Goal: Task Accomplishment & Management: Complete application form

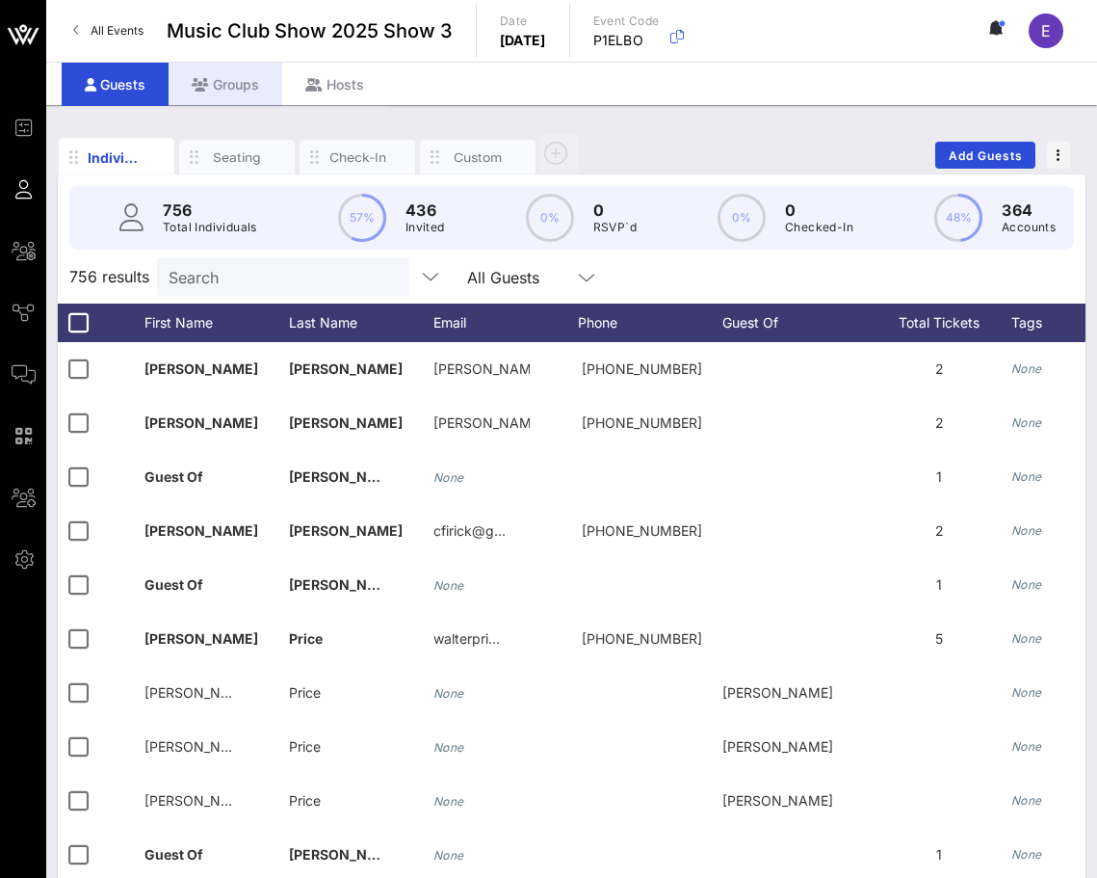
click at [230, 79] on div "Groups" at bounding box center [226, 84] width 114 height 43
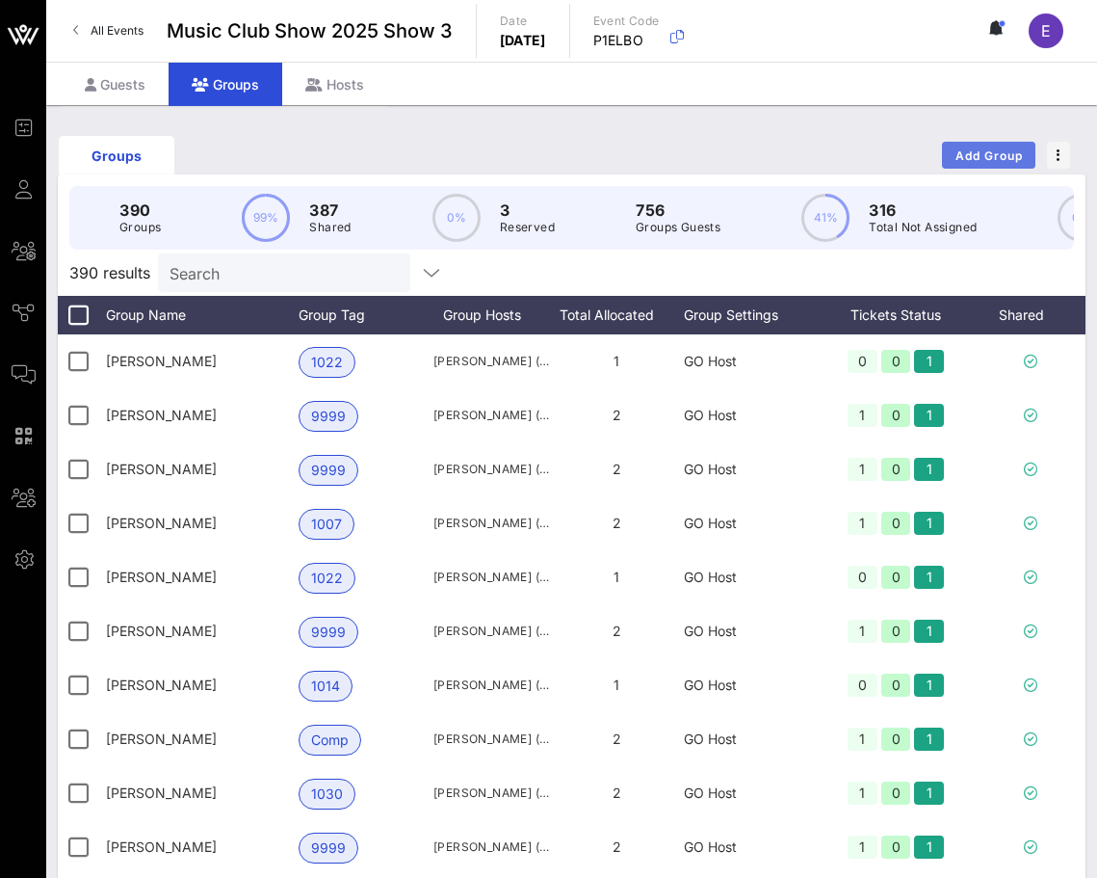
click at [970, 160] on span "Add Group" at bounding box center [989, 155] width 69 height 14
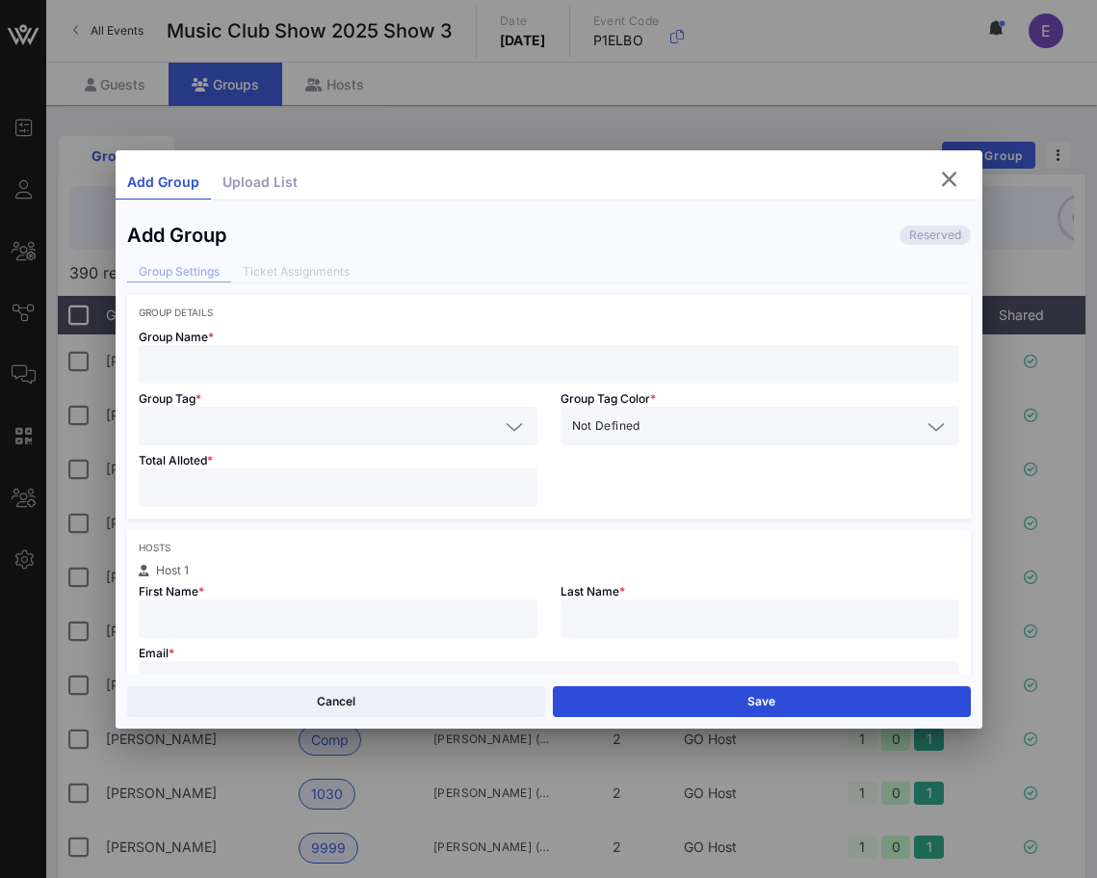
scroll to position [17, 0]
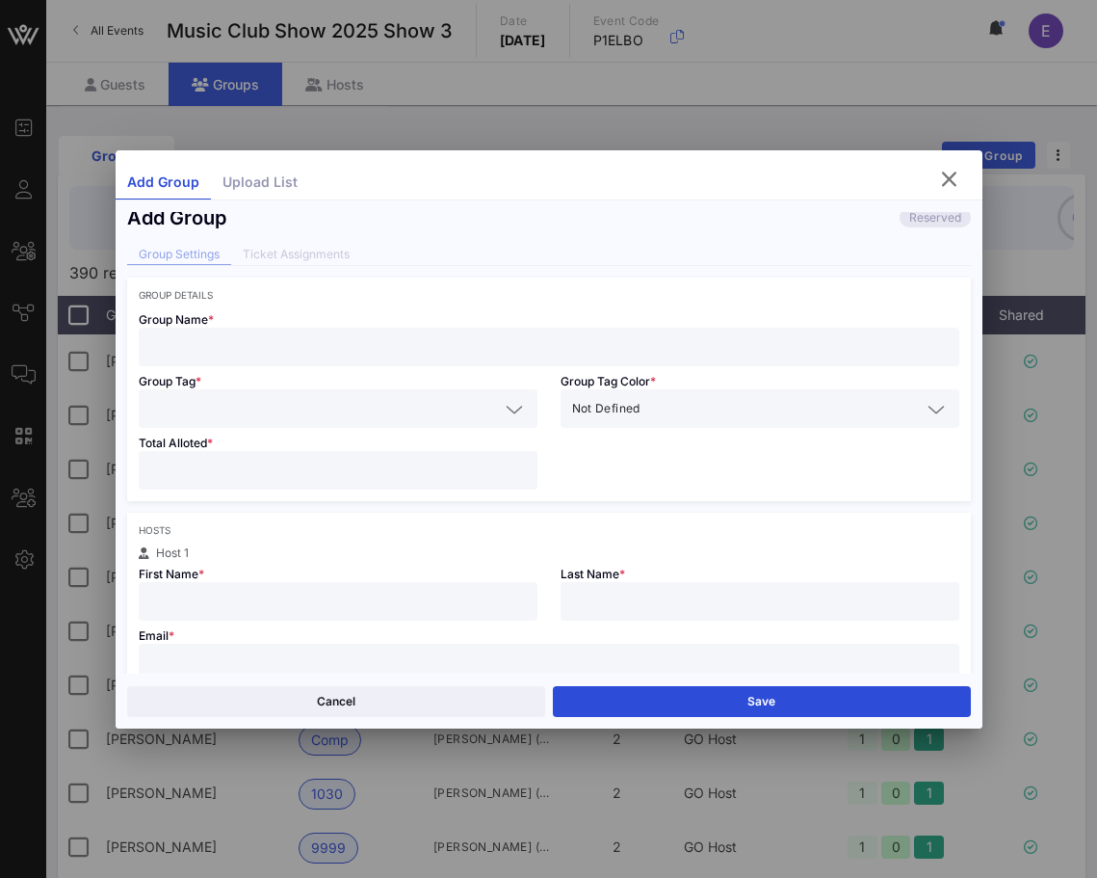
click at [382, 678] on div "Cancel Save" at bounding box center [549, 700] width 867 height 55
click at [382, 663] on input "text" at bounding box center [549, 662] width 798 height 25
paste input "[EMAIL_ADDRESS][DOMAIN_NAME]"
type input "[EMAIL_ADDRESS][DOMAIN_NAME]"
click at [349, 601] on input "text" at bounding box center [338, 601] width 376 height 25
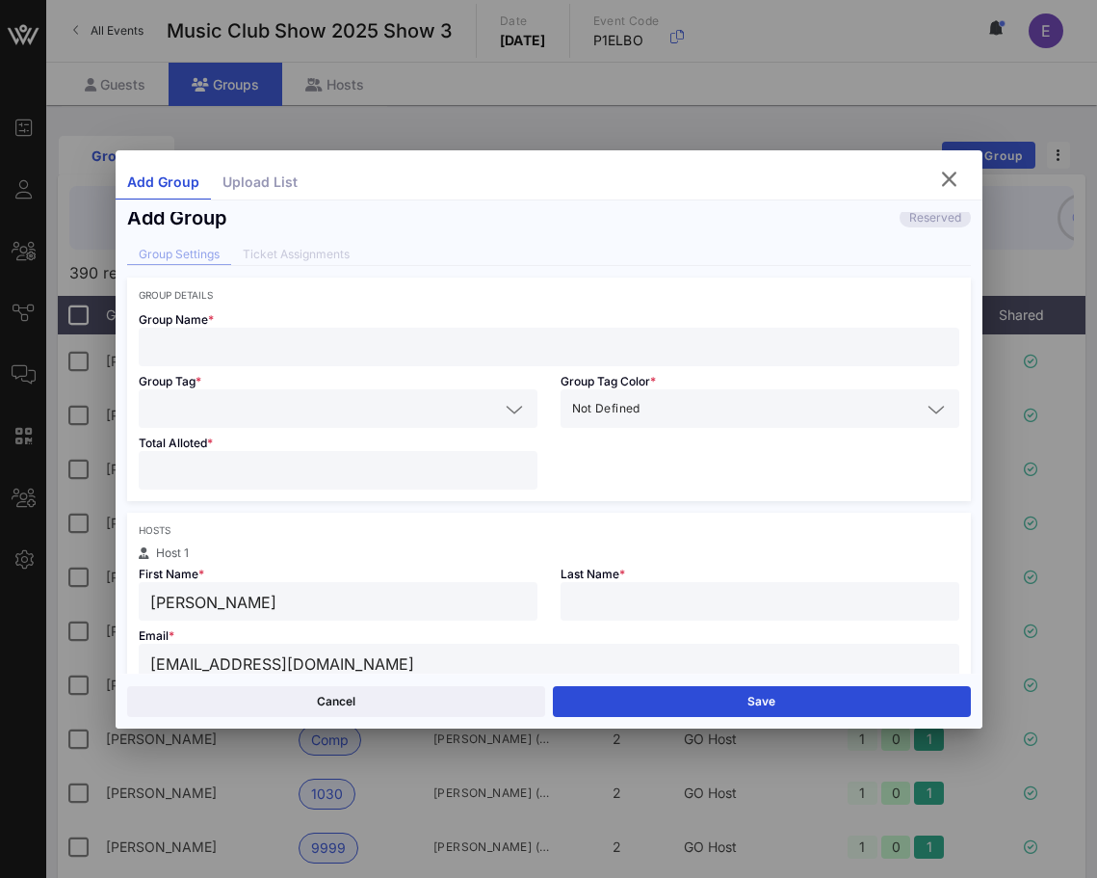
type input "[PERSON_NAME]"
click at [240, 472] on input "number" at bounding box center [338, 470] width 376 height 25
type input "*"
click at [235, 429] on div "Total Alloted * *" at bounding box center [338, 464] width 422 height 73
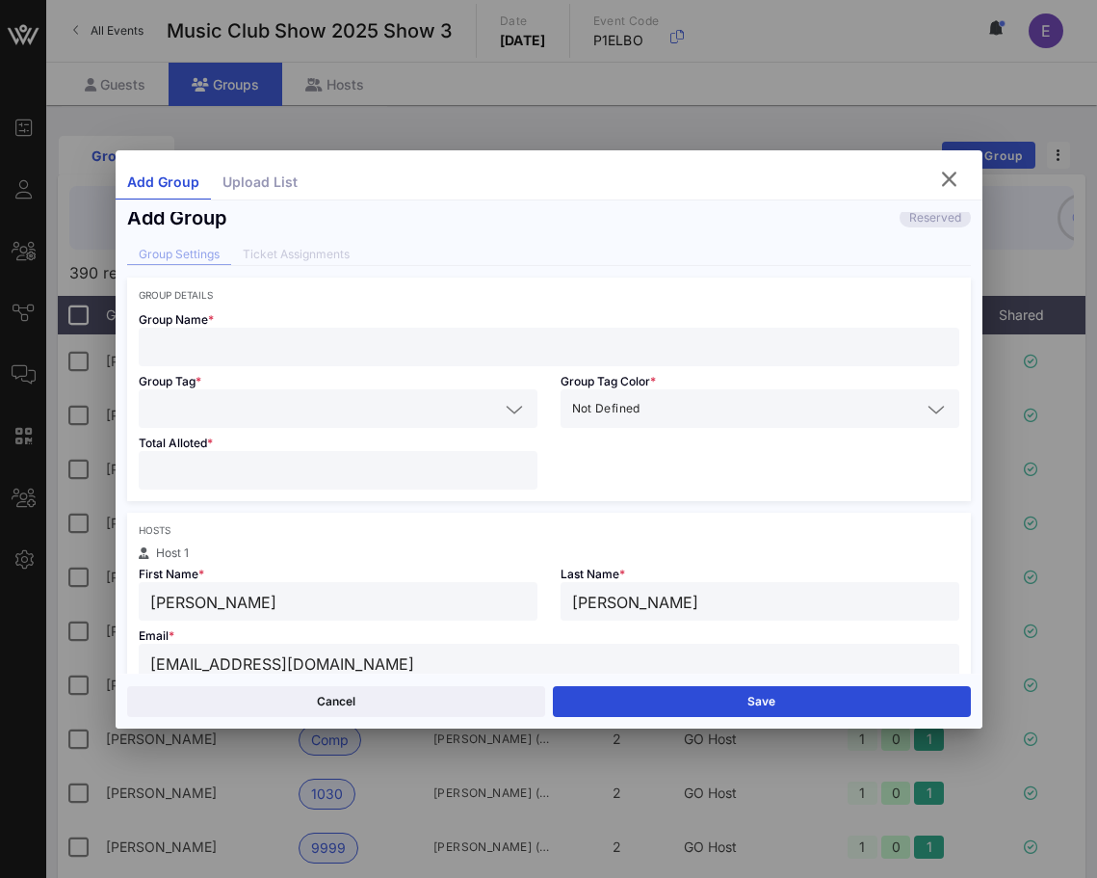
click at [235, 416] on input "text" at bounding box center [324, 408] width 349 height 25
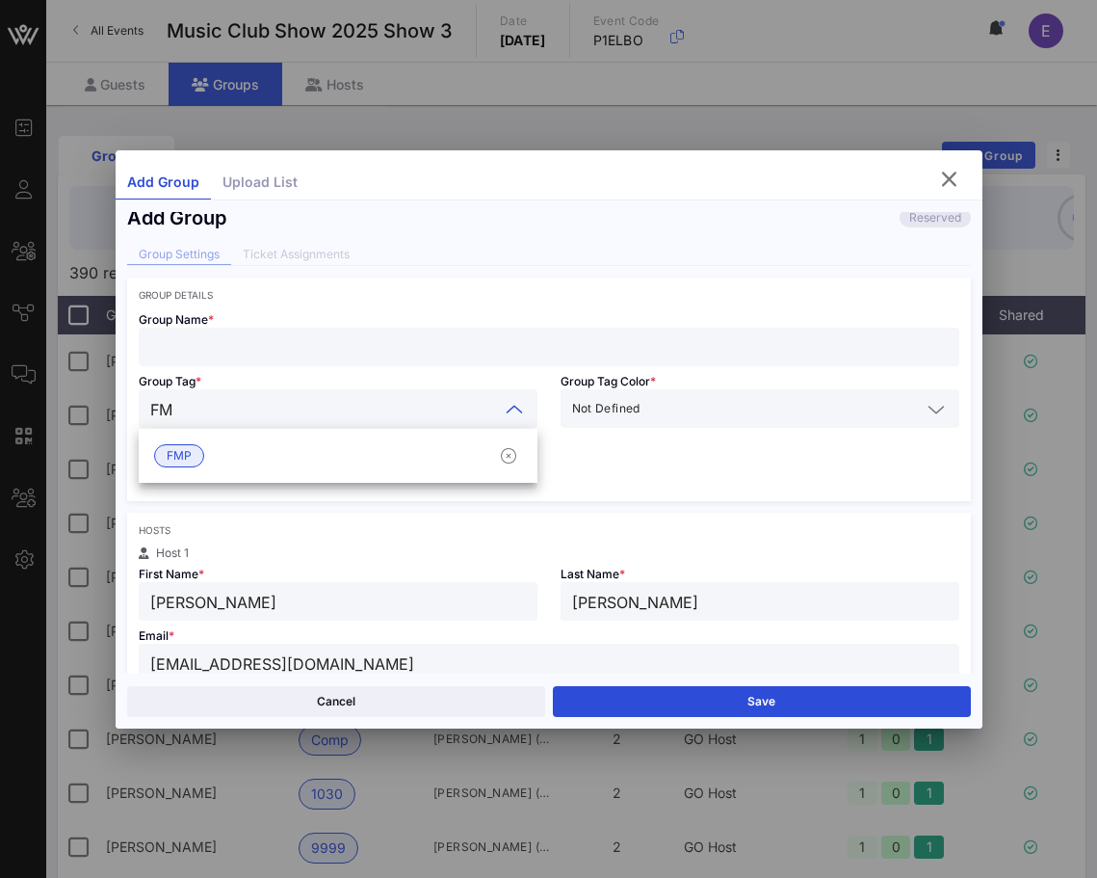
type input "FMP"
click at [199, 458] on span "FMP" at bounding box center [179, 455] width 50 height 23
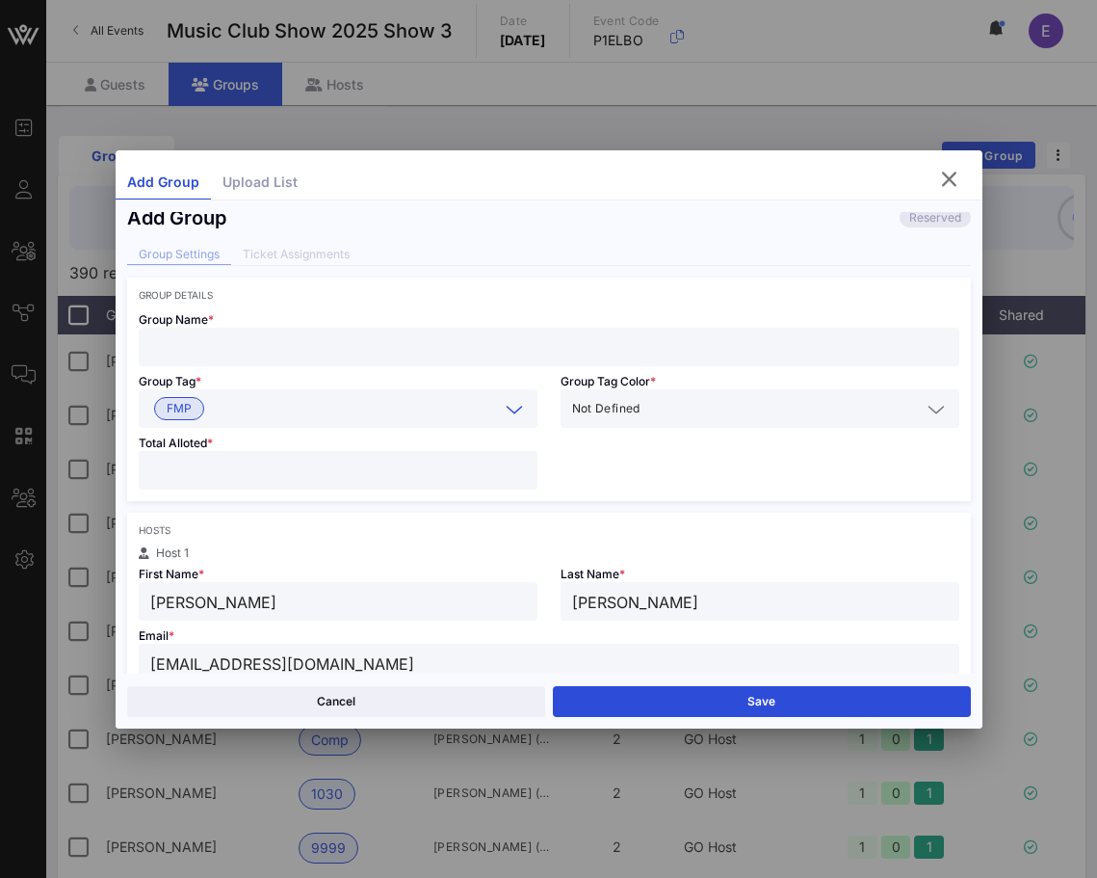
click at [234, 359] on div at bounding box center [549, 347] width 798 height 39
paste input "[EMAIL_ADDRESS][DOMAIN_NAME]"
click at [239, 354] on input "[EMAIL_ADDRESS][DOMAIN_NAME]" at bounding box center [549, 346] width 798 height 25
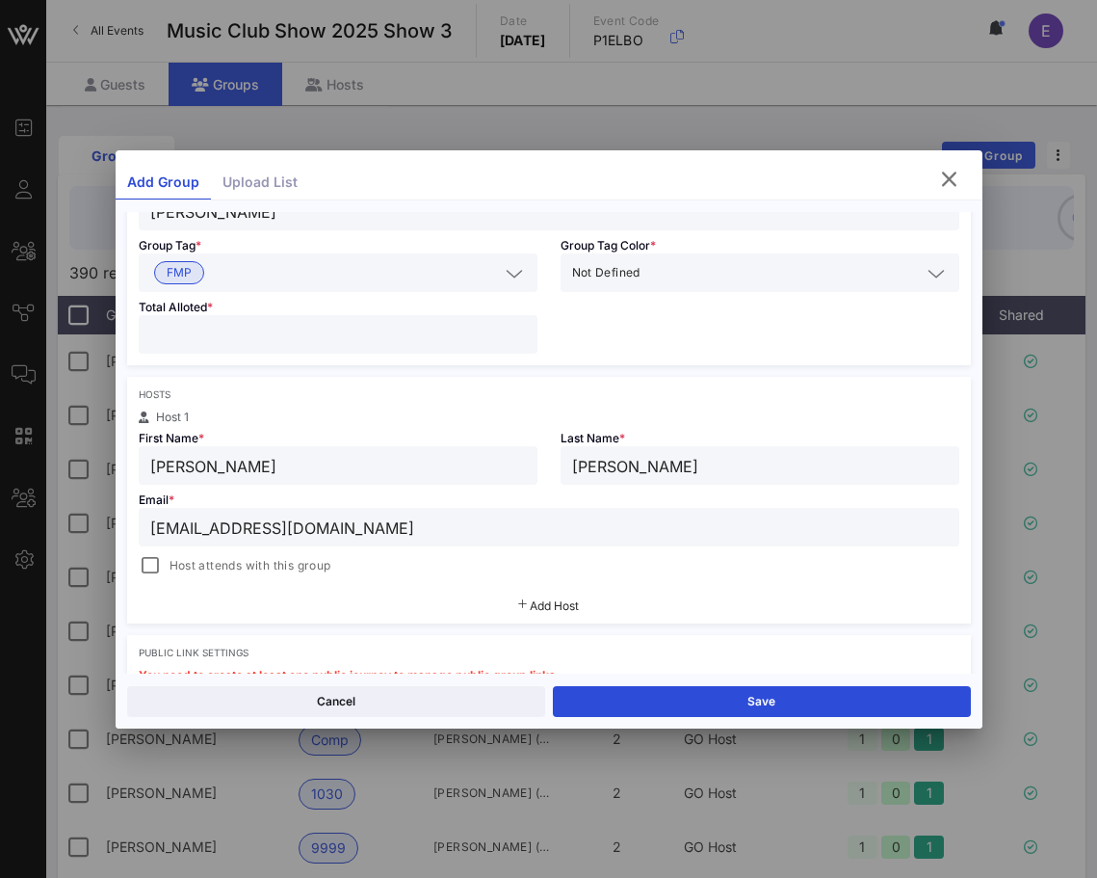
scroll to position [310, 0]
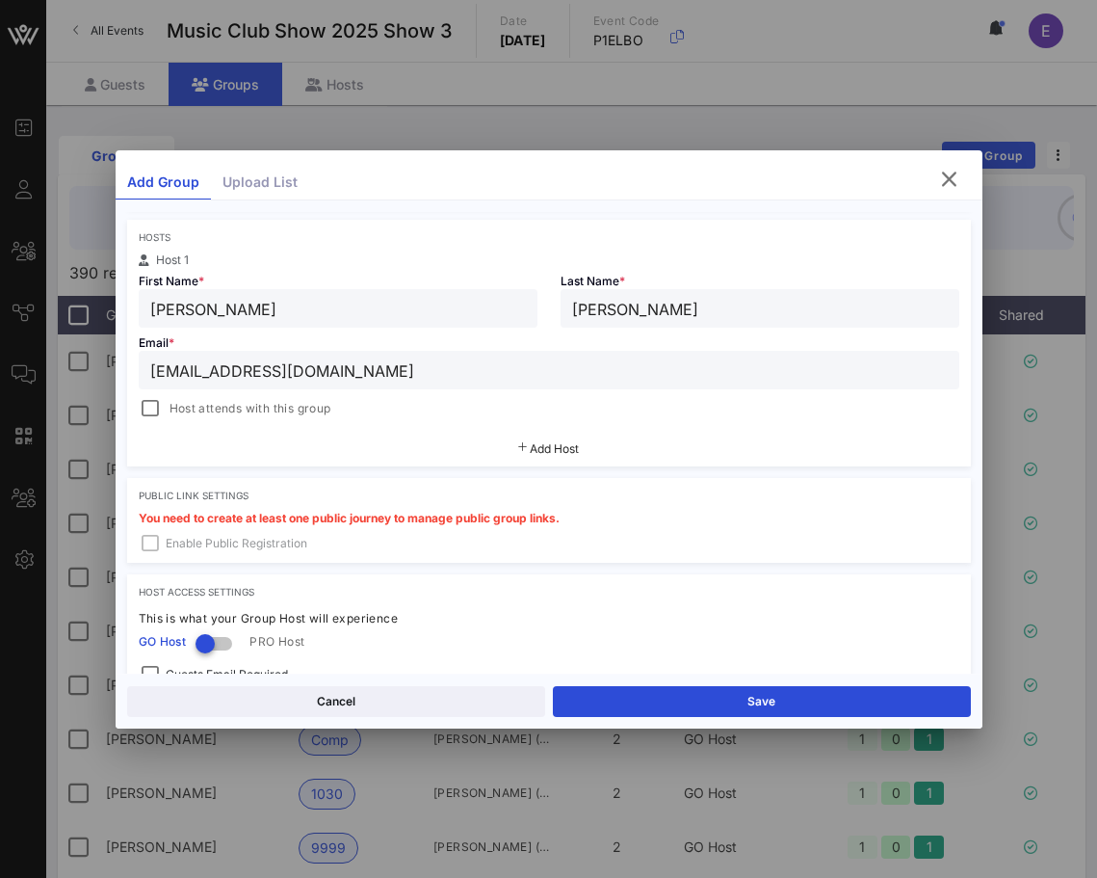
type input "[PERSON_NAME]"
click at [163, 401] on div "Host attends with this group" at bounding box center [235, 408] width 193 height 23
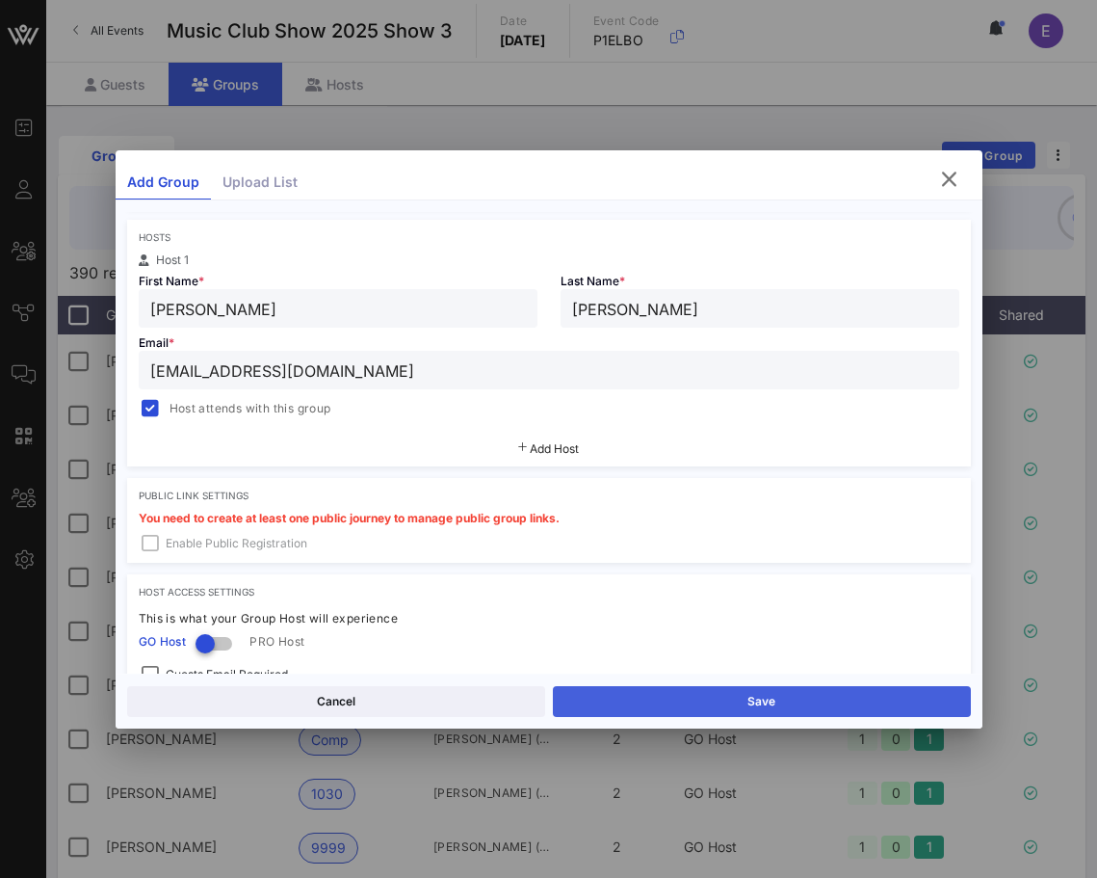
click at [666, 692] on button "Save" at bounding box center [762, 701] width 418 height 31
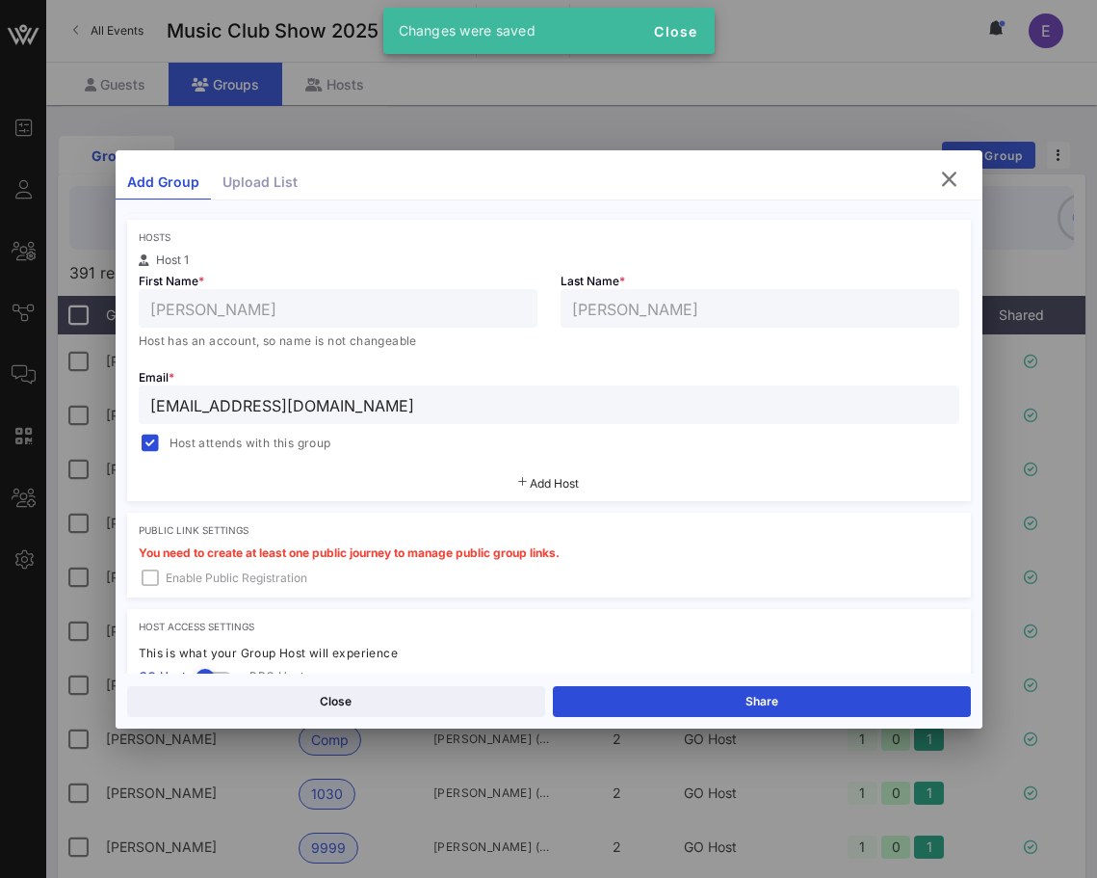
click at [617, 684] on div "Close Share" at bounding box center [549, 700] width 867 height 55
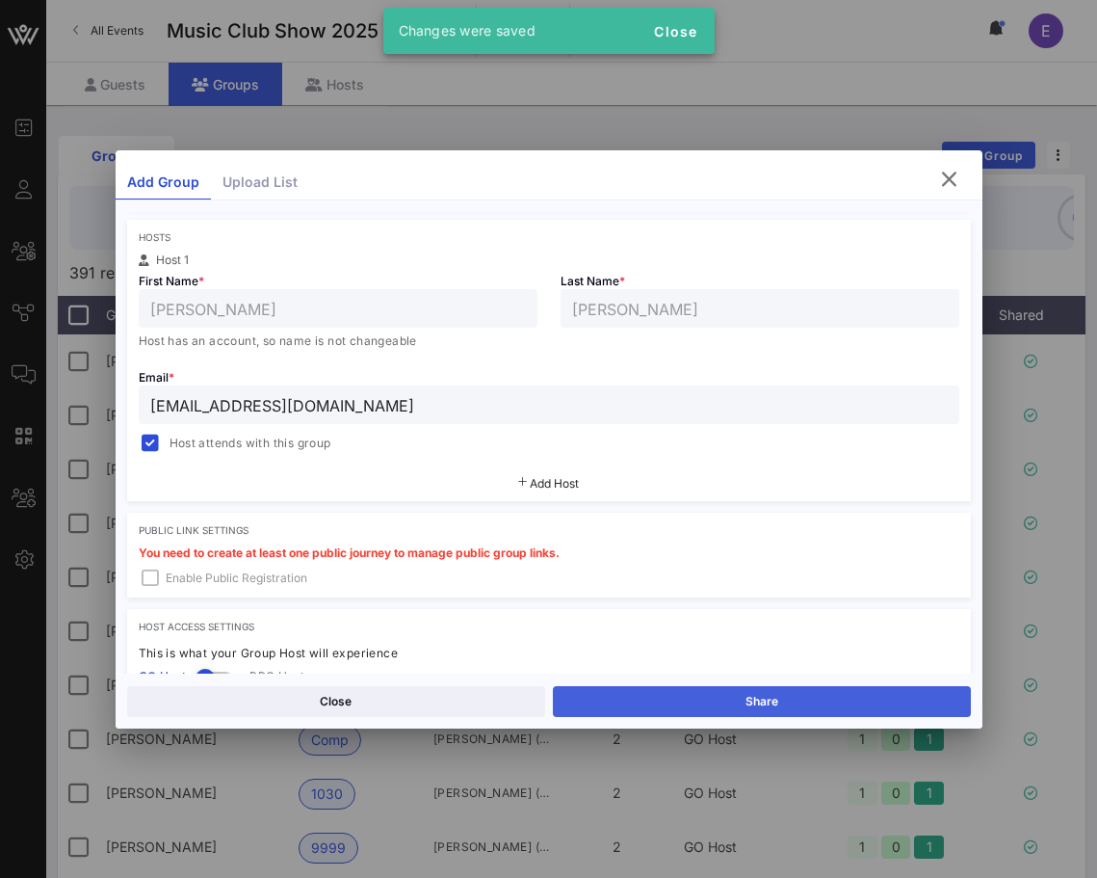
click at [617, 686] on button "Share" at bounding box center [762, 701] width 418 height 31
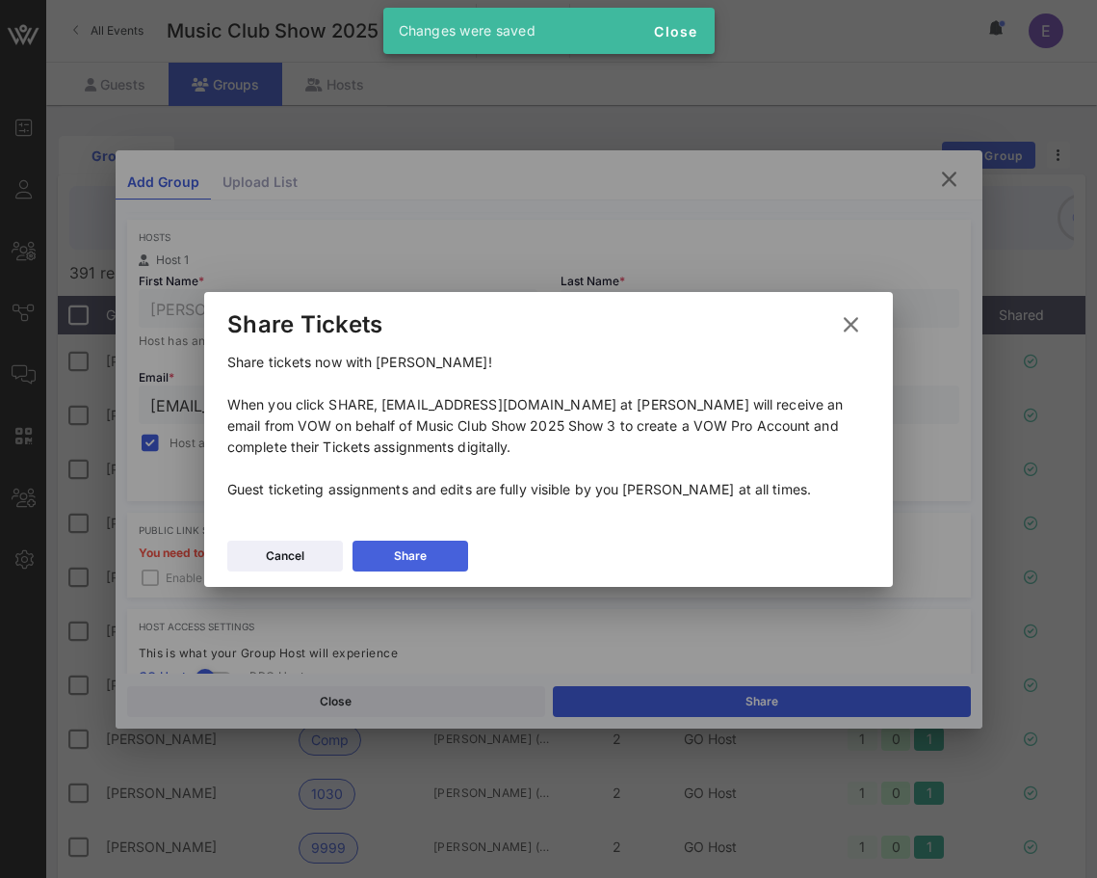
click at [458, 553] on button "Share" at bounding box center [411, 555] width 116 height 31
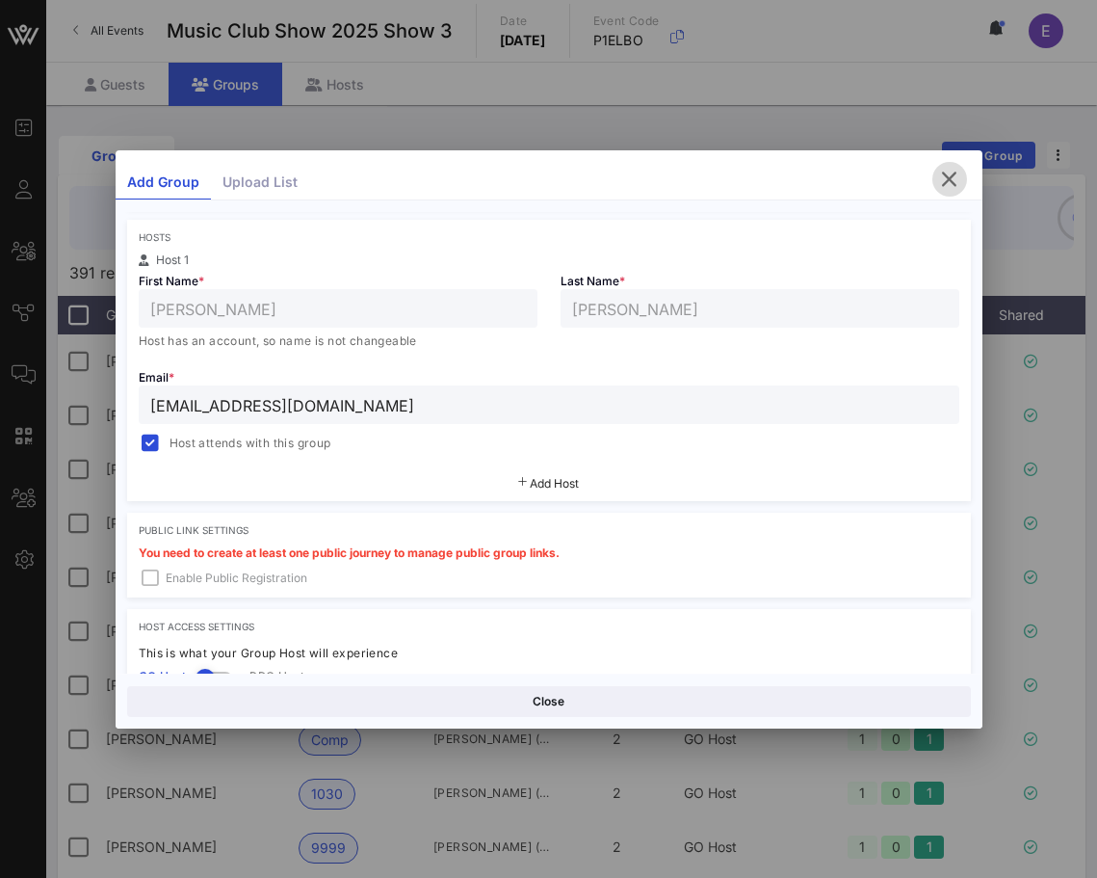
click at [944, 177] on icon "button" at bounding box center [949, 179] width 23 height 23
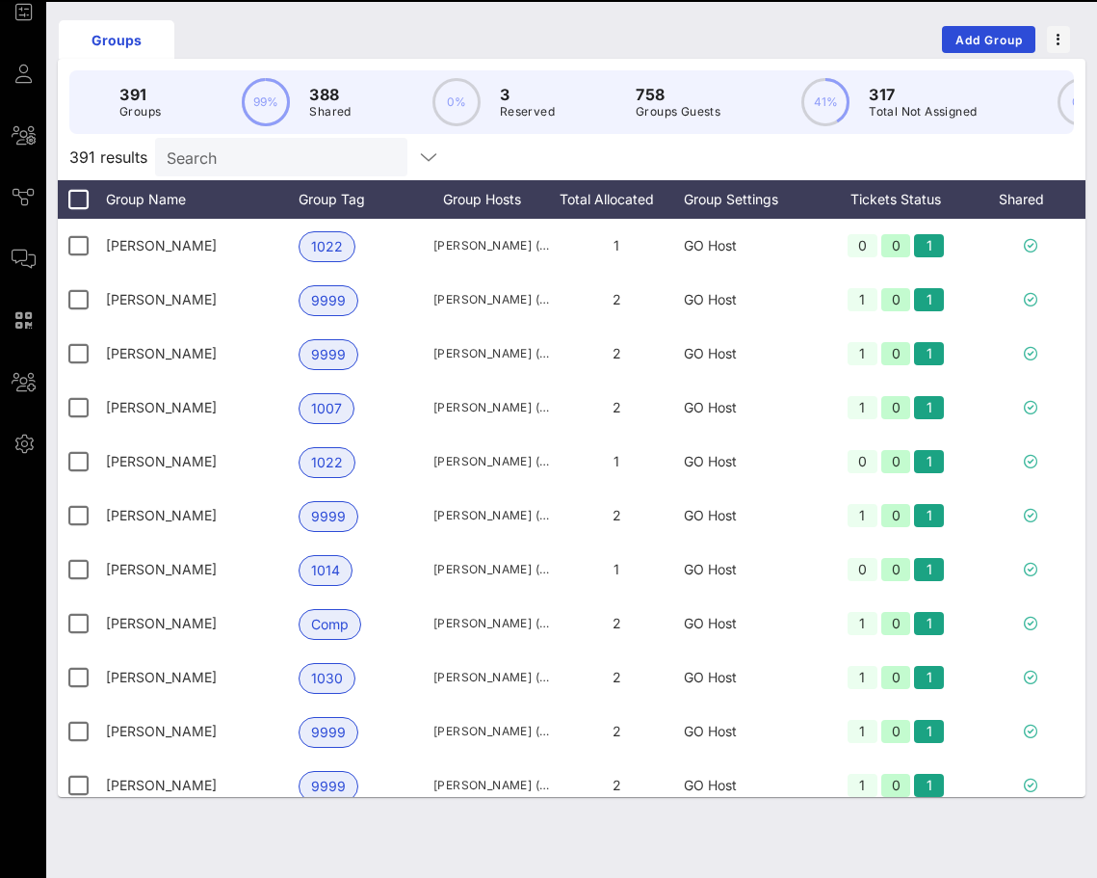
scroll to position [0, 0]
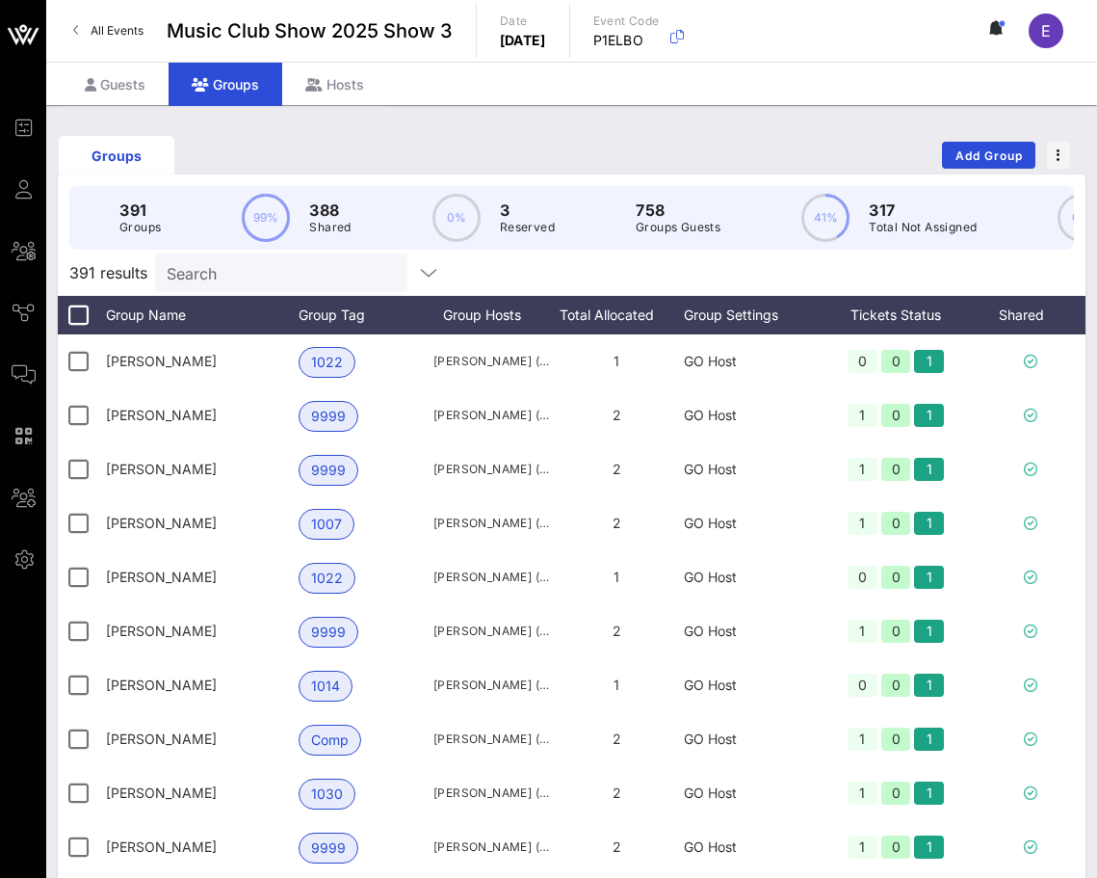
click at [98, 34] on span "All Events" at bounding box center [117, 30] width 53 height 14
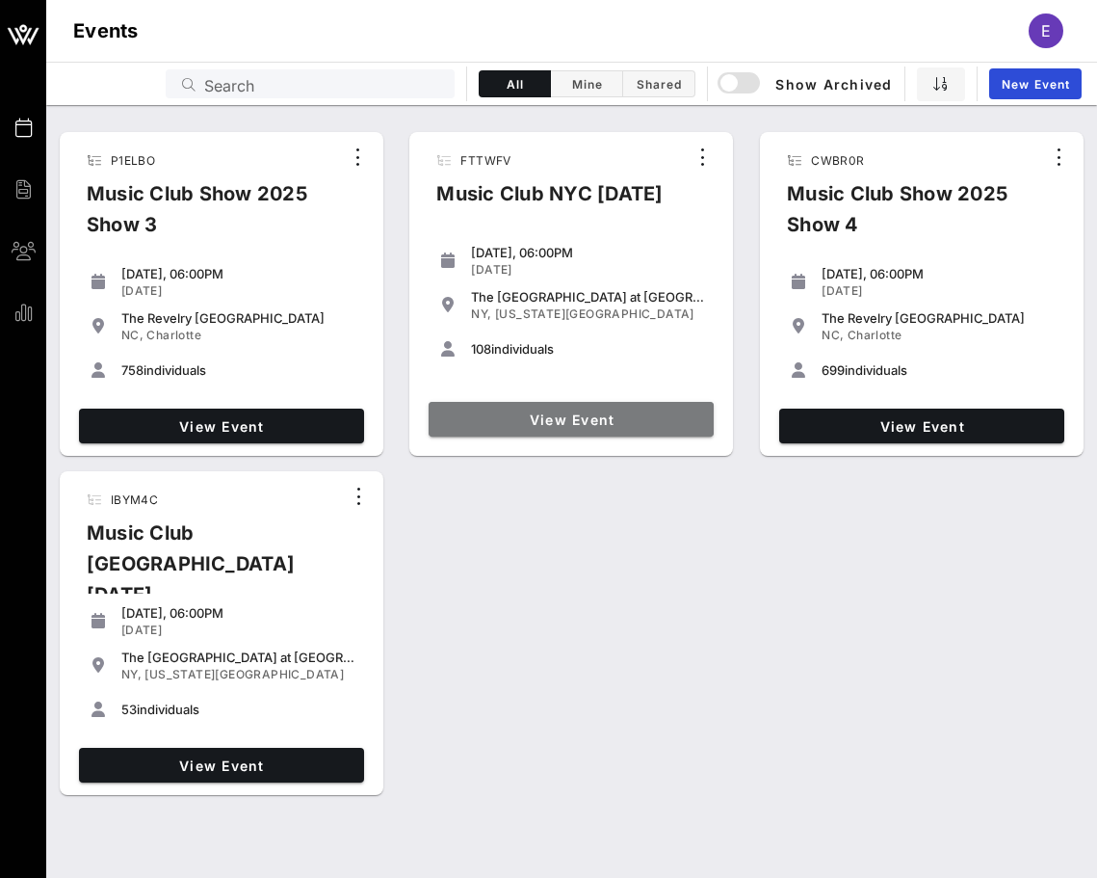
click at [472, 422] on span "View Event" at bounding box center [571, 419] width 270 height 16
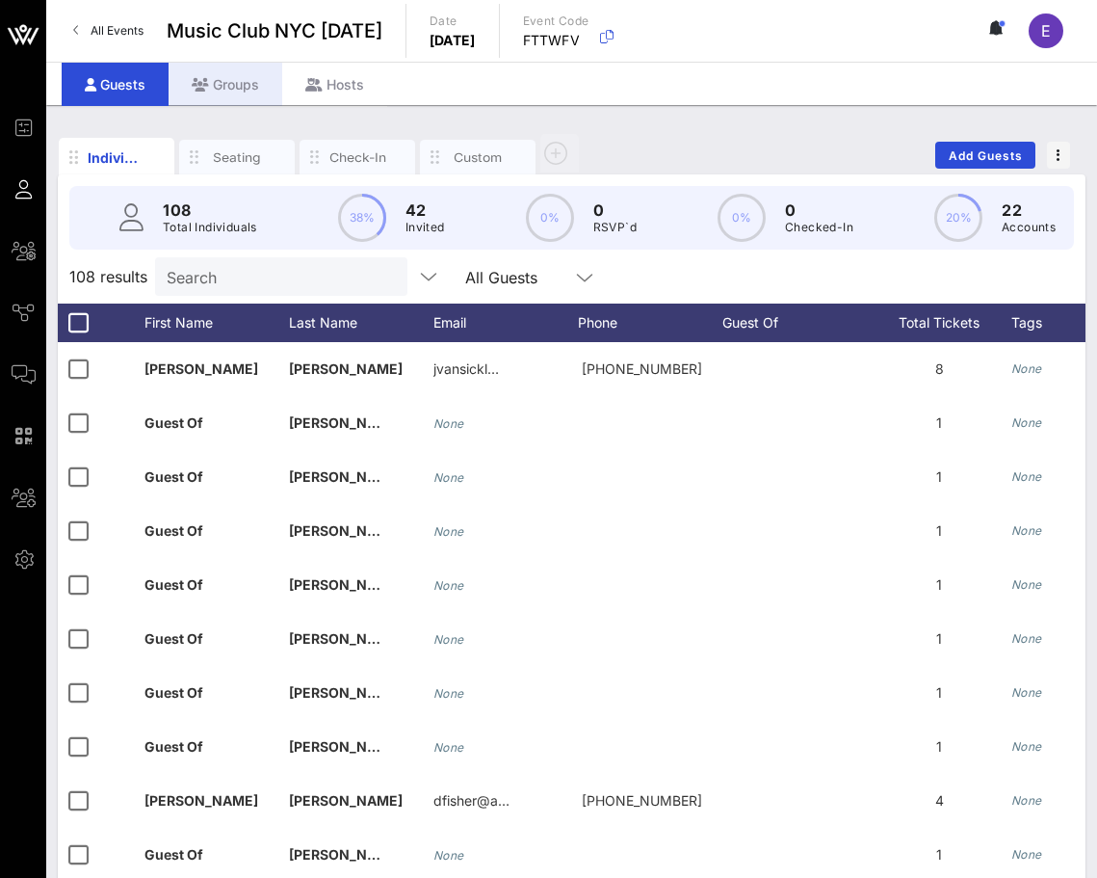
click at [238, 86] on div "Groups" at bounding box center [226, 84] width 114 height 43
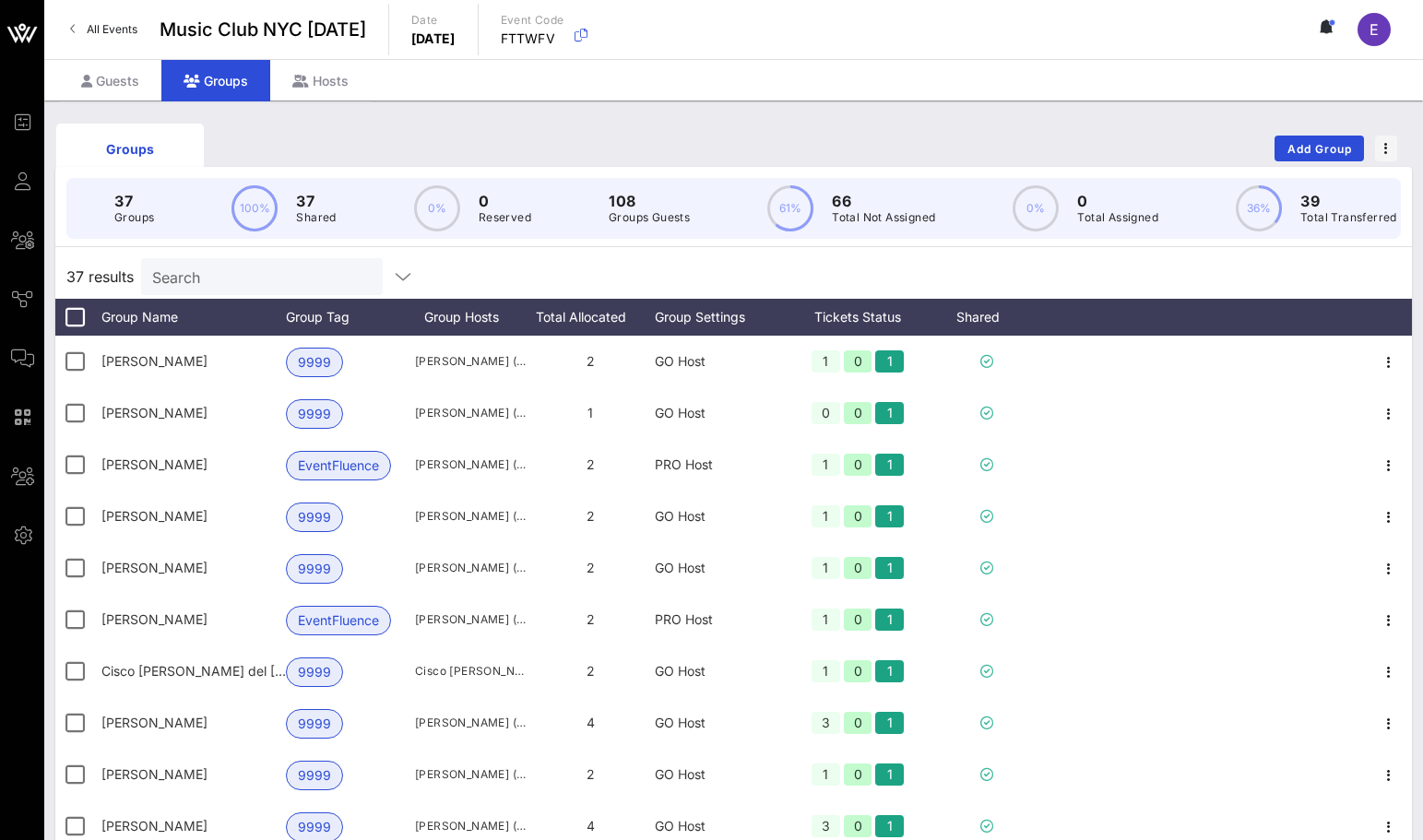
click at [117, 31] on span "All Events" at bounding box center [112, 29] width 51 height 13
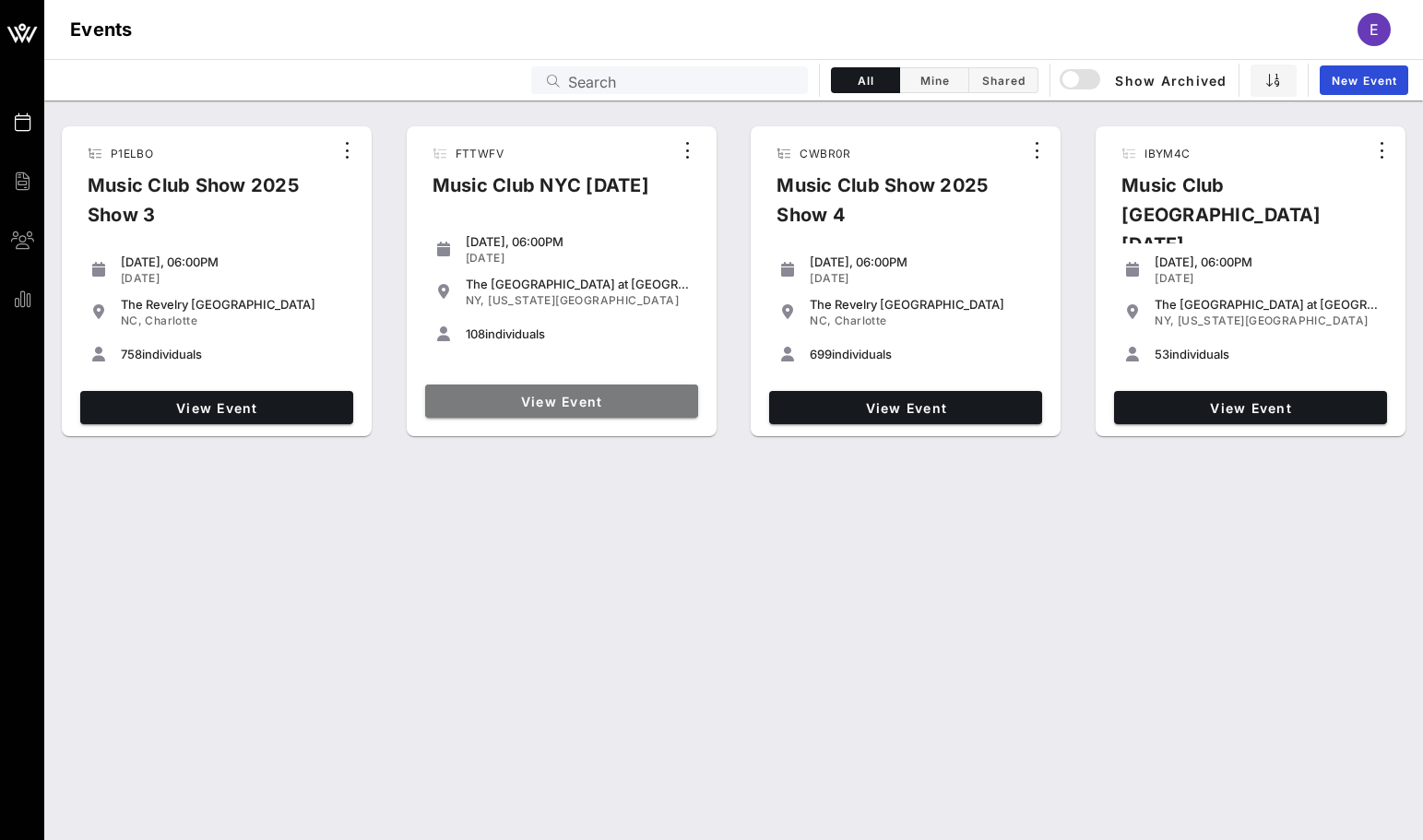
click at [544, 396] on span "View Event" at bounding box center [562, 401] width 258 height 15
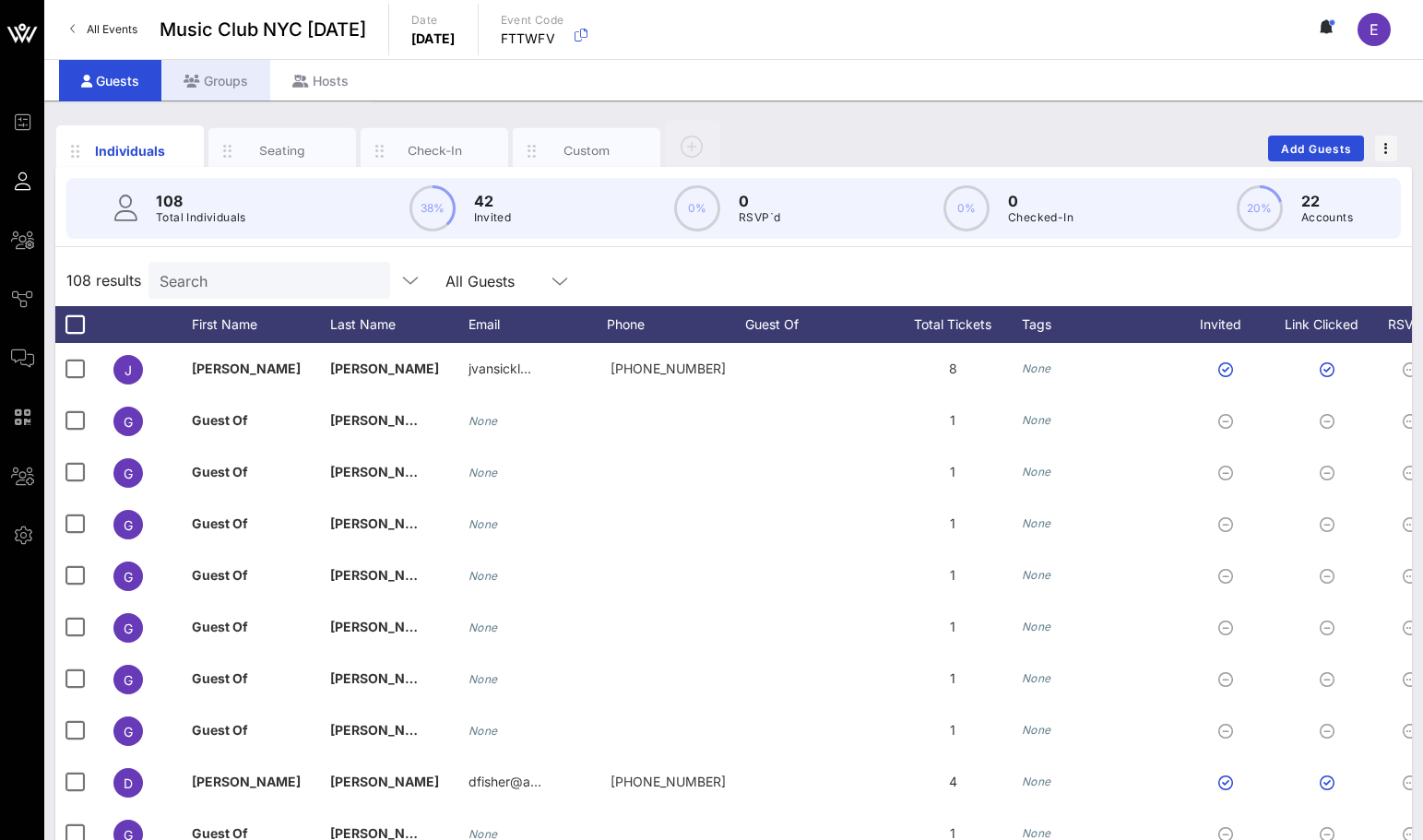
click at [240, 89] on div "Groups" at bounding box center [216, 80] width 109 height 41
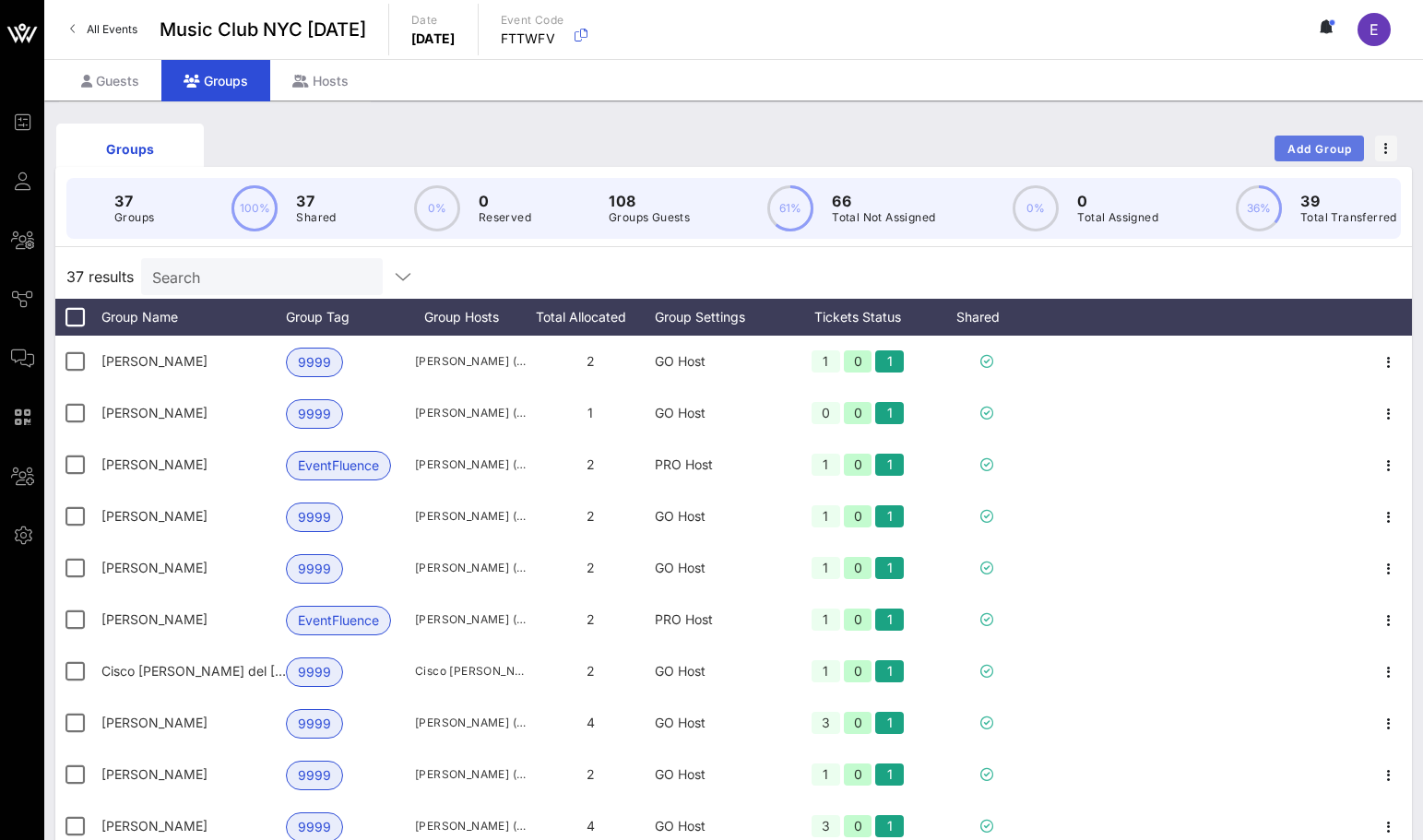
click at [1049, 147] on span "Add Group" at bounding box center [1319, 148] width 66 height 13
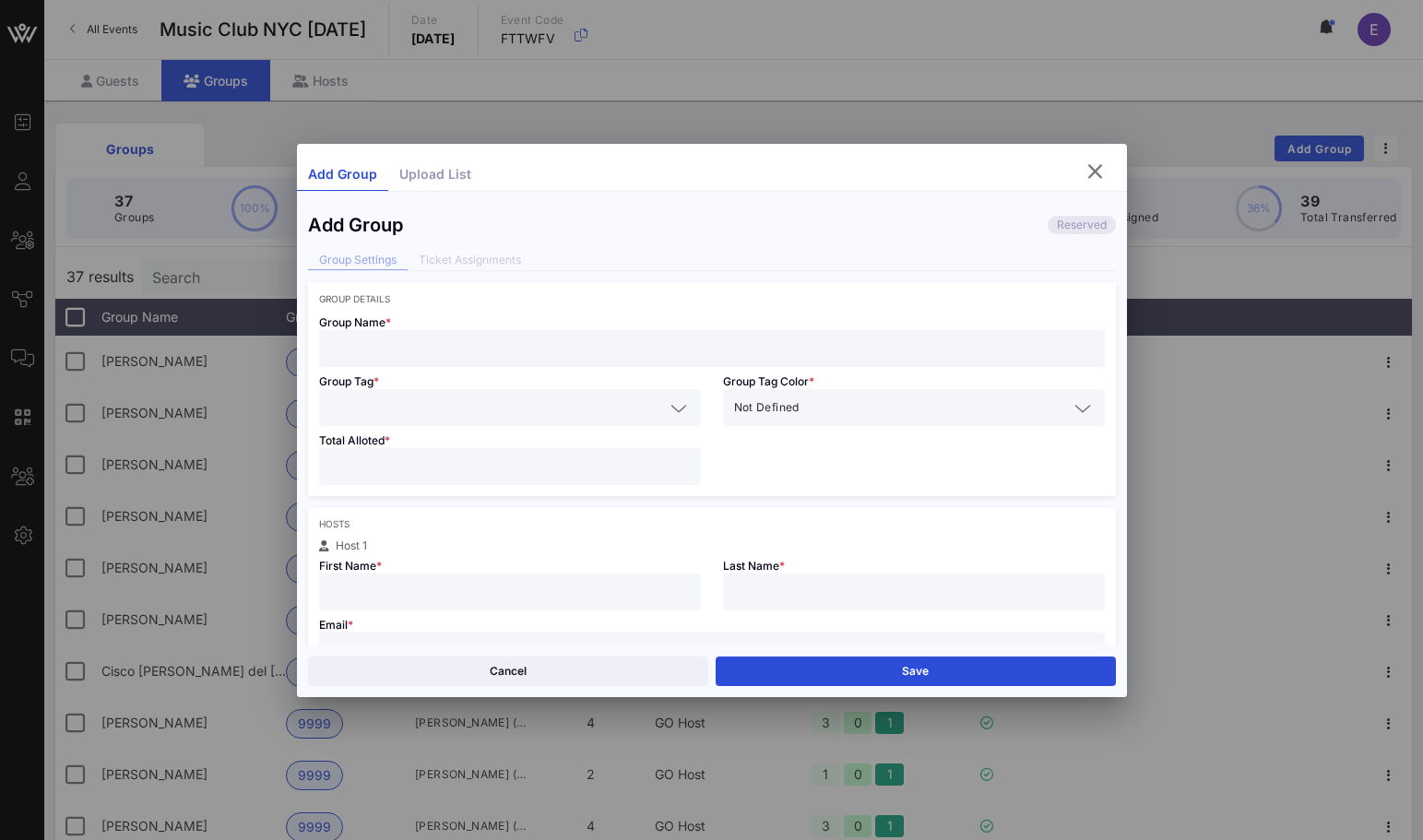
click at [589, 348] on input "text" at bounding box center [712, 348] width 764 height 24
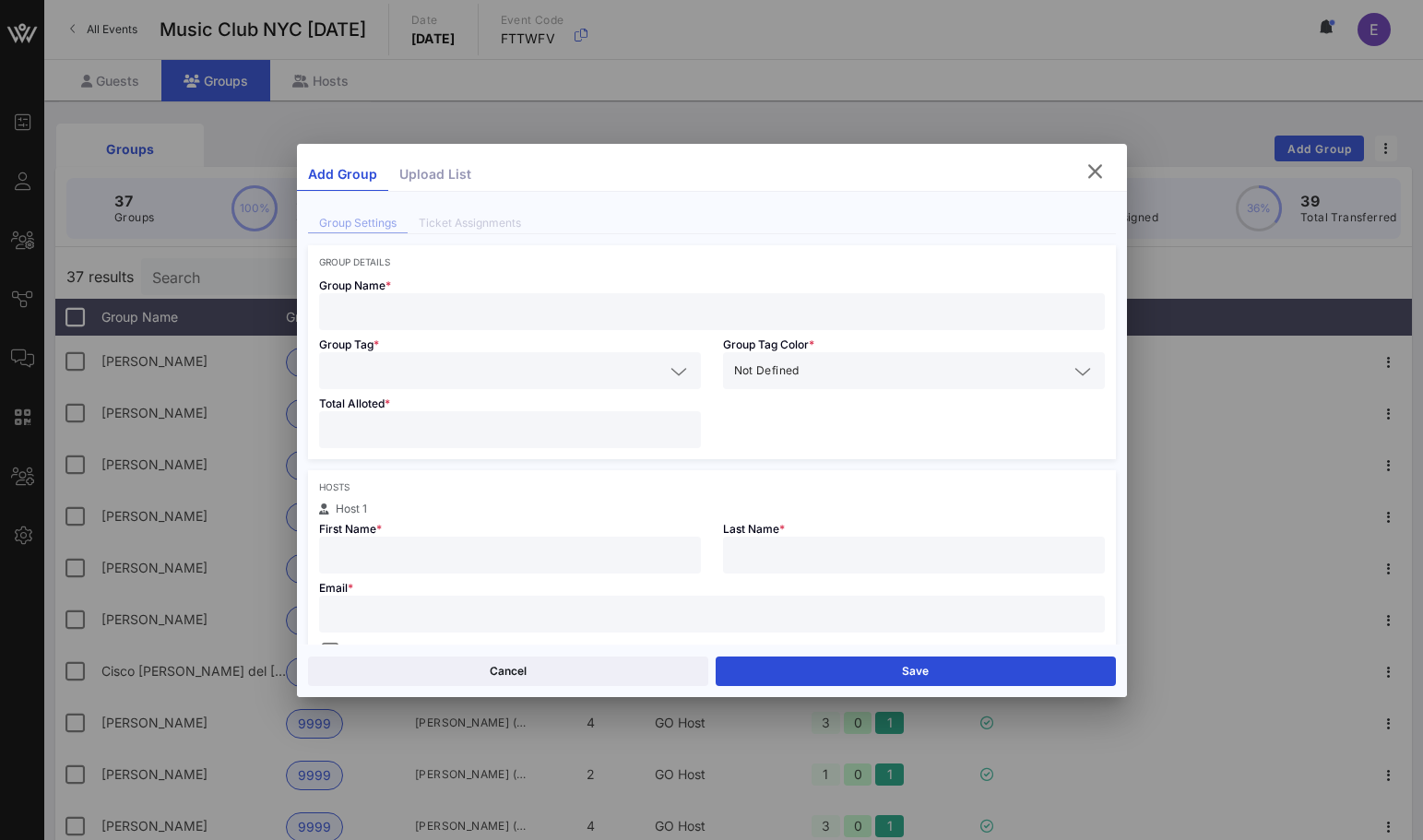
click at [448, 596] on div at bounding box center [712, 613] width 764 height 37
click at [448, 608] on input "text" at bounding box center [712, 613] width 764 height 24
paste input "[EMAIL_ADDRESS][DOMAIN_NAME]"
type input "[EMAIL_ADDRESS][DOMAIN_NAME]"
click at [456, 562] on input "text" at bounding box center [510, 554] width 360 height 24
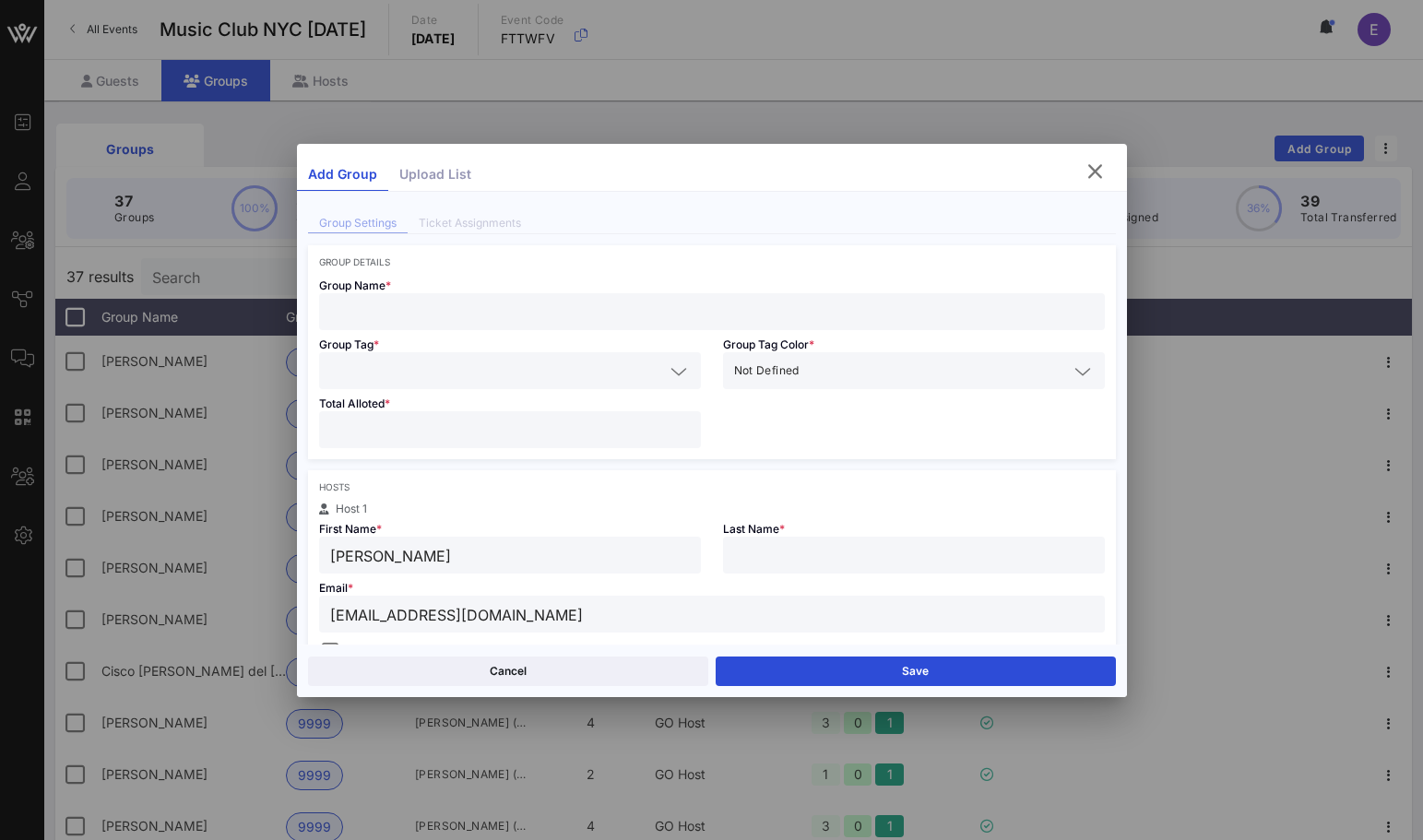
type input "[PERSON_NAME]"
click at [641, 300] on input "text" at bounding box center [712, 311] width 764 height 24
click at [506, 559] on input "[PERSON_NAME]" at bounding box center [510, 554] width 360 height 24
type input "[PERSON_NAME]"
click at [617, 298] on div at bounding box center [712, 311] width 764 height 37
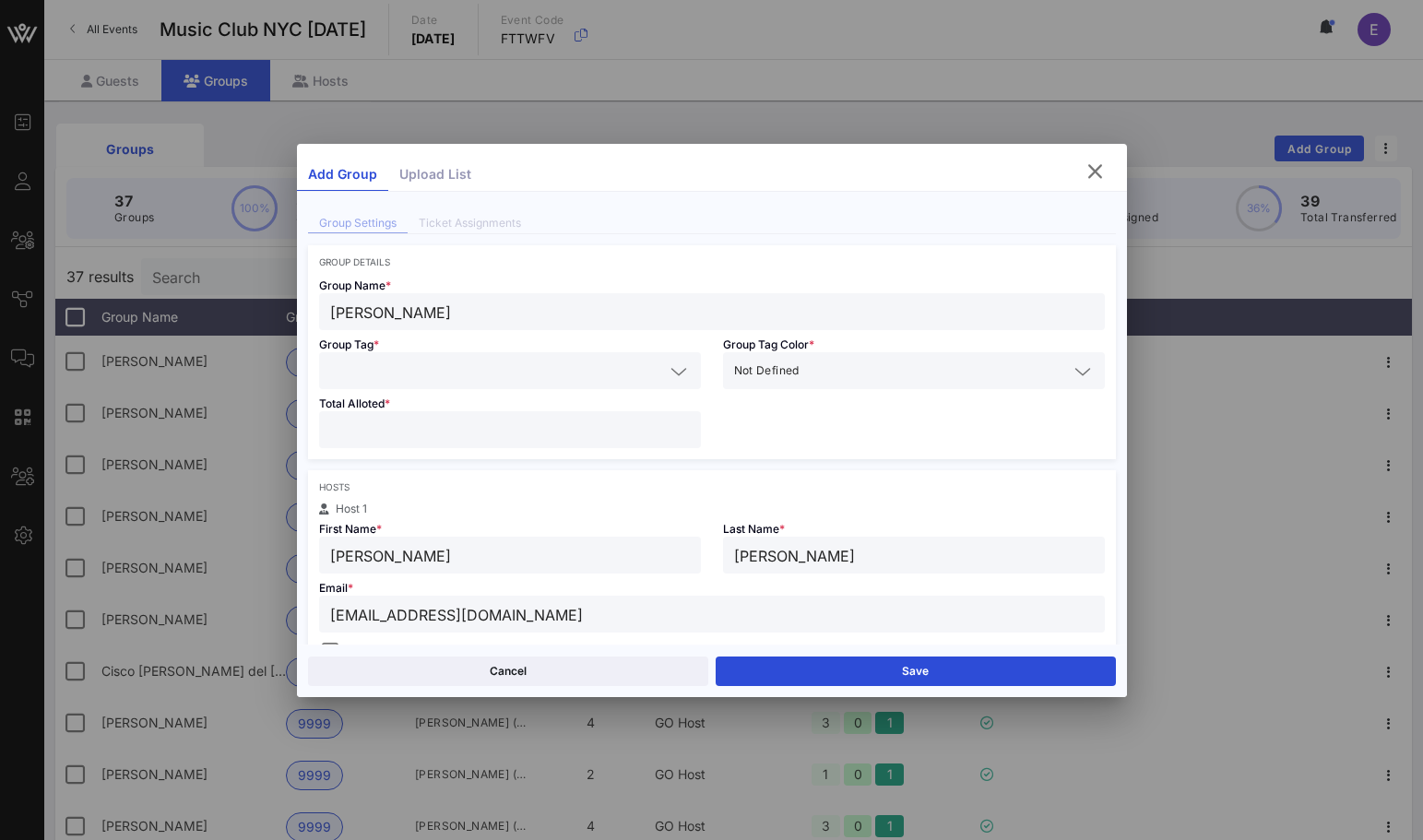
type input "[PERSON_NAME]"
click at [488, 363] on input "text" at bounding box center [497, 370] width 334 height 24
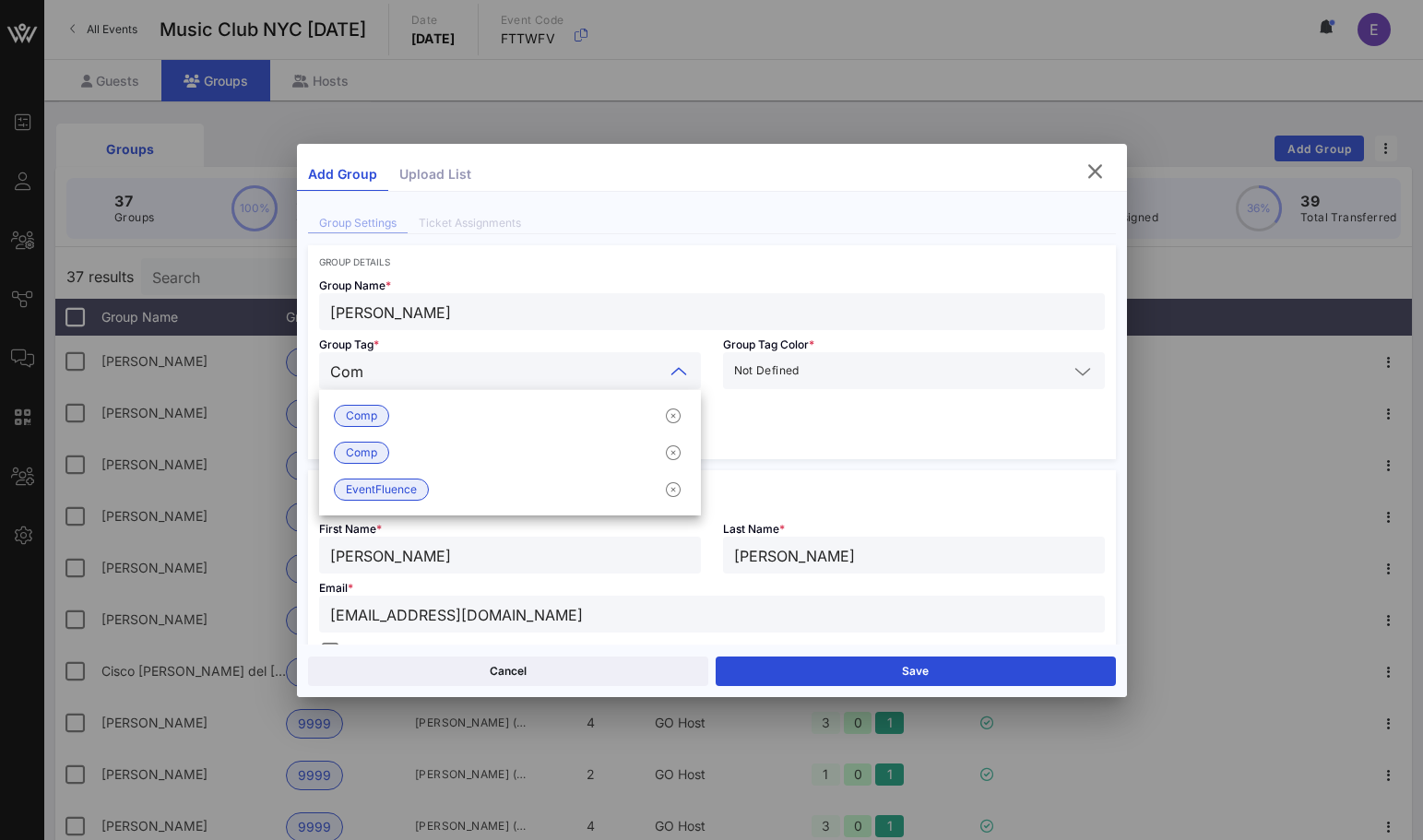
type input "Comp"
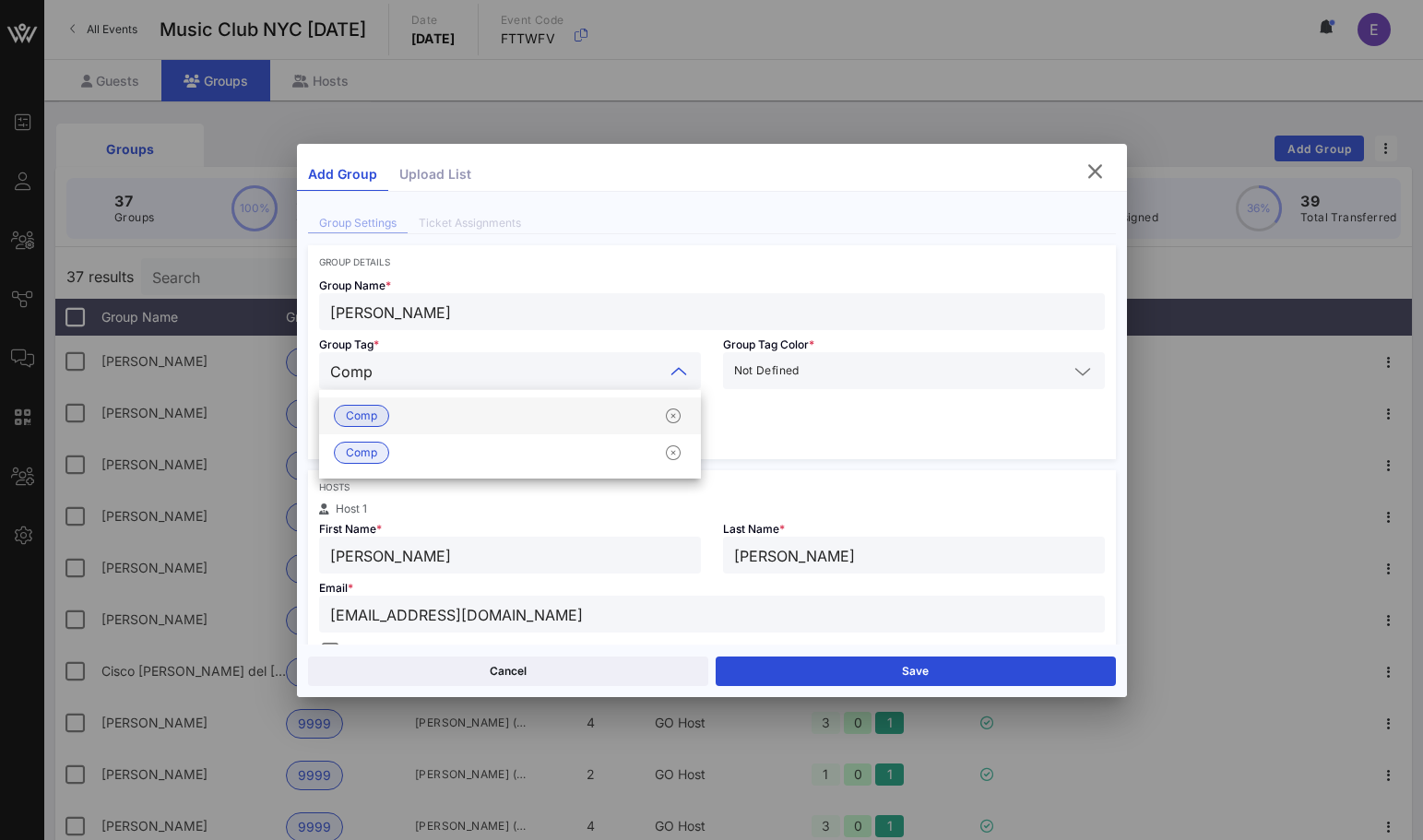
click at [425, 419] on div "Comp" at bounding box center [509, 415] width 382 height 37
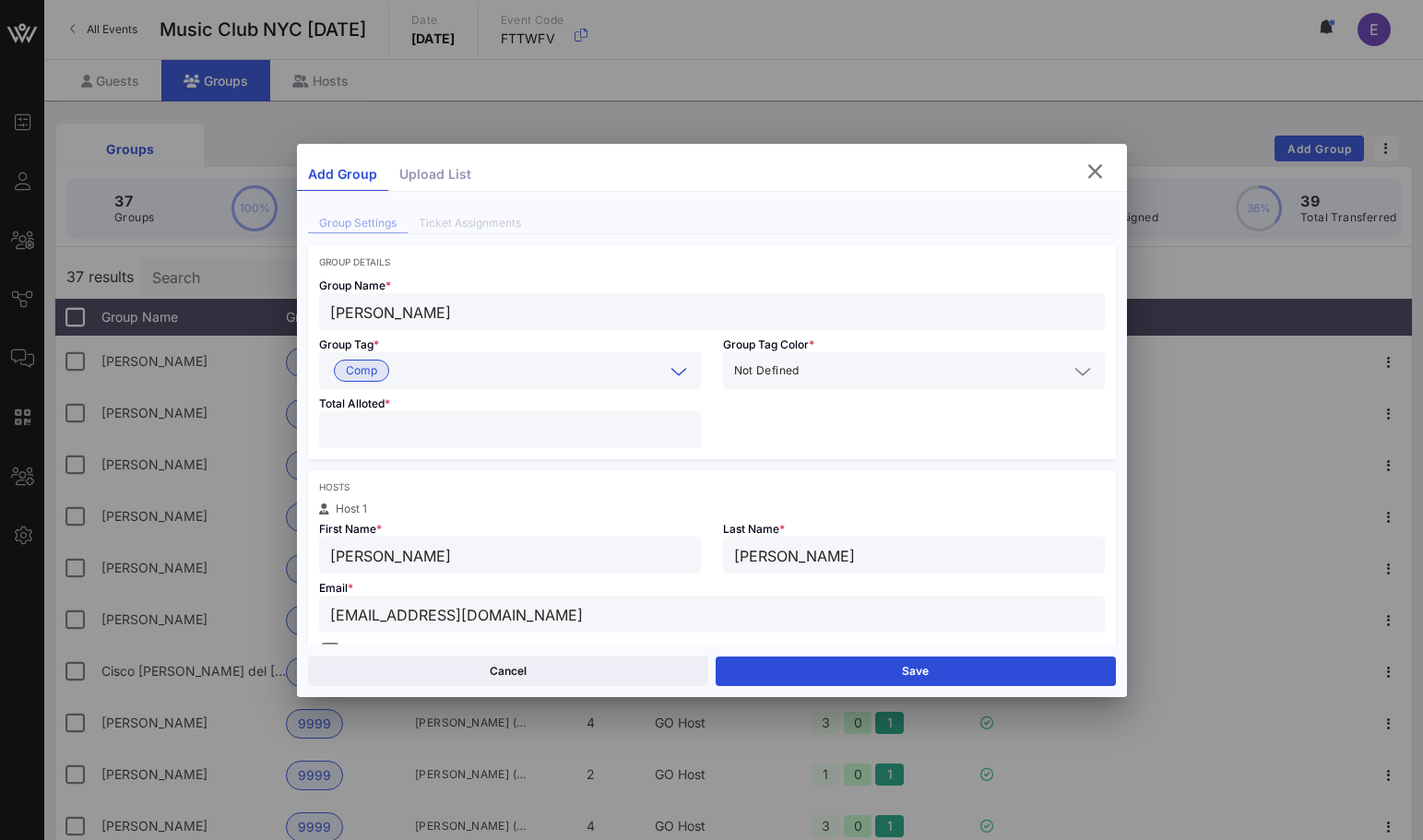
click at [392, 437] on input "number" at bounding box center [510, 429] width 360 height 24
type input "*"
click at [755, 456] on div "Group Name * [PERSON_NAME] Group Tag * Comp Group Tag Color * Not Defined Total…" at bounding box center [712, 363] width 808 height 191
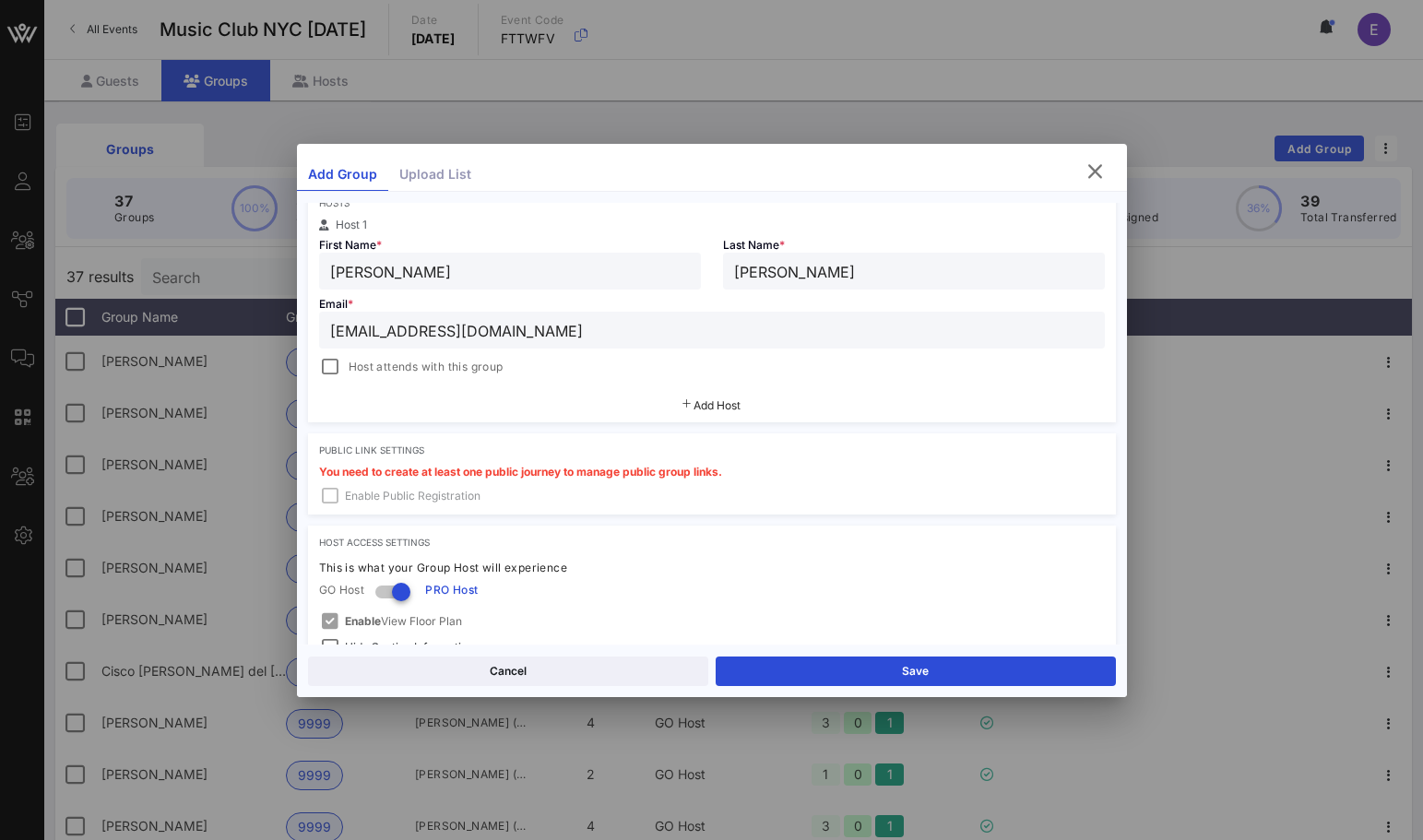
click at [376, 375] on div "Host attends with this group" at bounding box center [411, 366] width 185 height 22
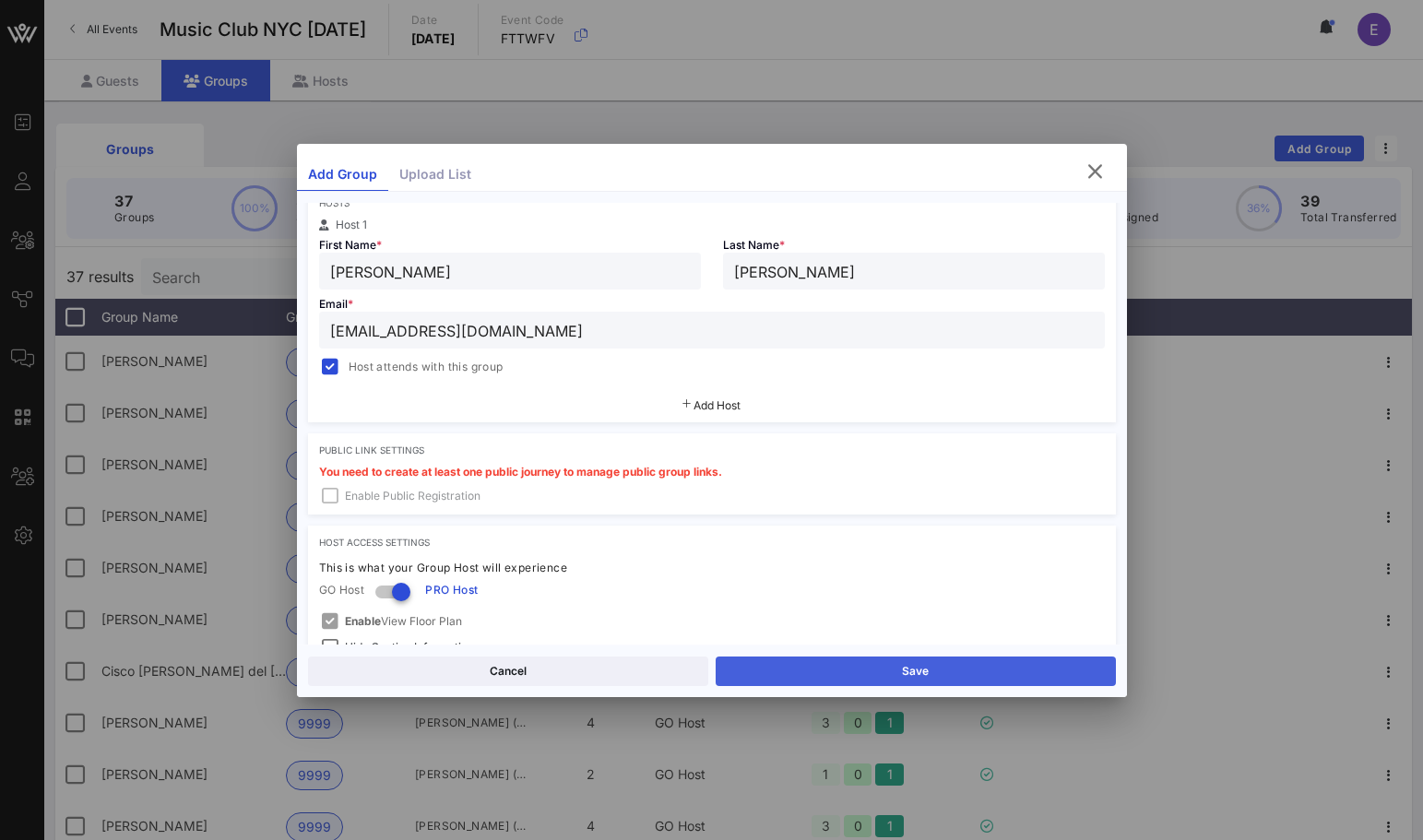
click at [872, 665] on button "Save" at bounding box center [916, 671] width 400 height 30
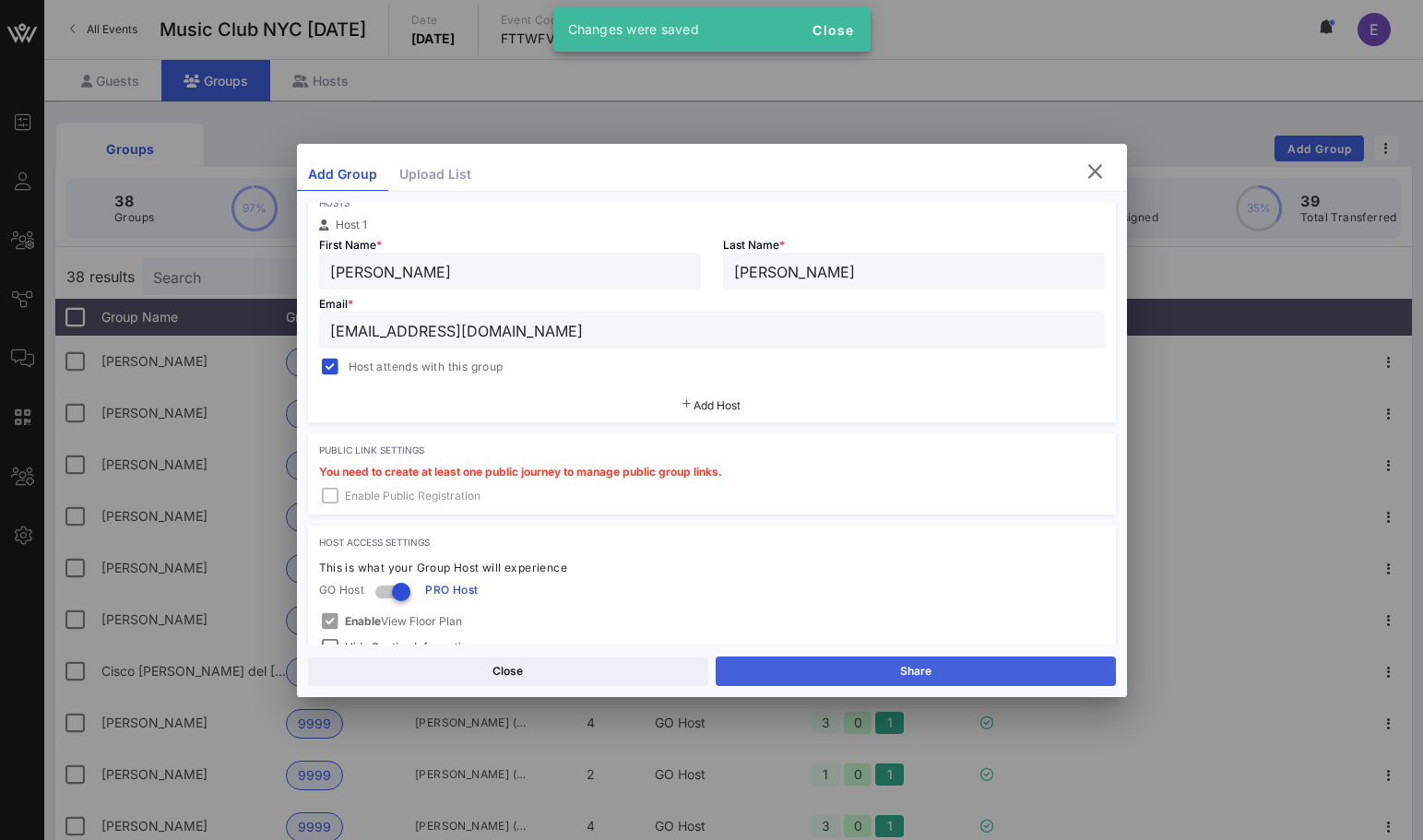
click at [829, 661] on button "Share" at bounding box center [916, 671] width 400 height 30
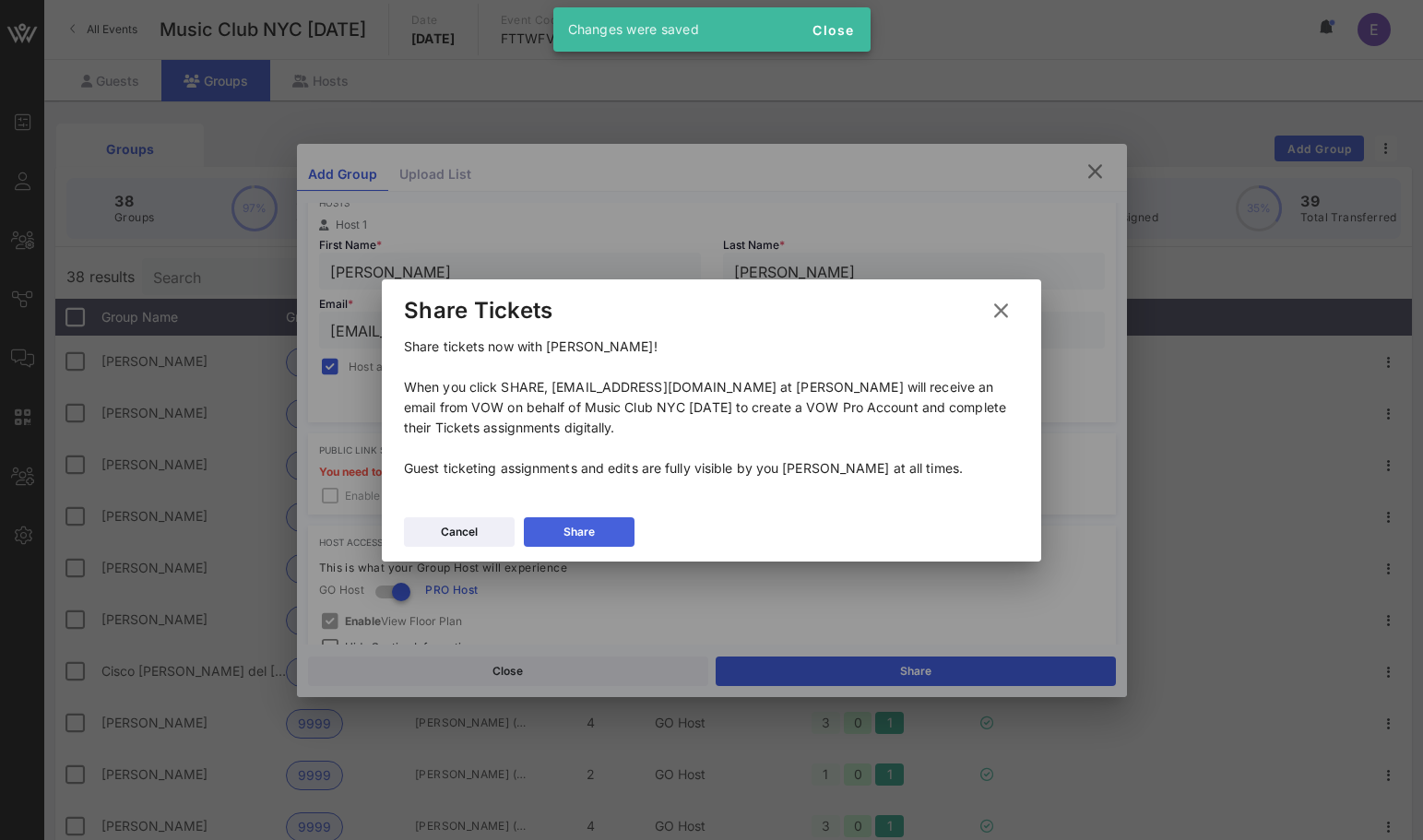
click at [592, 529] on div "Share" at bounding box center [579, 531] width 32 height 18
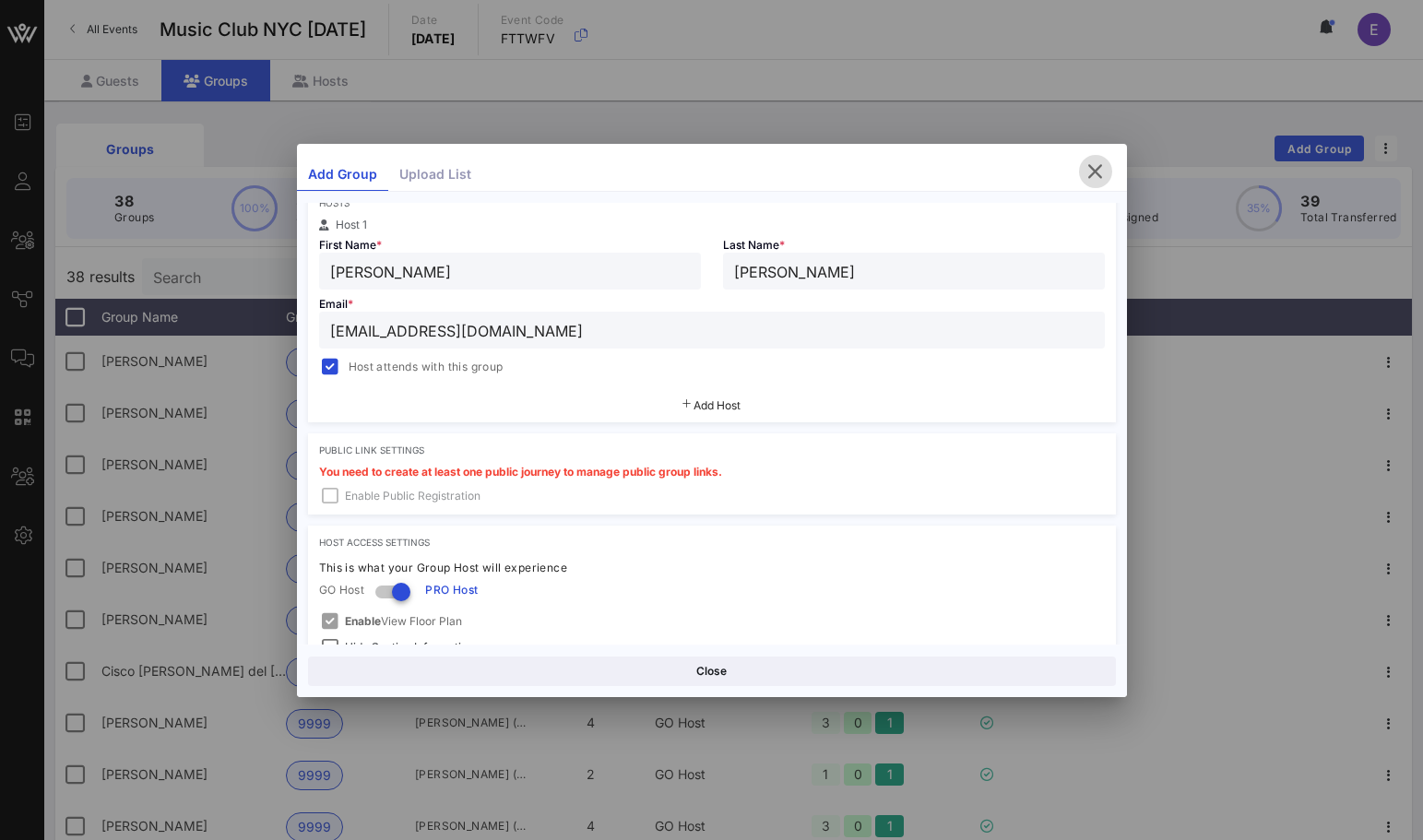
click at [1049, 166] on span "button" at bounding box center [1095, 171] width 33 height 22
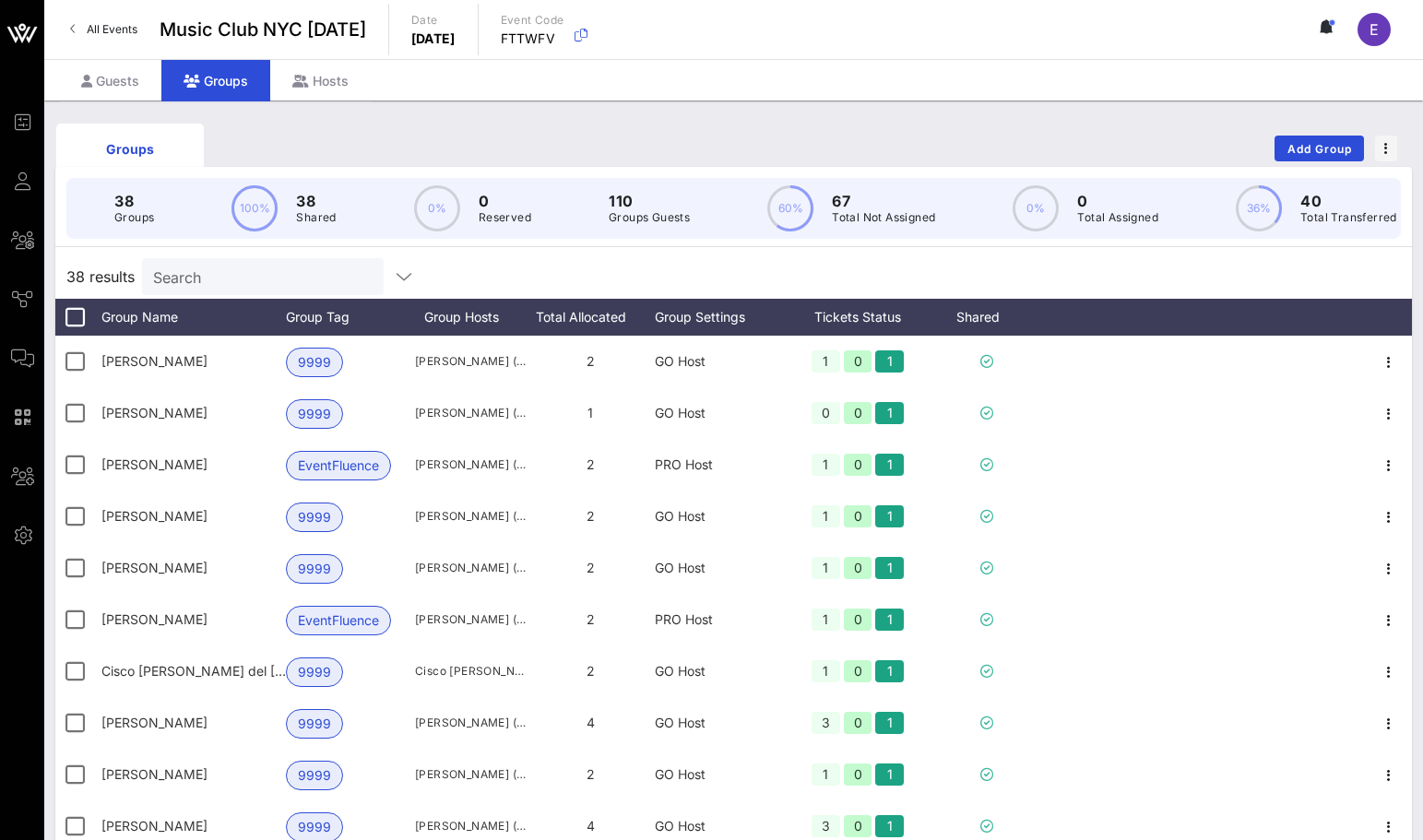
click at [130, 31] on span "All Events" at bounding box center [112, 29] width 51 height 13
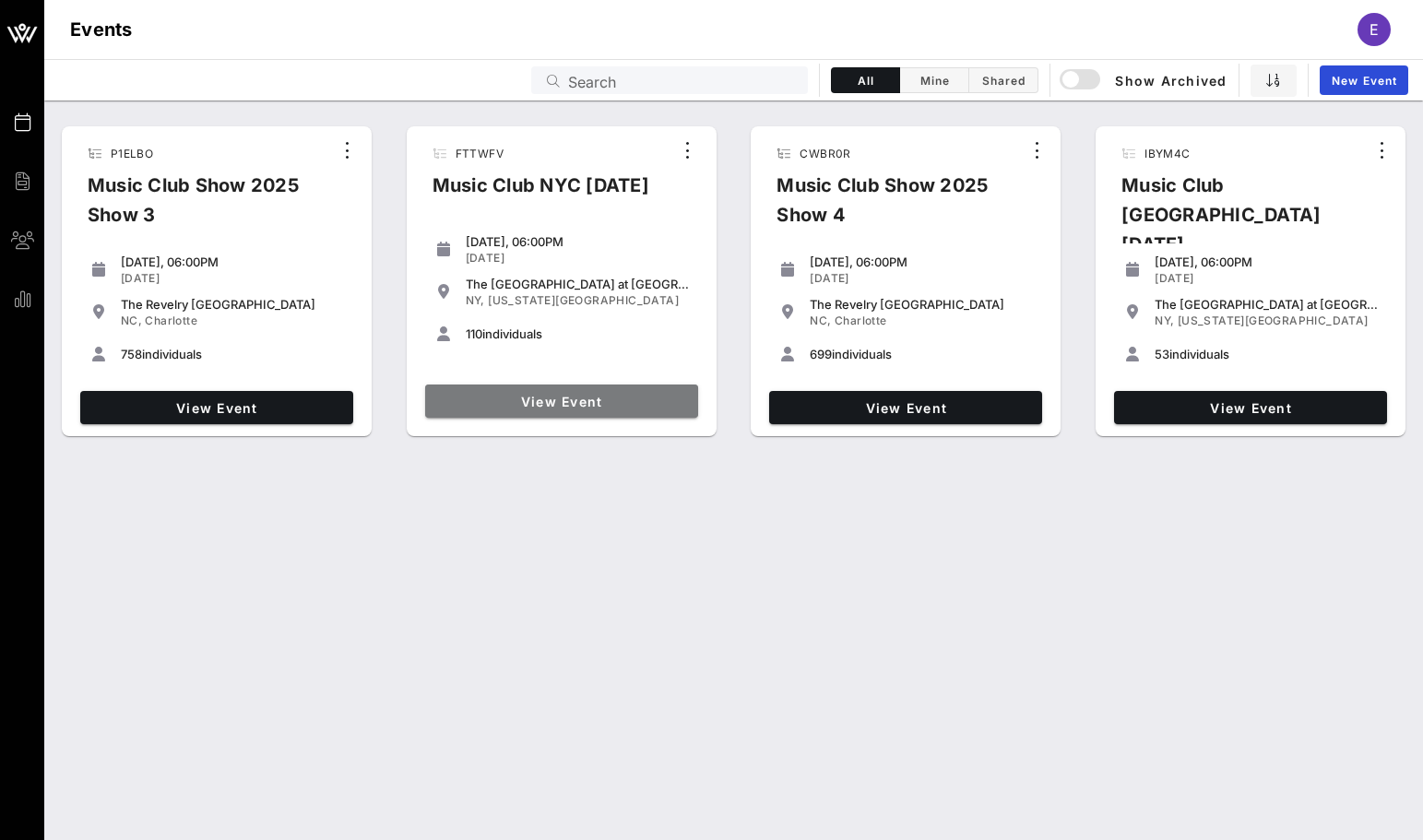
click at [496, 396] on span "View Event" at bounding box center [562, 401] width 258 height 15
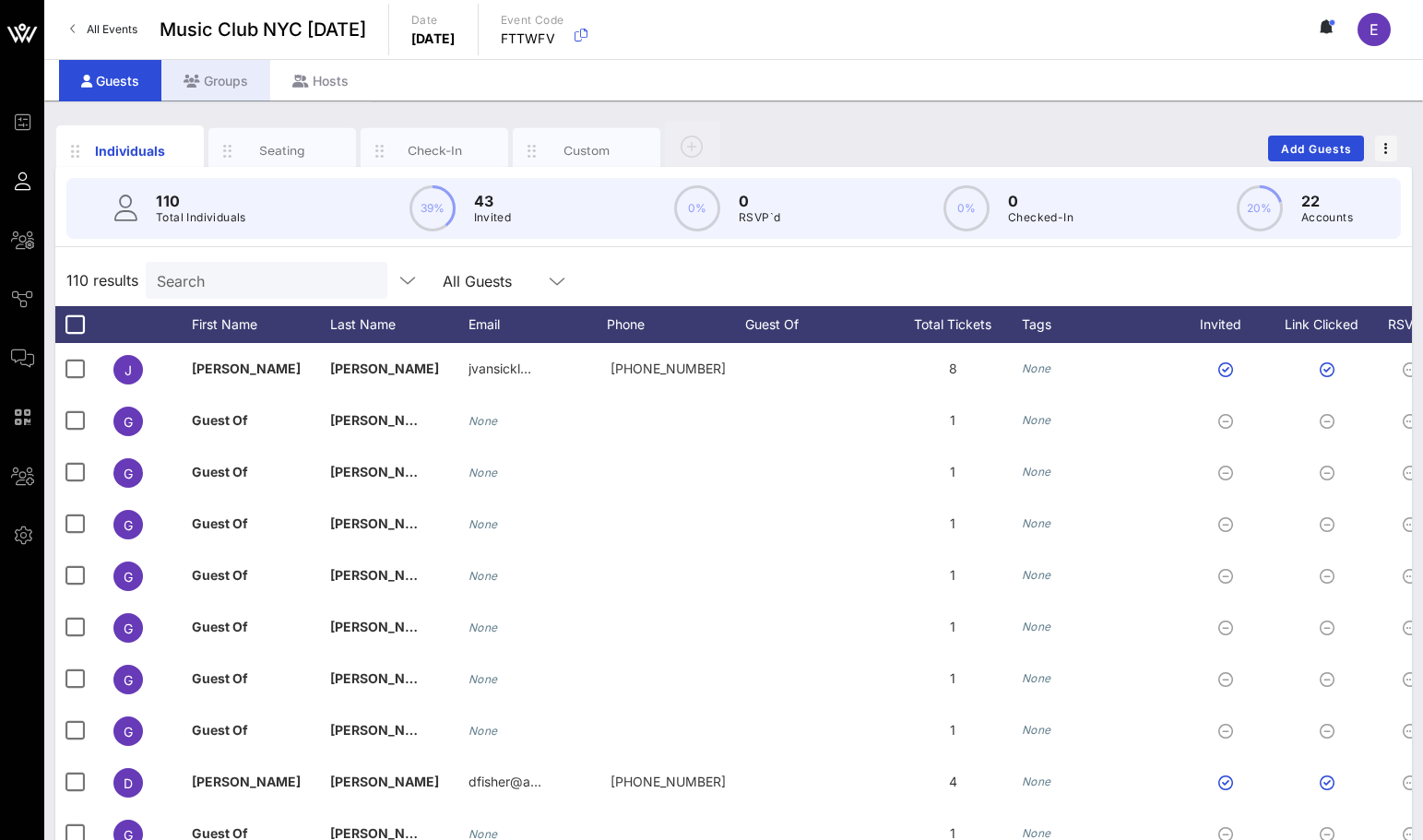
click at [218, 75] on div "Groups" at bounding box center [216, 80] width 109 height 41
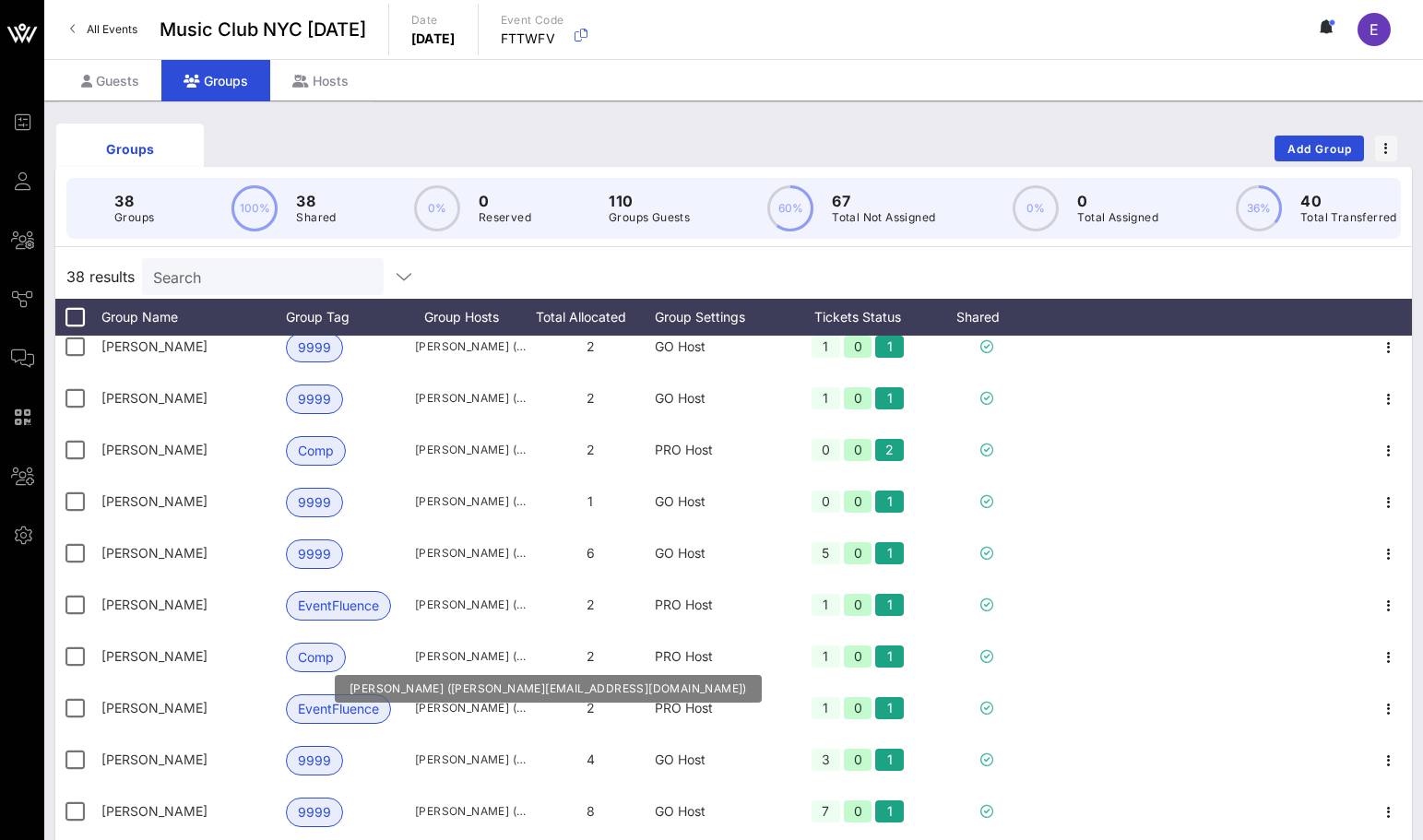
scroll to position [126, 0]
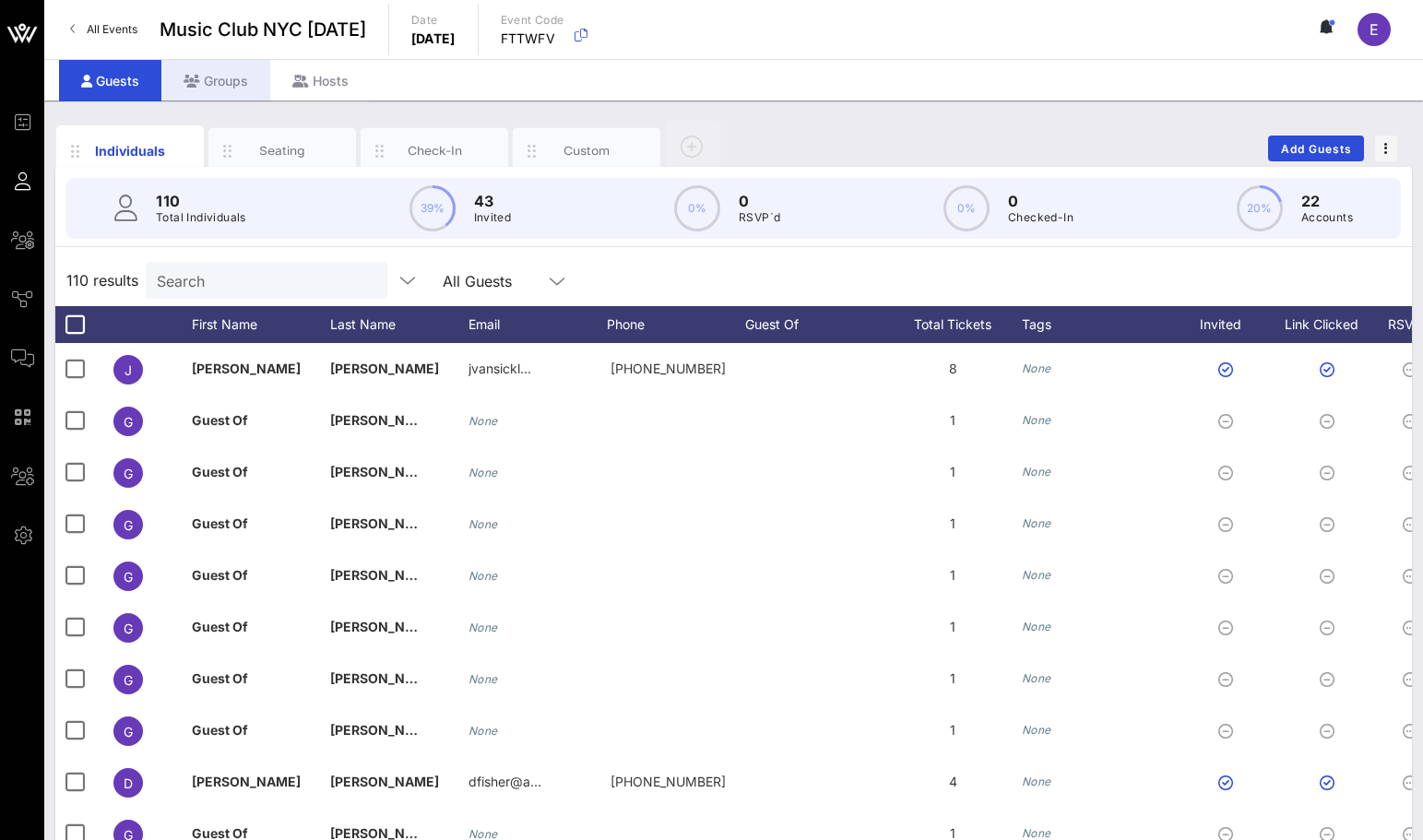
click at [213, 70] on div "Groups" at bounding box center [216, 80] width 109 height 41
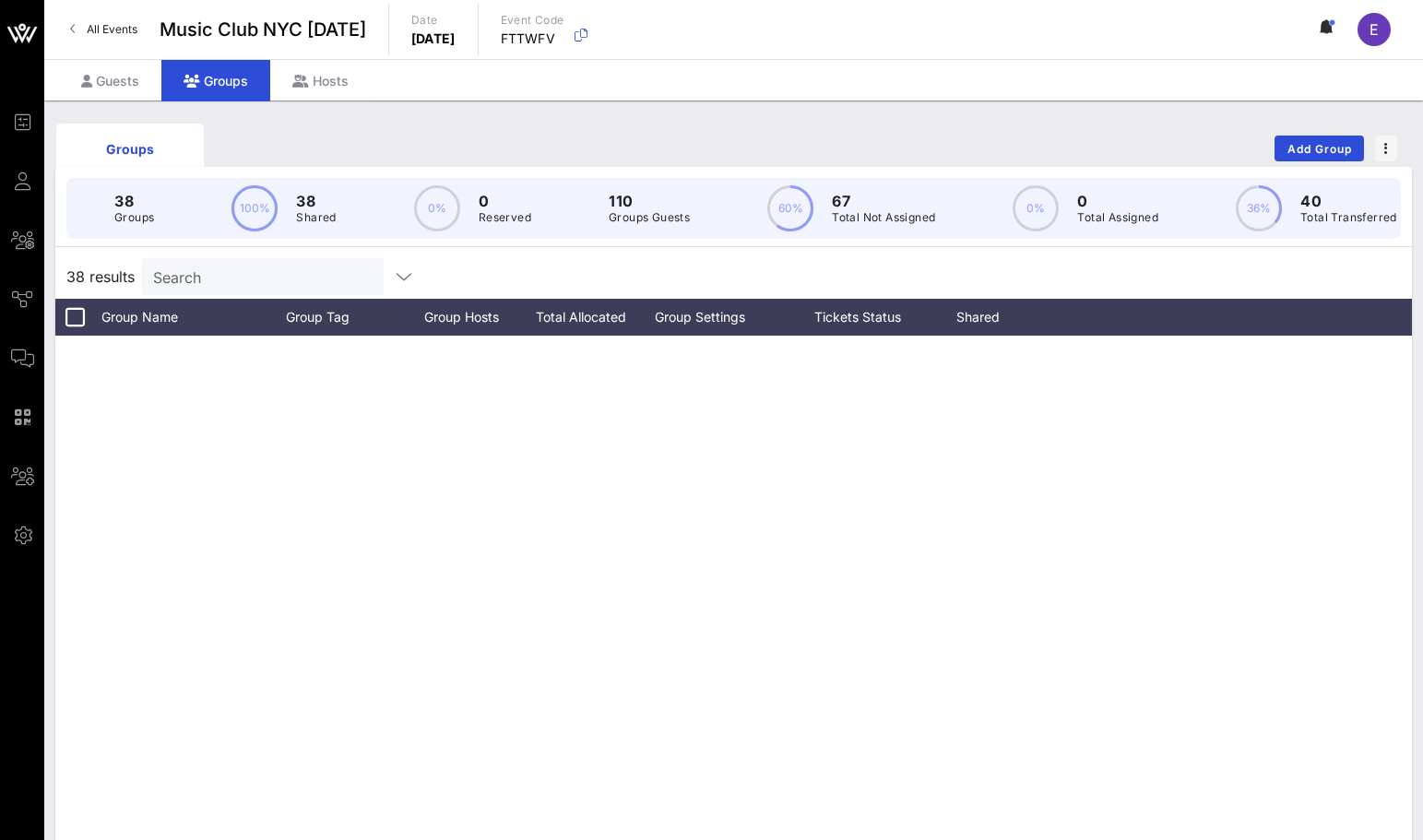
scroll to position [1408, 0]
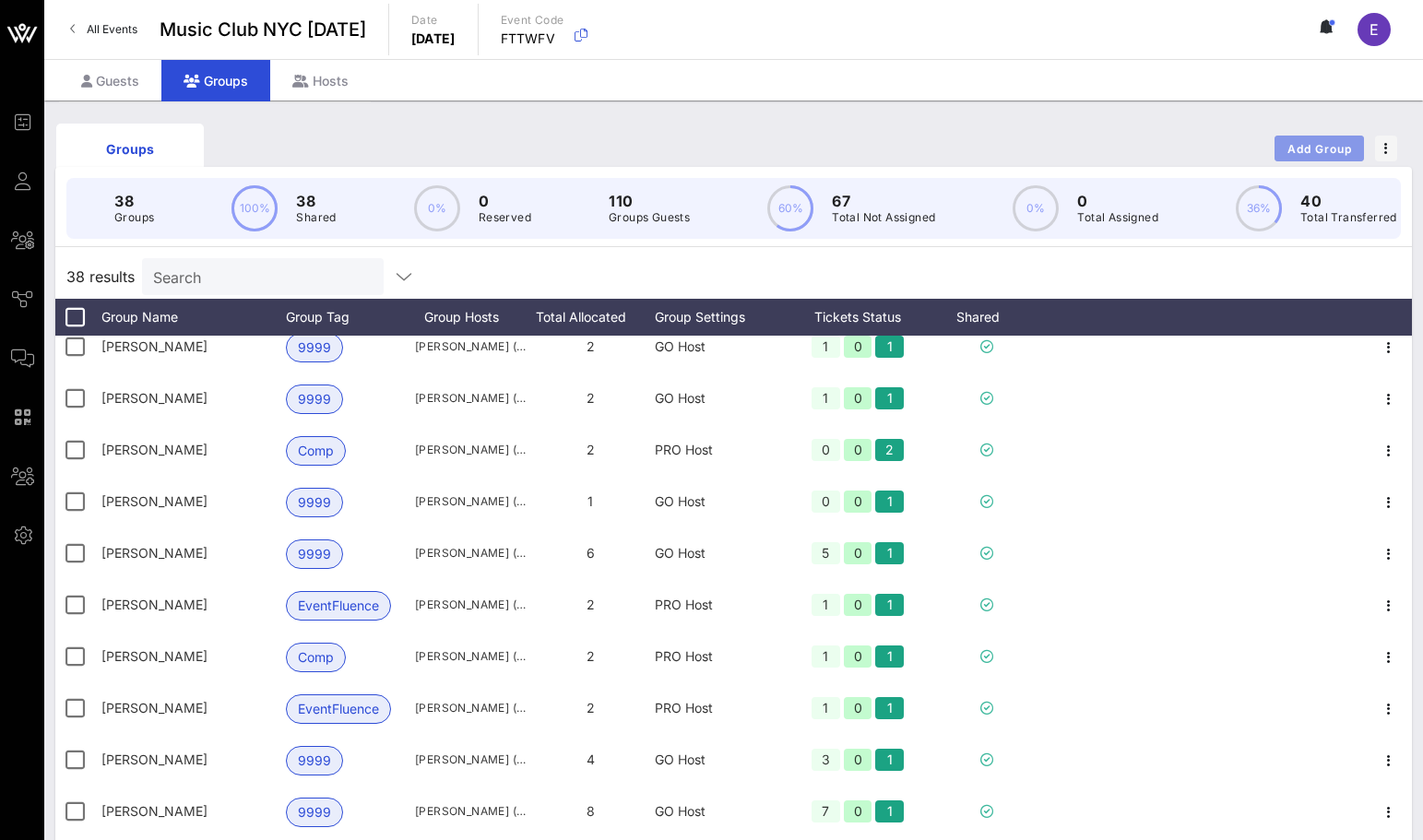
click at [1049, 151] on span "Add Group" at bounding box center [1319, 148] width 66 height 13
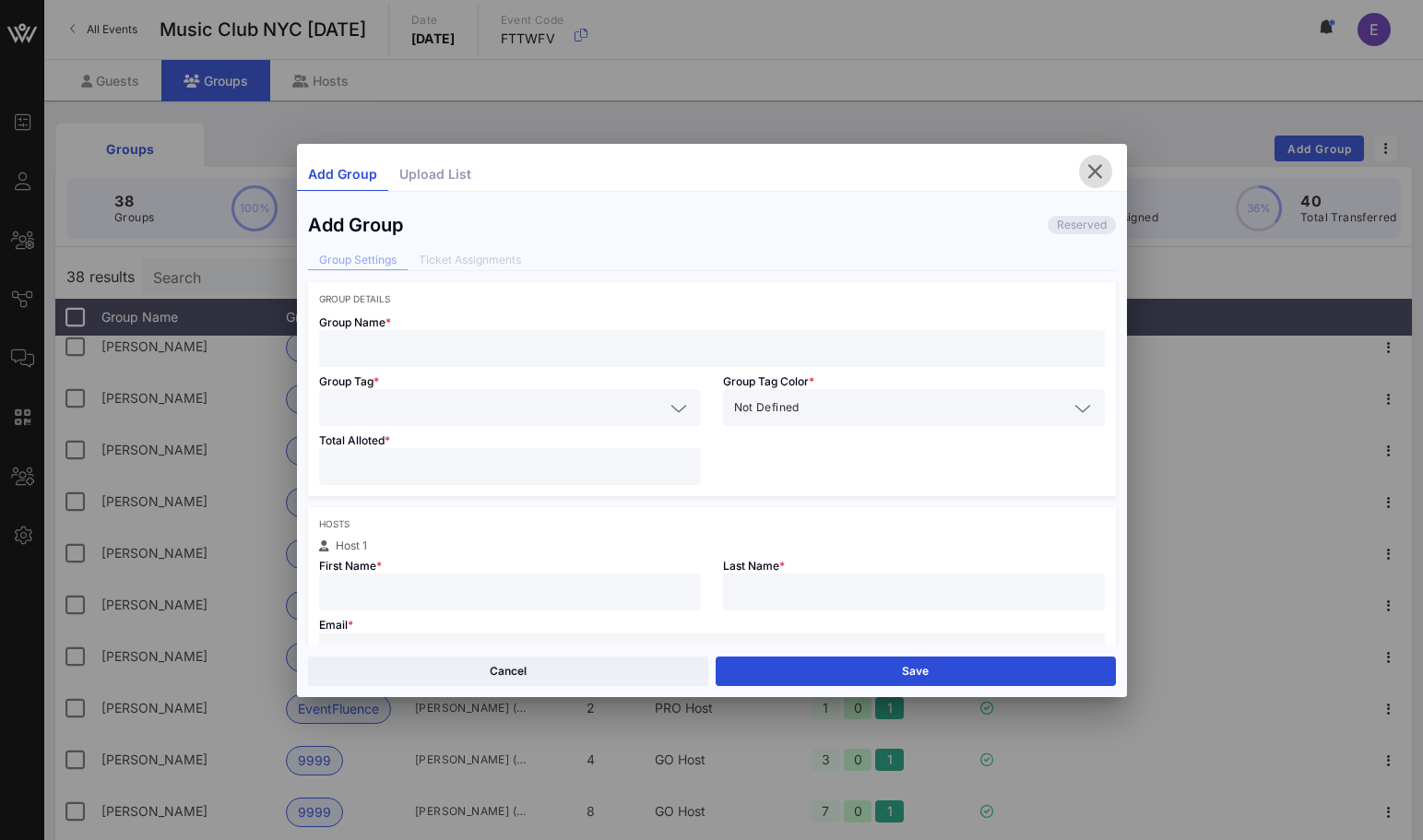
click at [1049, 165] on icon "button" at bounding box center [1095, 171] width 22 height 22
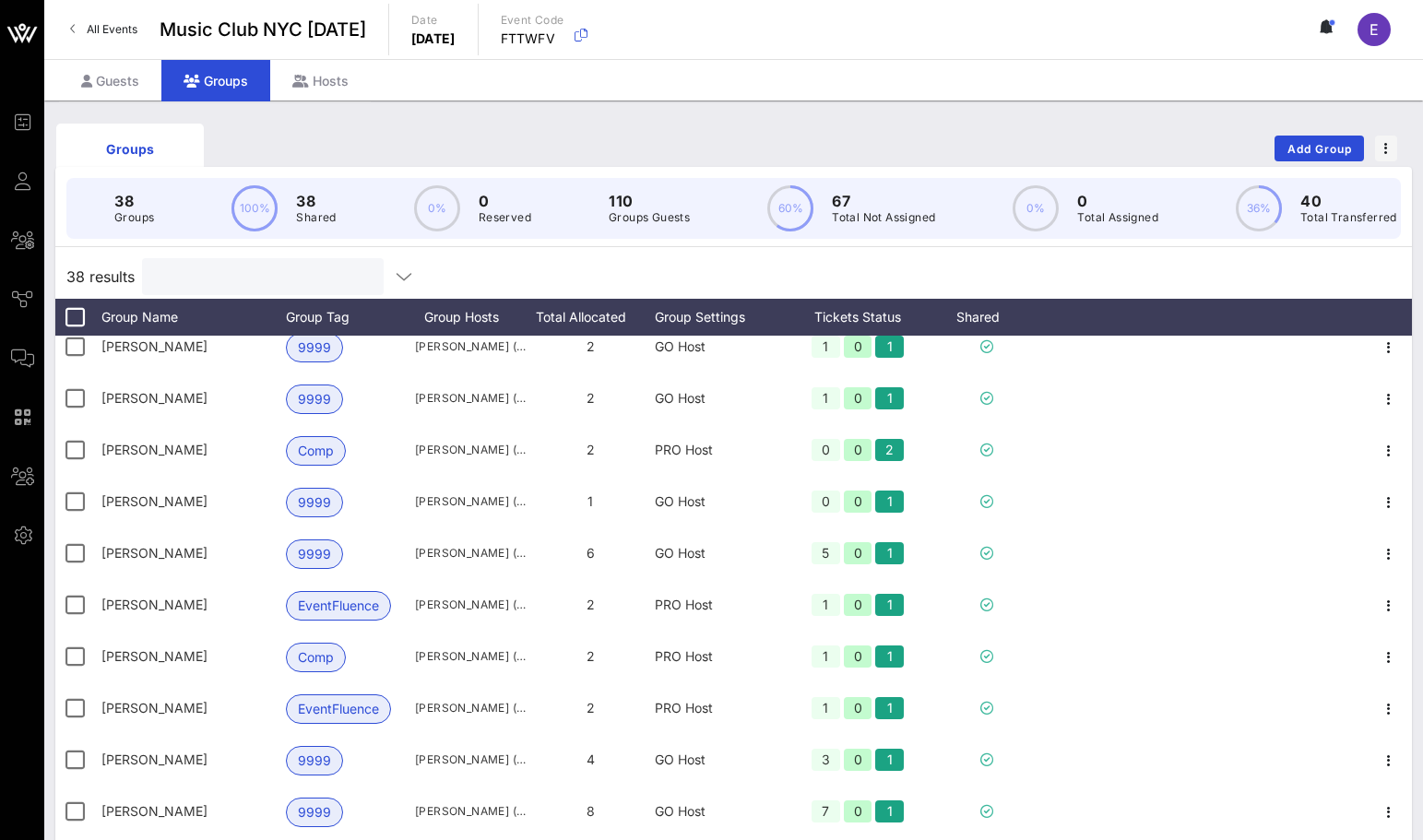
click at [279, 271] on input "text" at bounding box center [260, 276] width 215 height 24
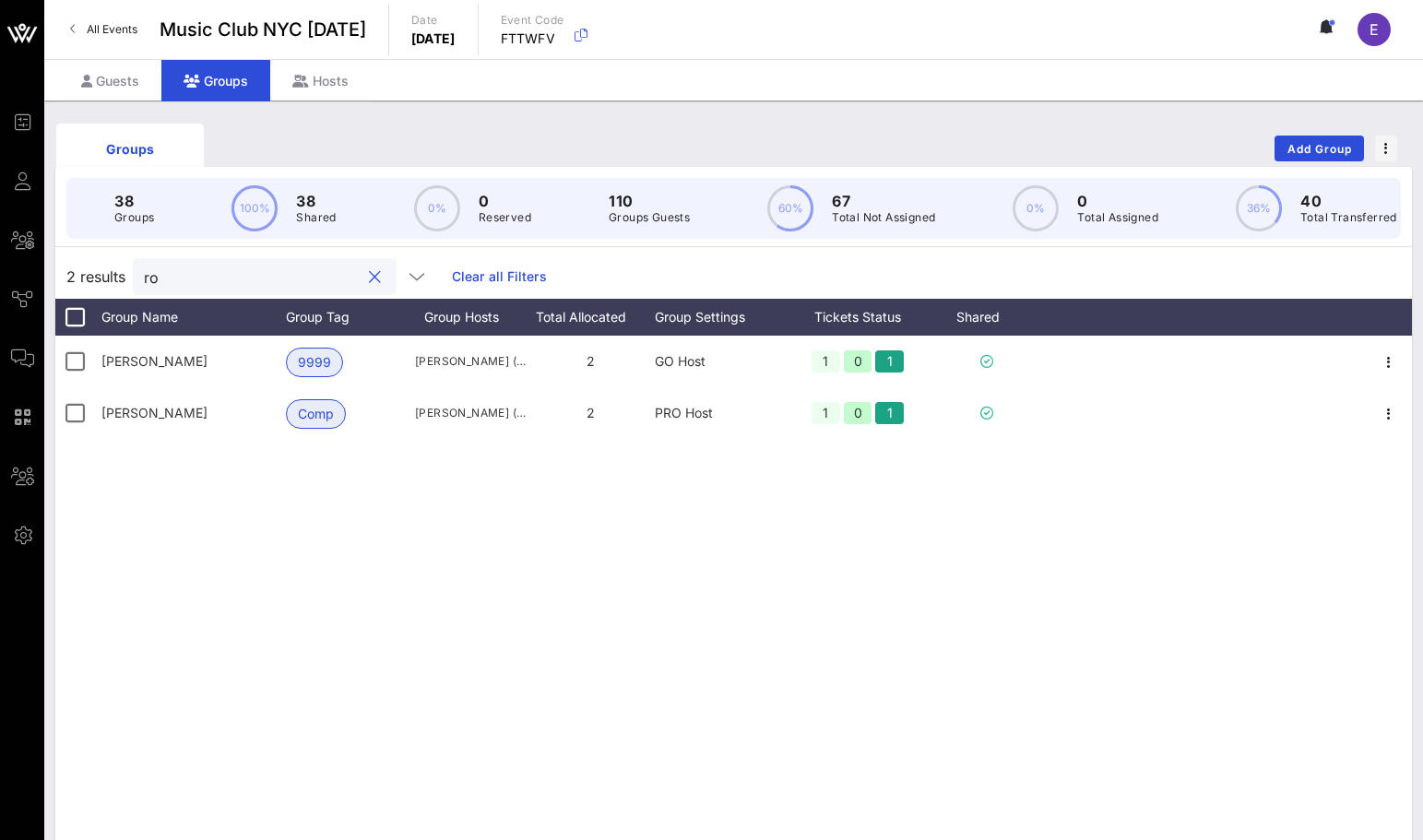
scroll to position [0, 0]
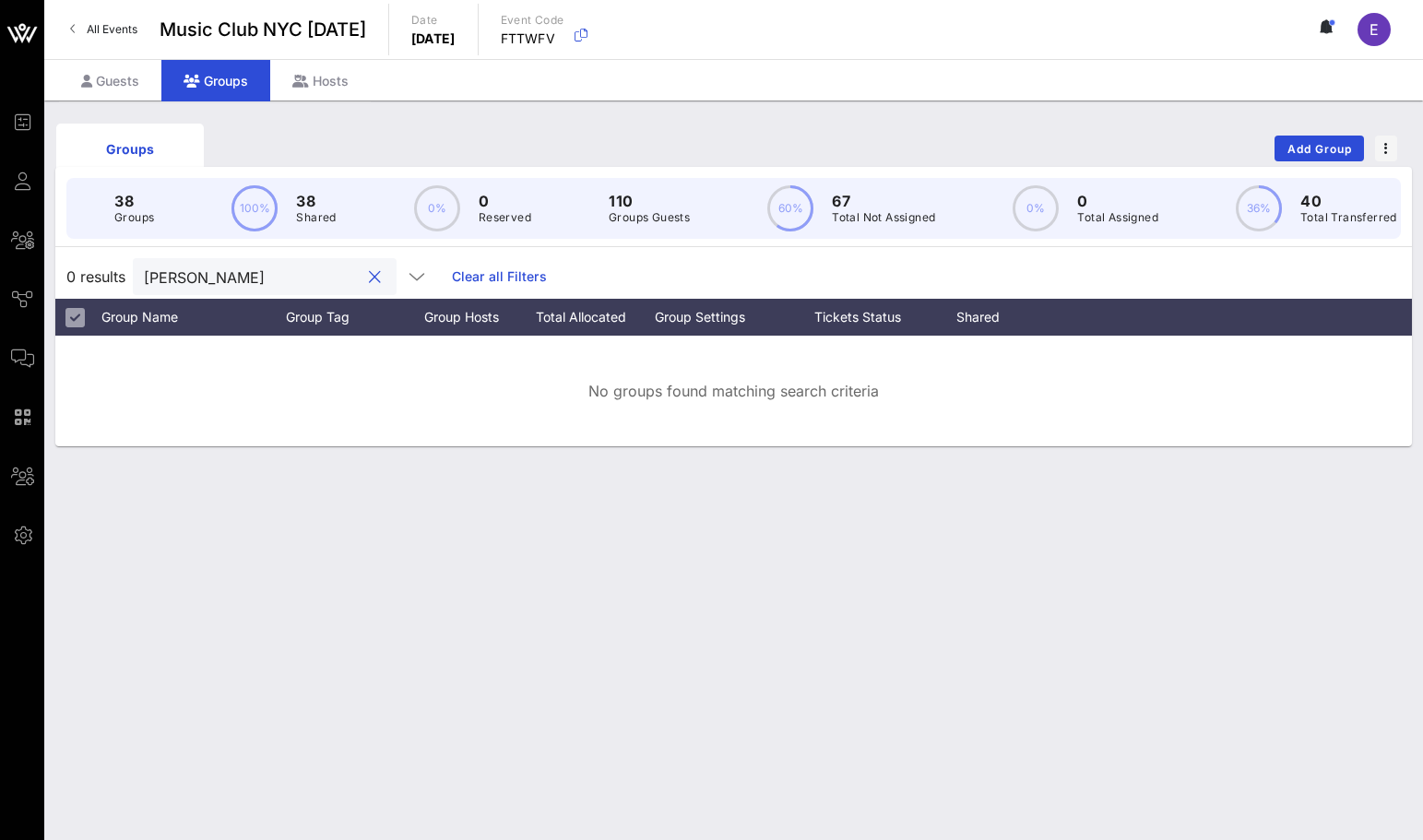
type input "[PERSON_NAME]"
click at [1049, 134] on div "Groups Add Group" at bounding box center [733, 148] width 1356 height 59
click at [1049, 139] on button "Add Group" at bounding box center [1318, 148] width 89 height 26
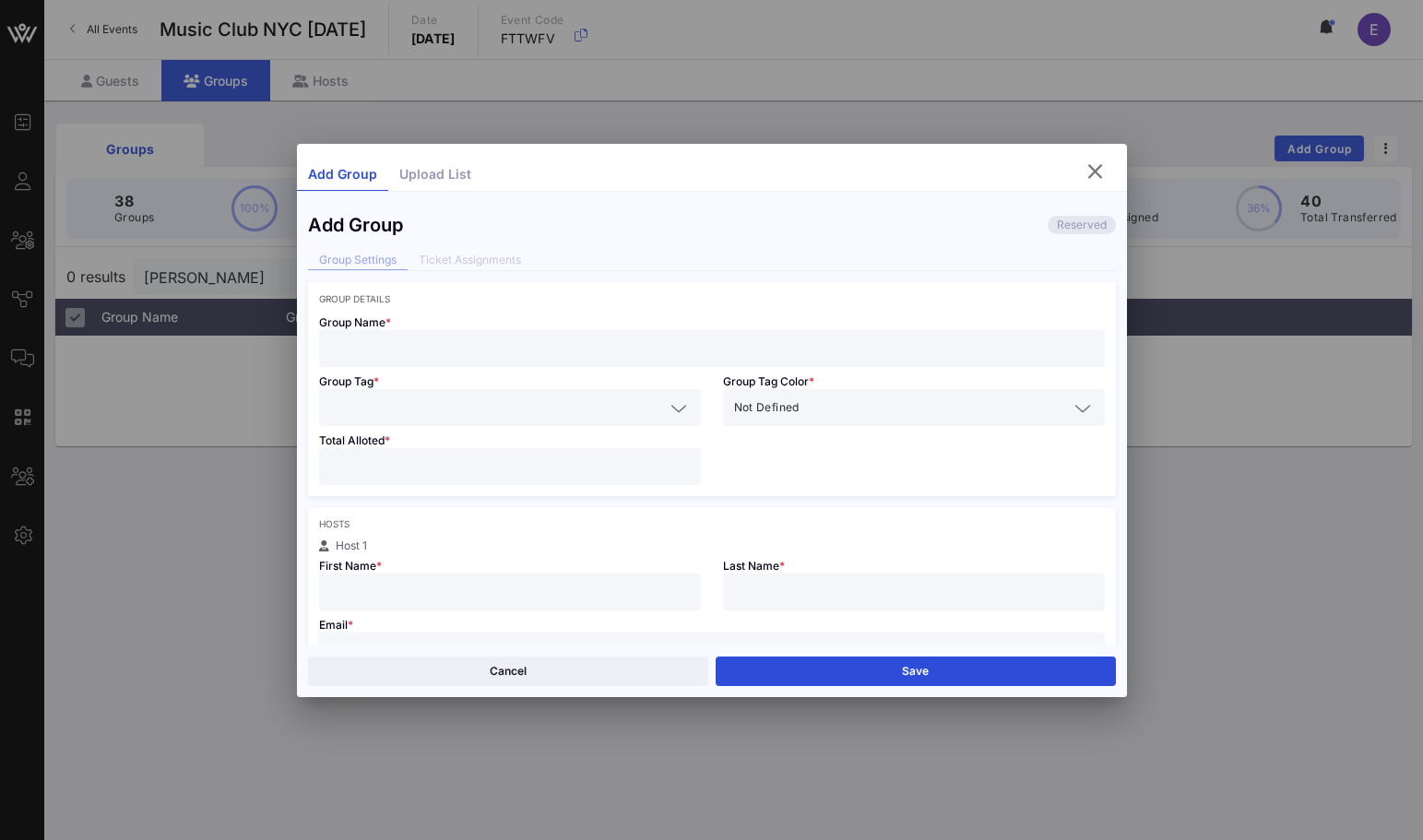
click at [739, 326] on div "Group Name *" at bounding box center [712, 336] width 808 height 63
click at [739, 337] on input "text" at bounding box center [712, 348] width 764 height 24
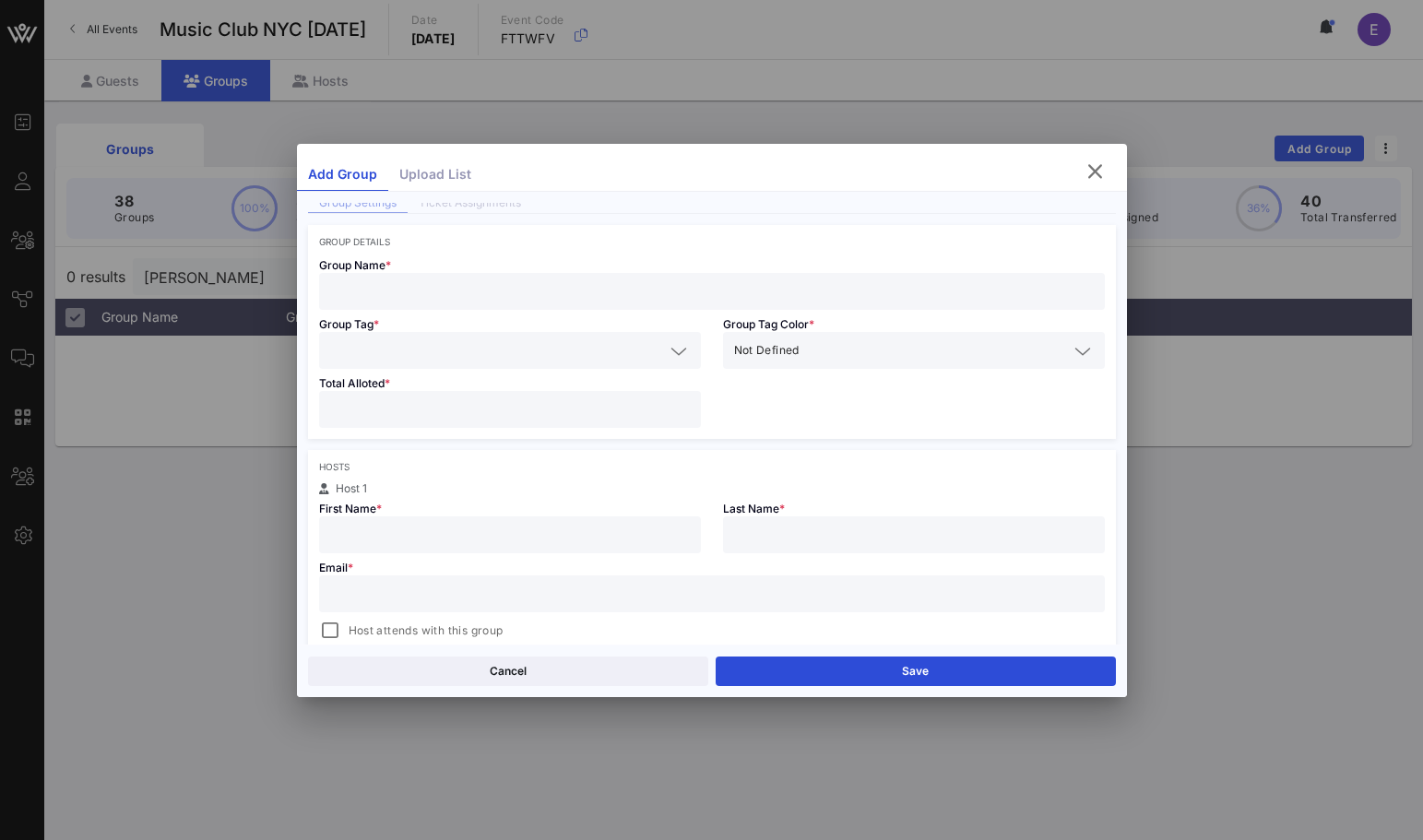
click at [600, 595] on input "text" at bounding box center [712, 593] width 764 height 24
paste input "[EMAIL_ADDRESS][DOMAIN_NAME]"
type input "[EMAIL_ADDRESS][DOMAIN_NAME]"
click at [567, 565] on div "Email * [EMAIL_ADDRESS][DOMAIN_NAME] Host attends with this group" at bounding box center [712, 597] width 808 height 88
click at [566, 538] on input "text" at bounding box center [510, 534] width 360 height 24
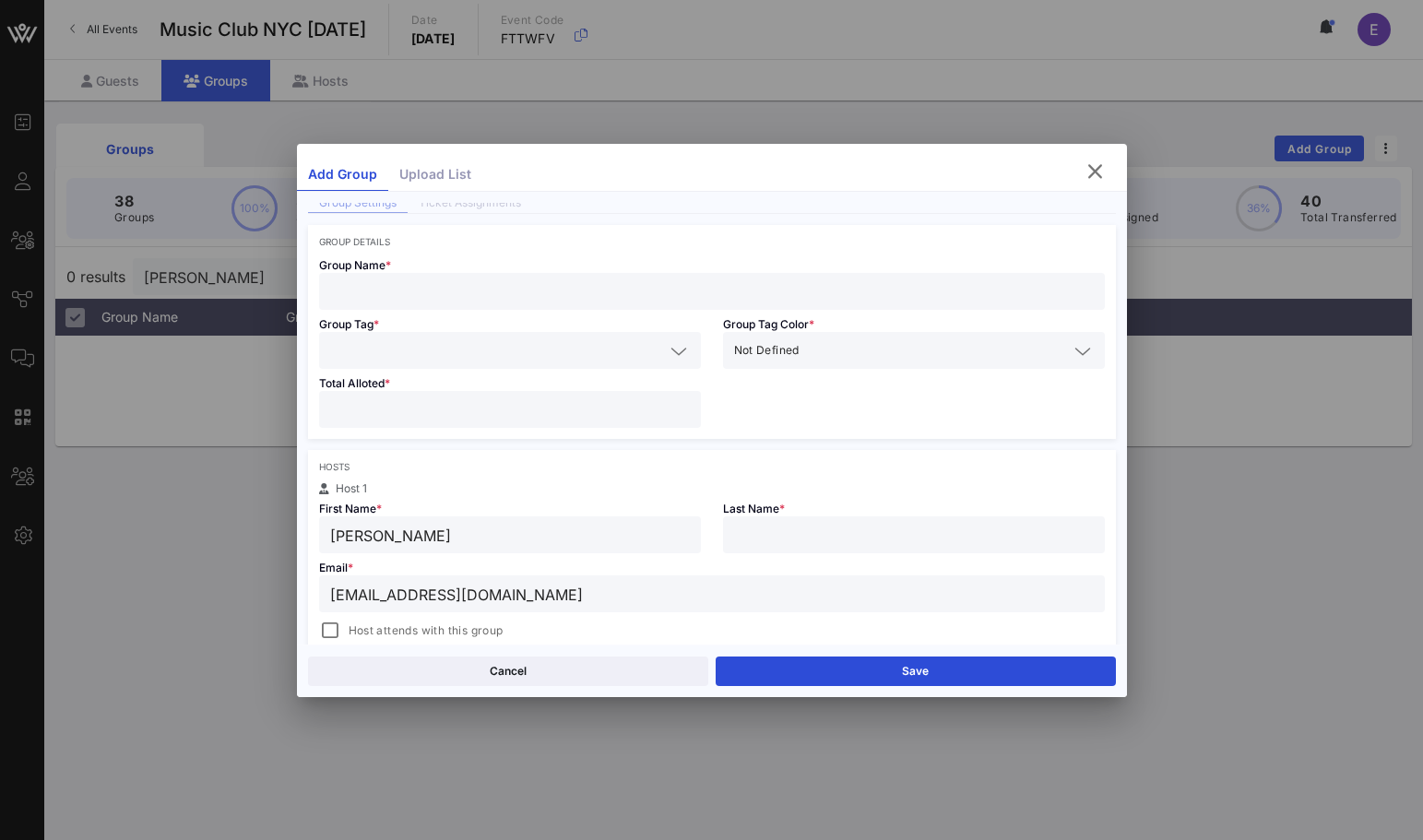
type input "[PERSON_NAME]"
type input "r"
type input "[PERSON_NAME]"
click at [346, 627] on div "Host attends with this group" at bounding box center [411, 630] width 185 height 22
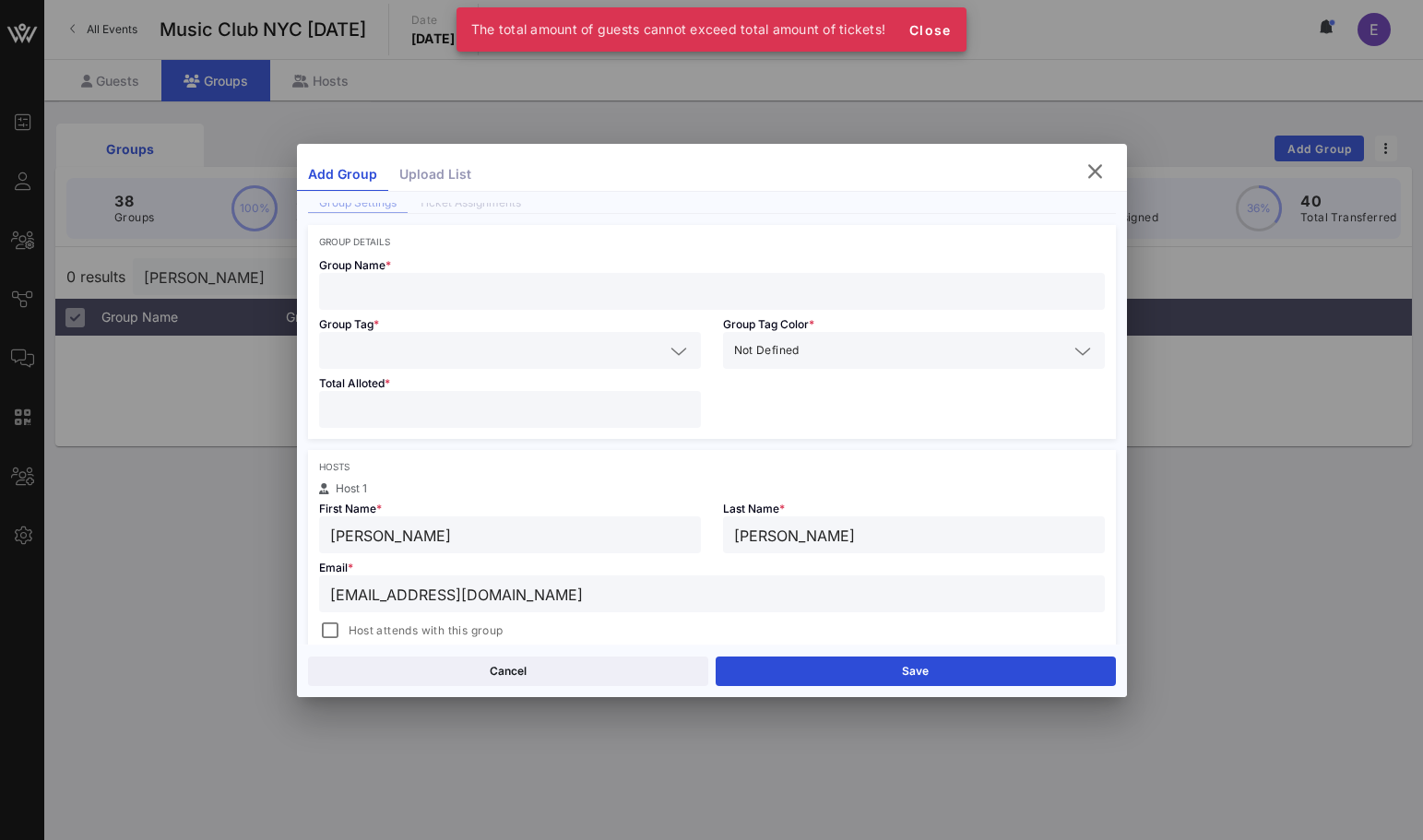
click at [367, 429] on div "Total Alloted *" at bounding box center [510, 403] width 404 height 70
click at [367, 415] on input "number" at bounding box center [510, 409] width 360 height 24
type input "*"
click at [360, 351] on input "text" at bounding box center [497, 350] width 334 height 24
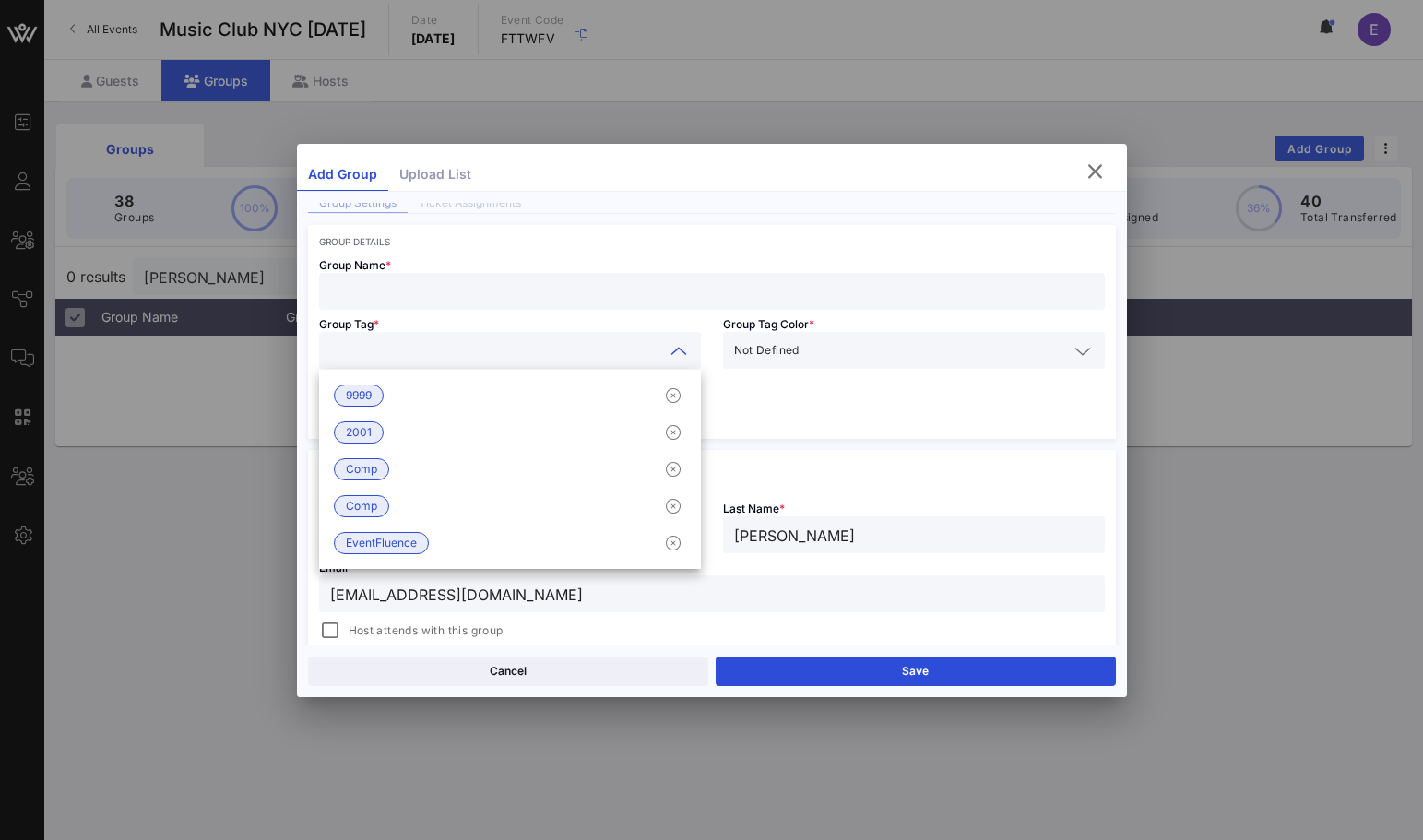
type input "C"
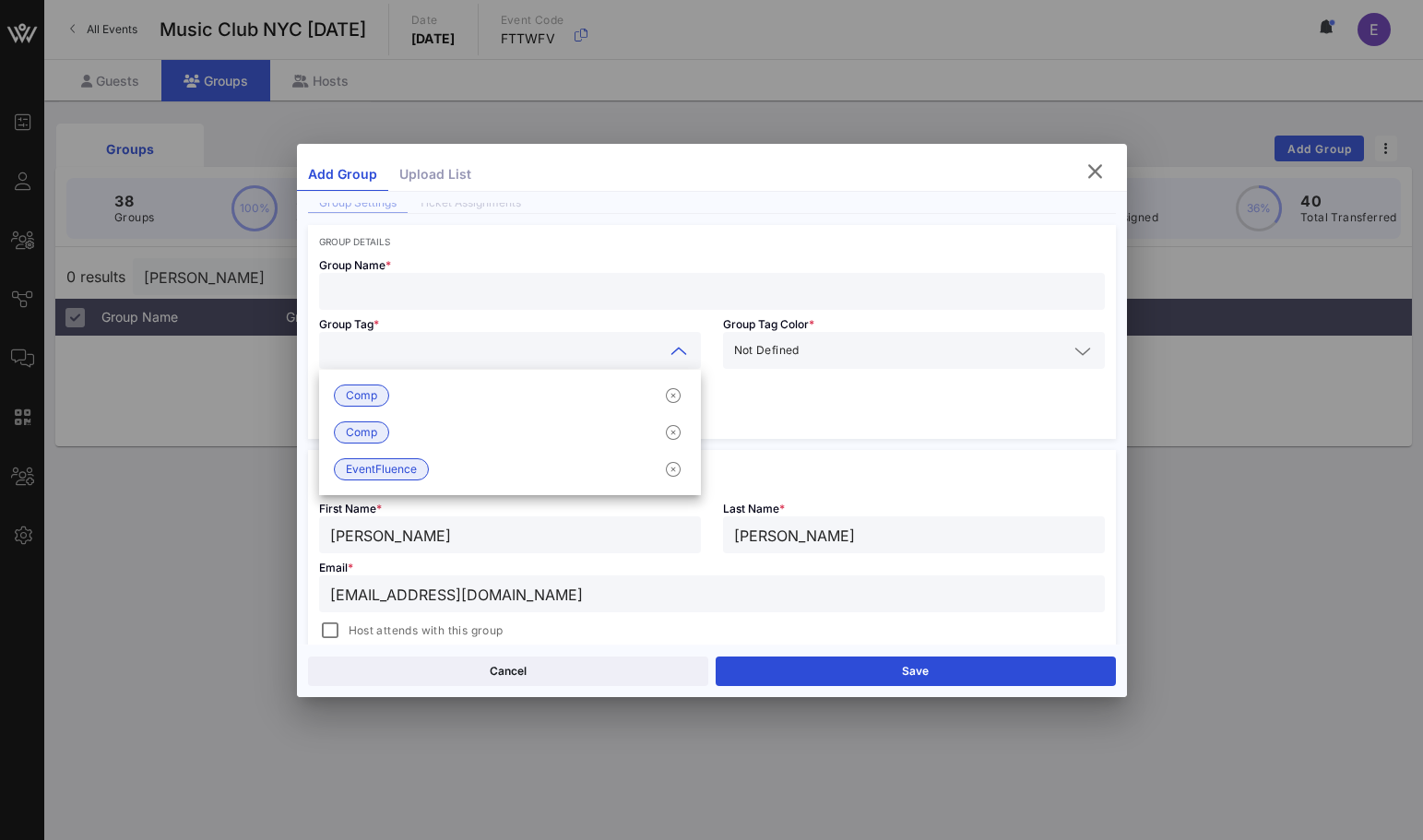
type input "E"
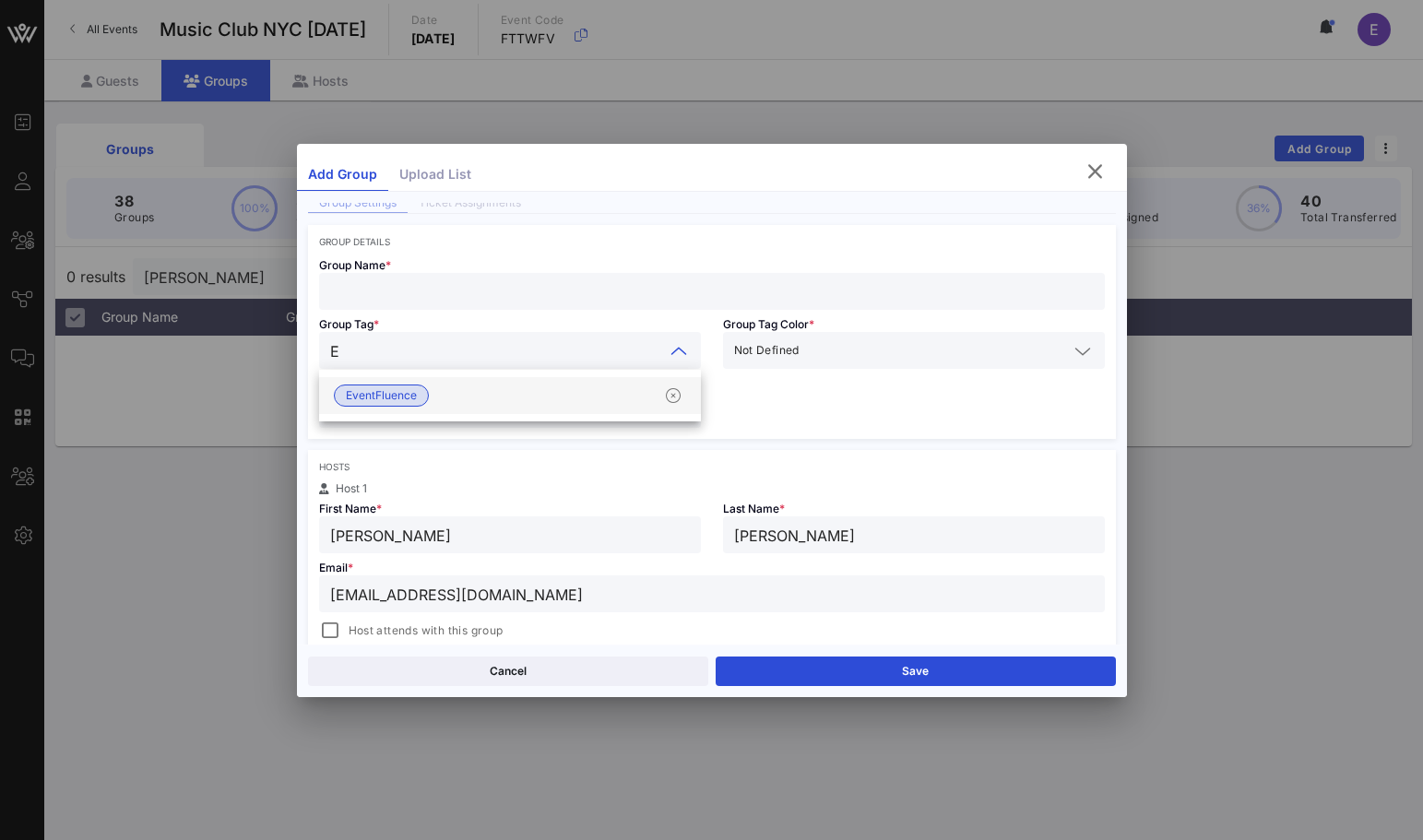
click at [366, 396] on span "EventFluence" at bounding box center [381, 395] width 71 height 20
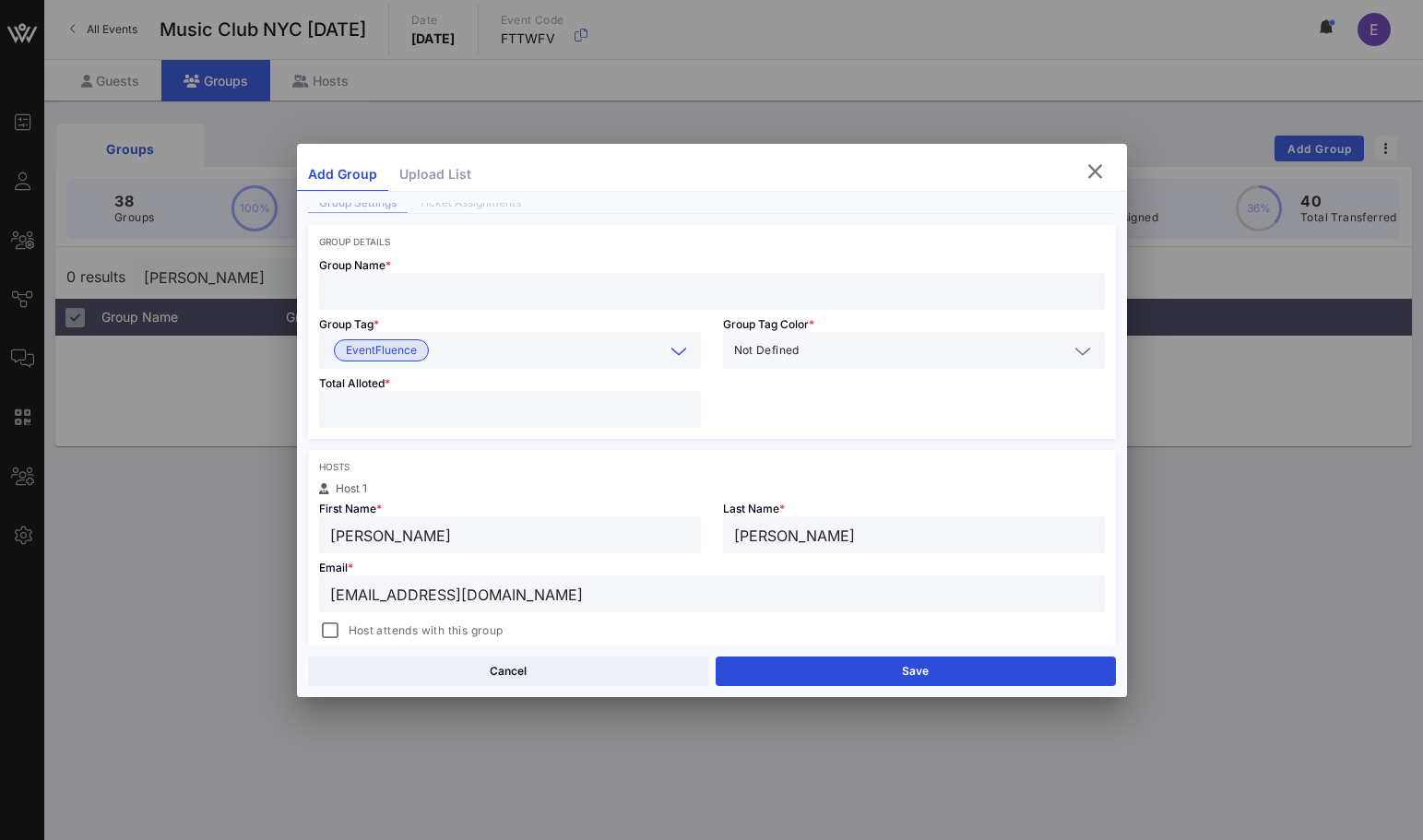
click at [363, 264] on span "Group Name *" at bounding box center [354, 265] width 72 height 13
click at [363, 287] on input "text" at bounding box center [712, 291] width 764 height 24
type input "[PERSON_NAME]"
click at [340, 624] on div at bounding box center [329, 630] width 26 height 26
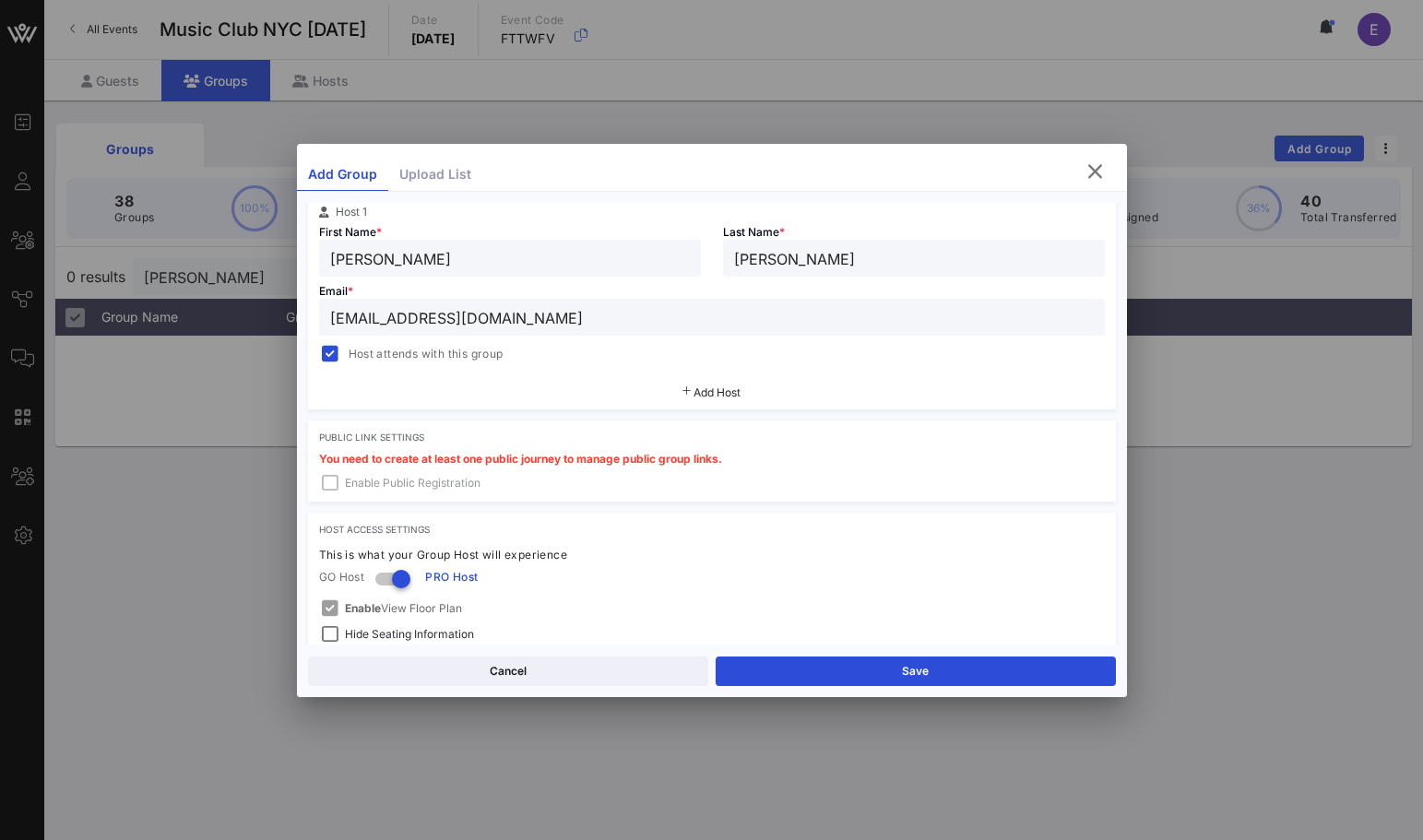
scroll to position [475, 0]
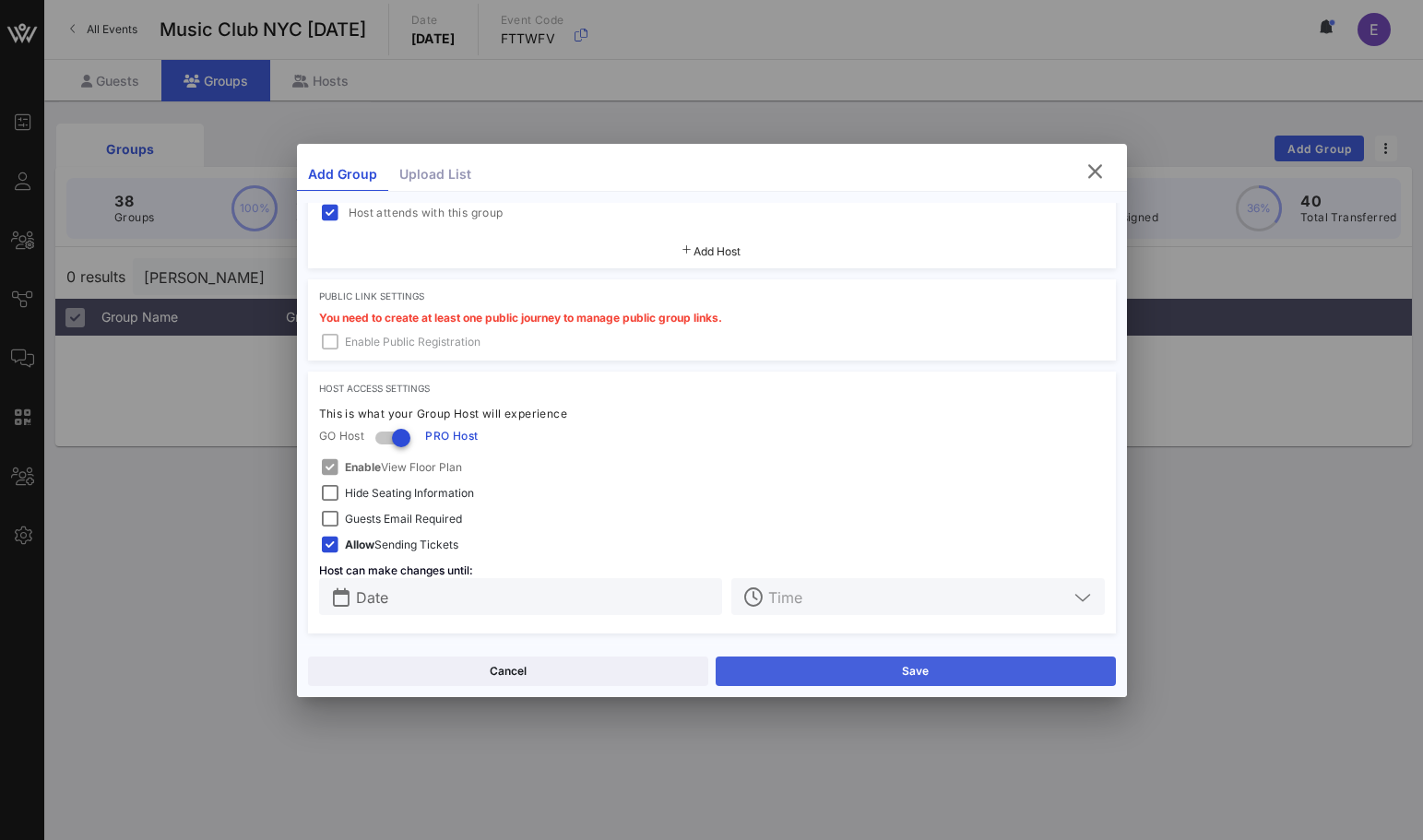
click at [737, 663] on button "Save" at bounding box center [916, 671] width 400 height 30
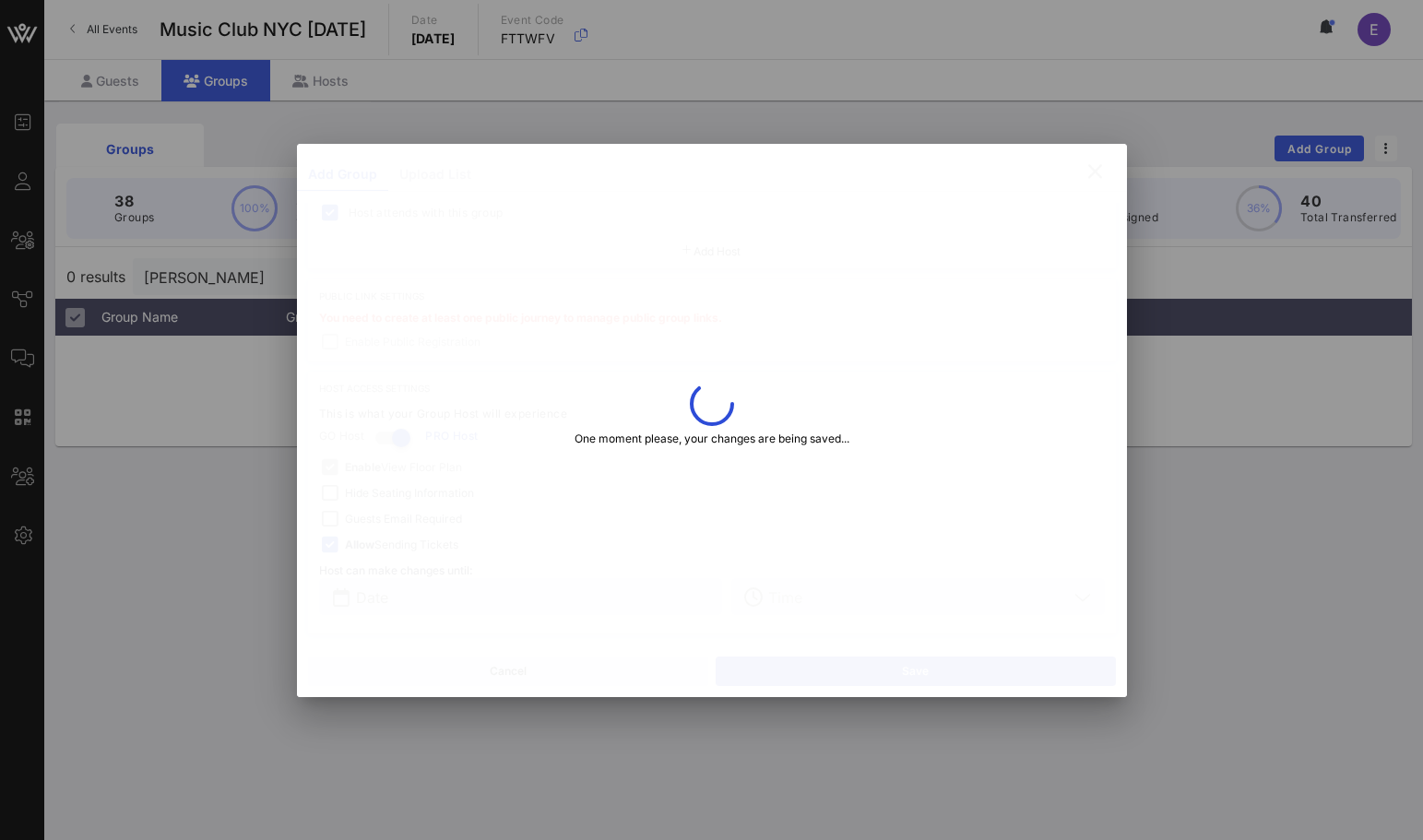
type input "[EMAIL_ADDRESS][DOMAIN_NAME]"
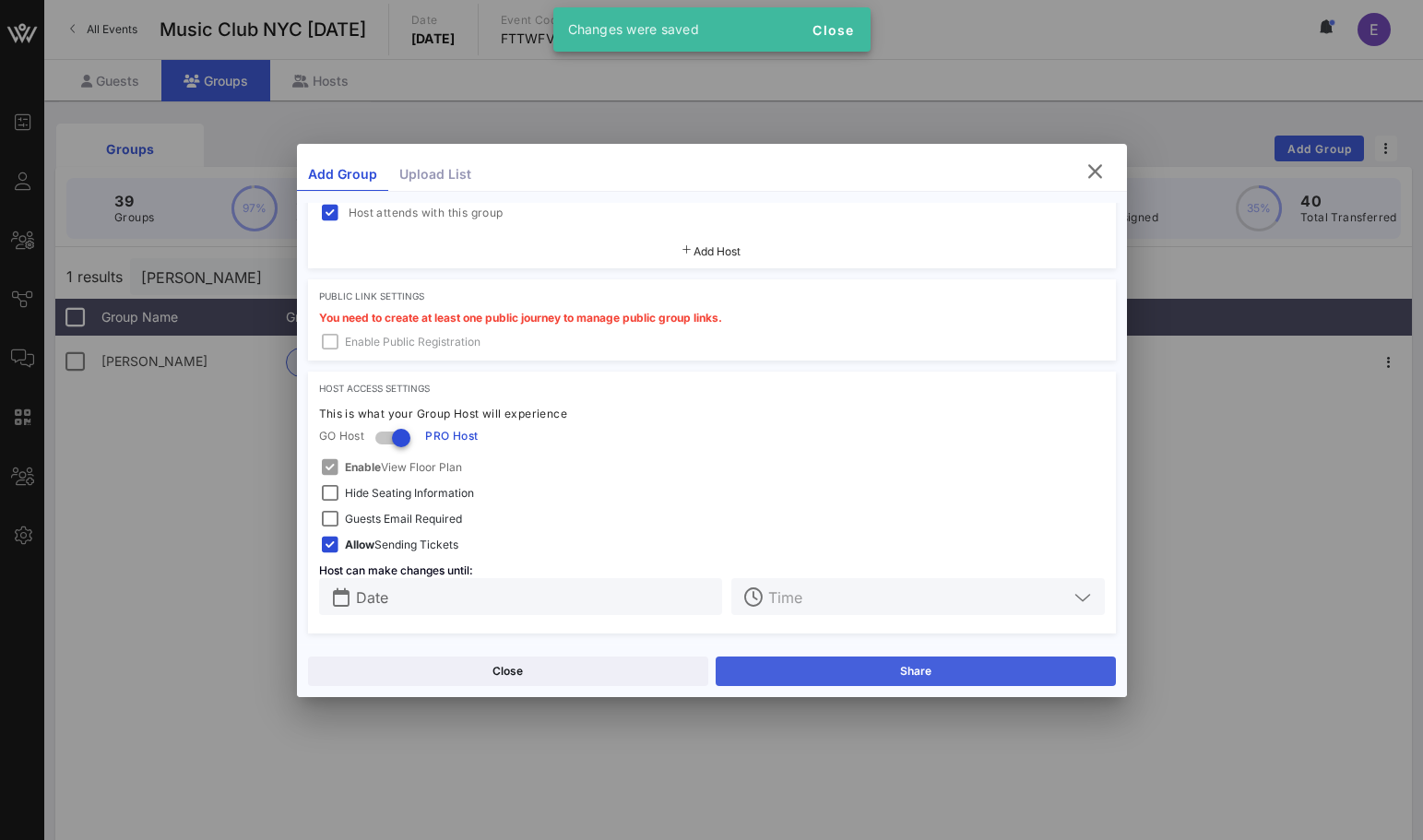
click at [744, 657] on button "Share" at bounding box center [916, 671] width 400 height 30
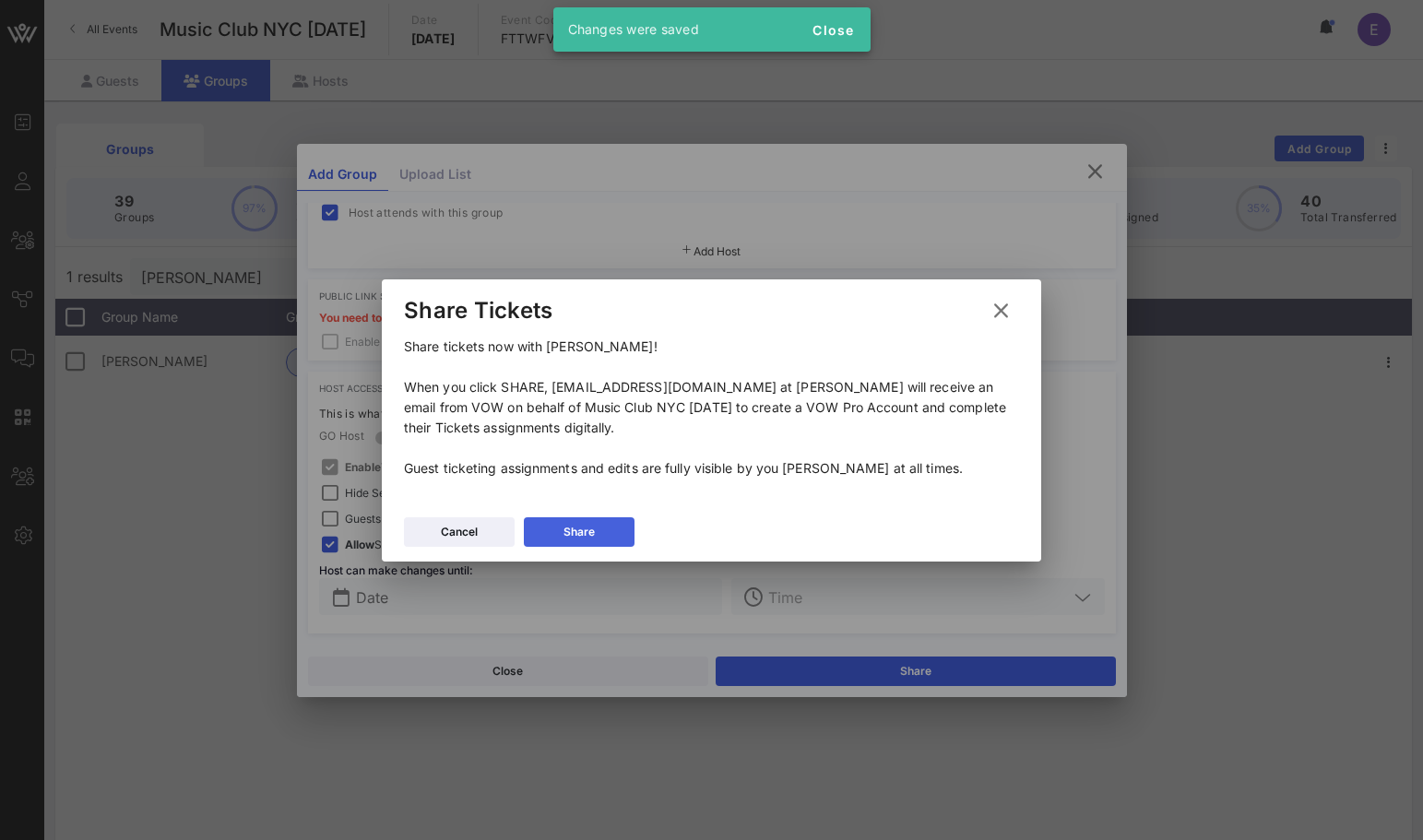
click at [592, 533] on div "Share" at bounding box center [579, 531] width 32 height 18
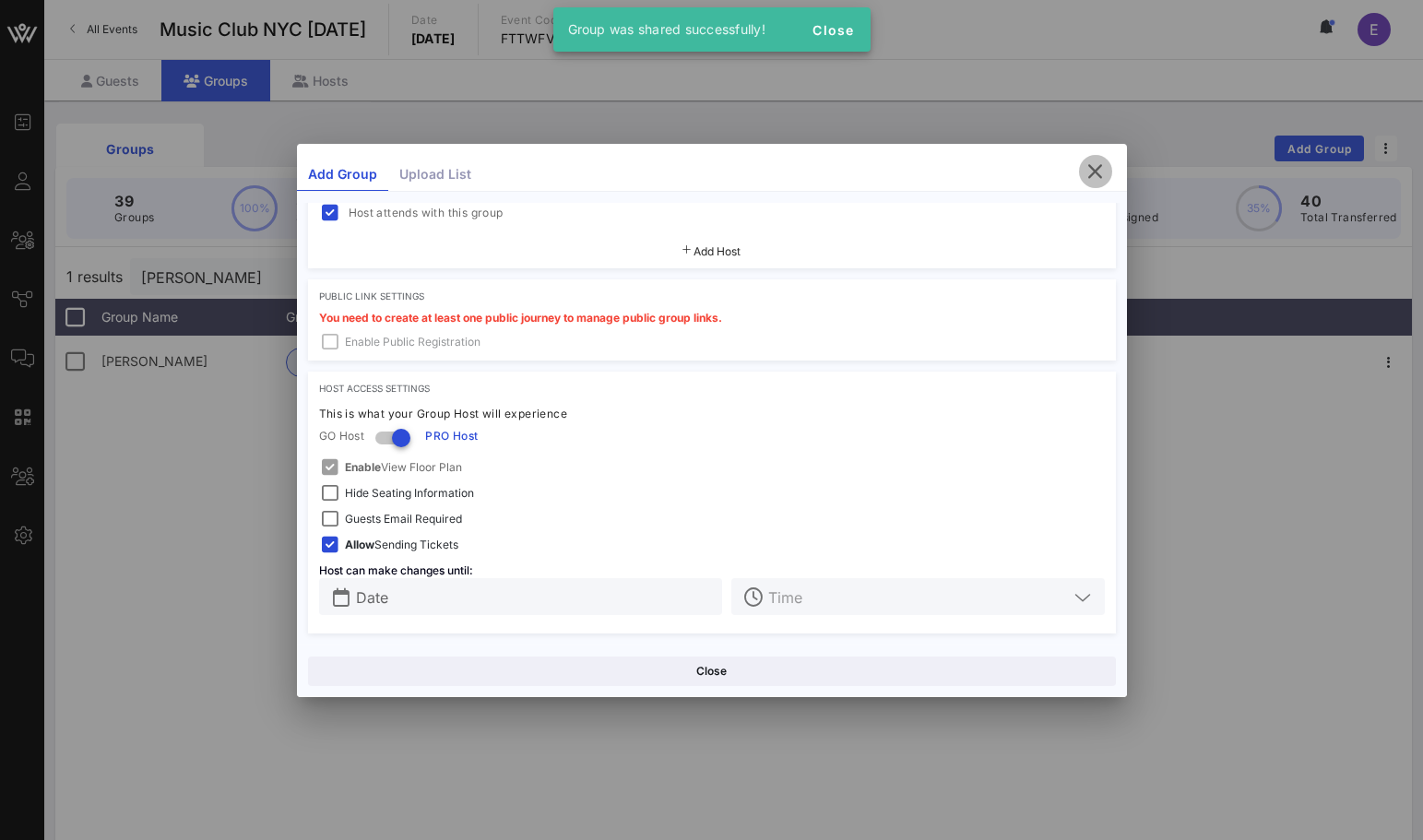
click at [1049, 175] on icon "button" at bounding box center [1095, 171] width 22 height 22
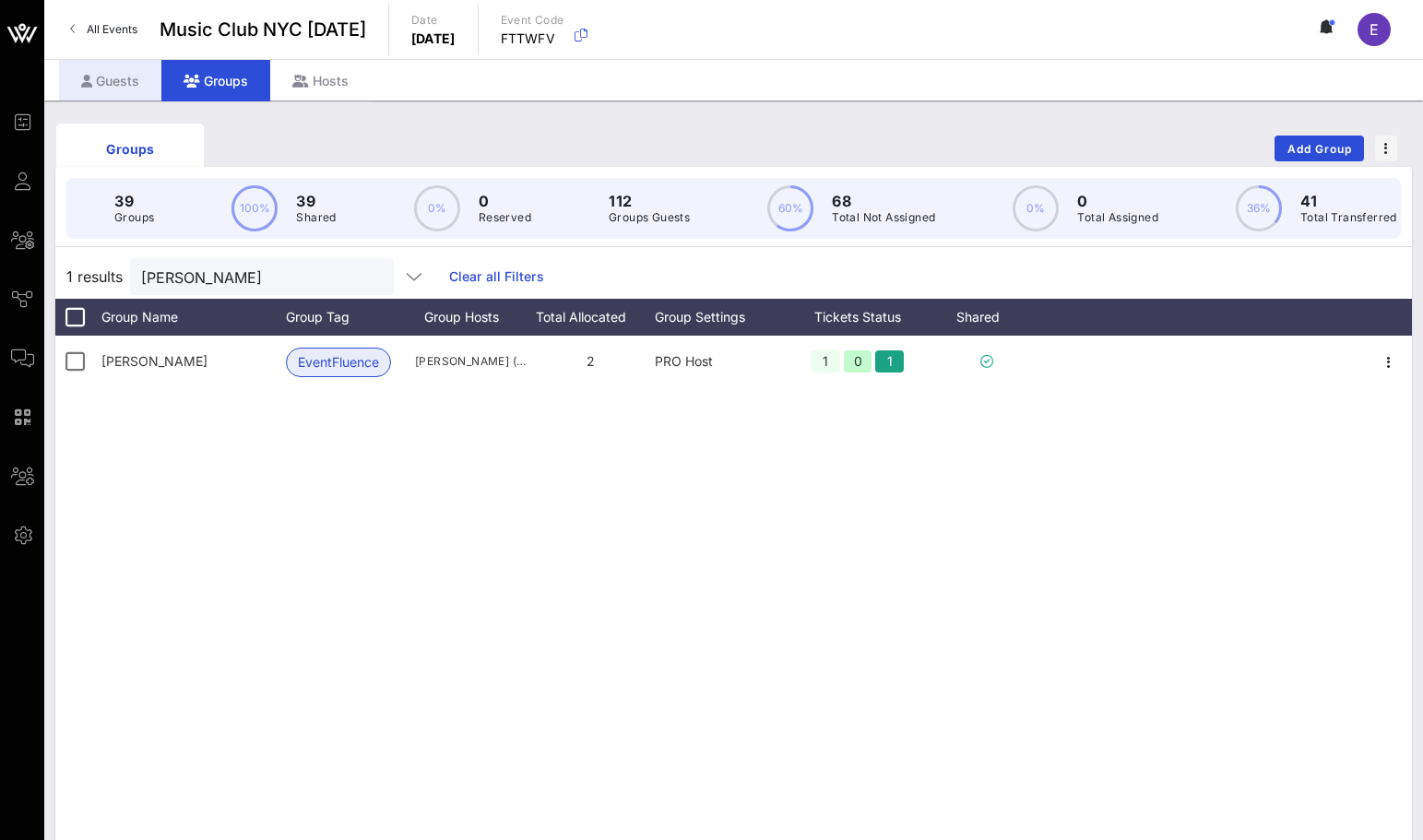
click at [138, 89] on div "Guests" at bounding box center [110, 80] width 102 height 41
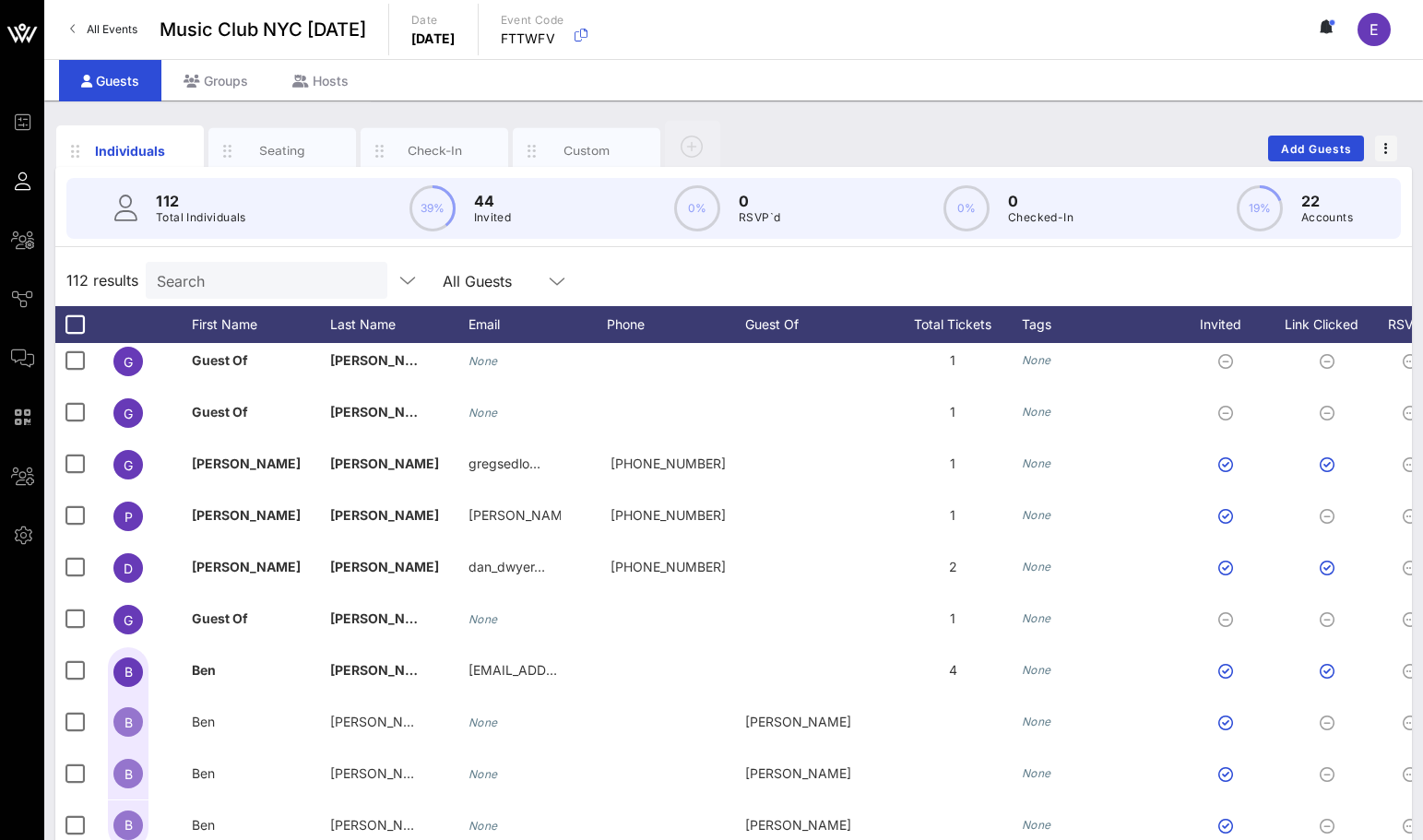
scroll to position [2341, 0]
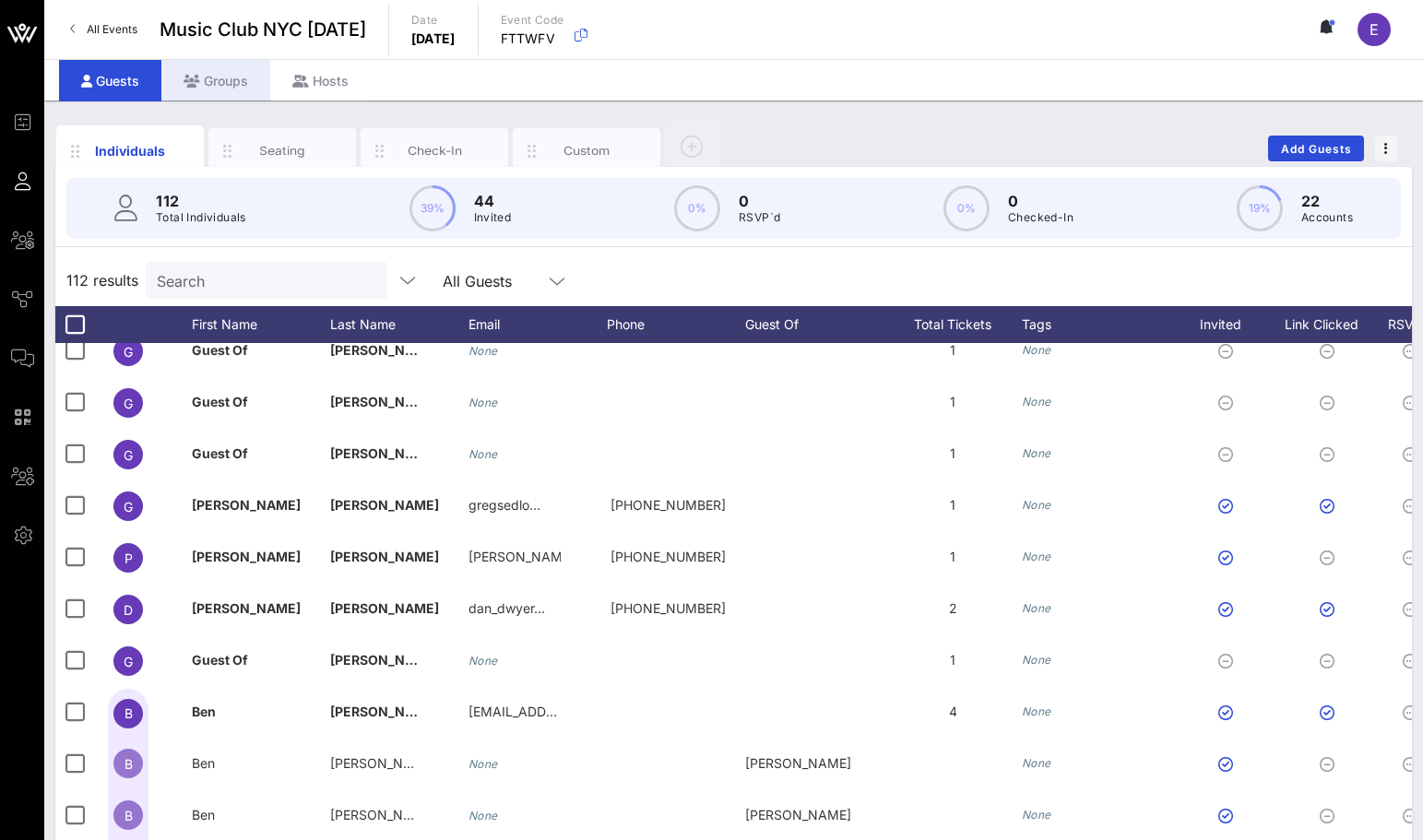
click at [240, 95] on div "Groups" at bounding box center [216, 80] width 109 height 41
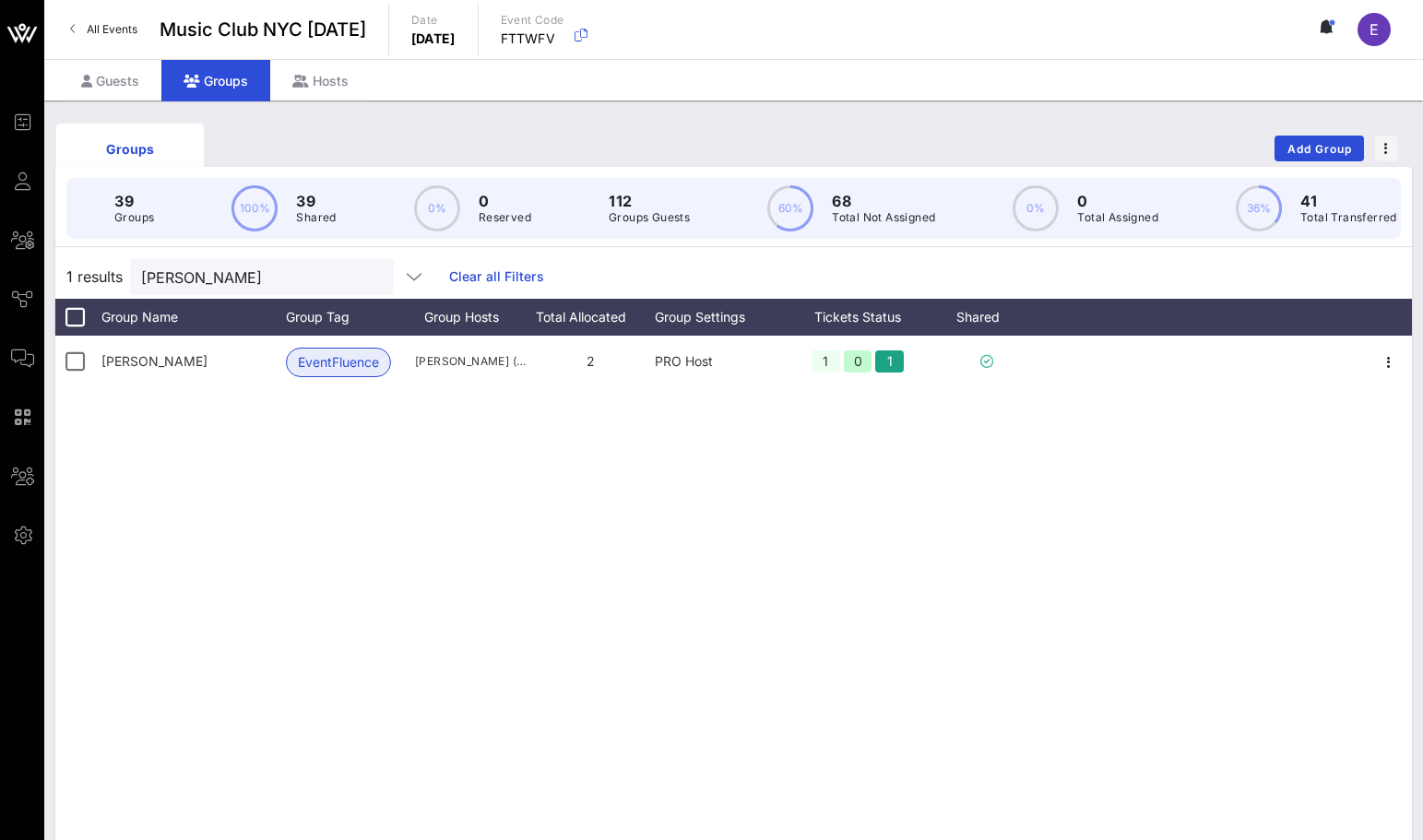
click at [231, 66] on div "Groups" at bounding box center [216, 80] width 109 height 41
click at [129, 80] on div "Guests" at bounding box center [110, 80] width 102 height 41
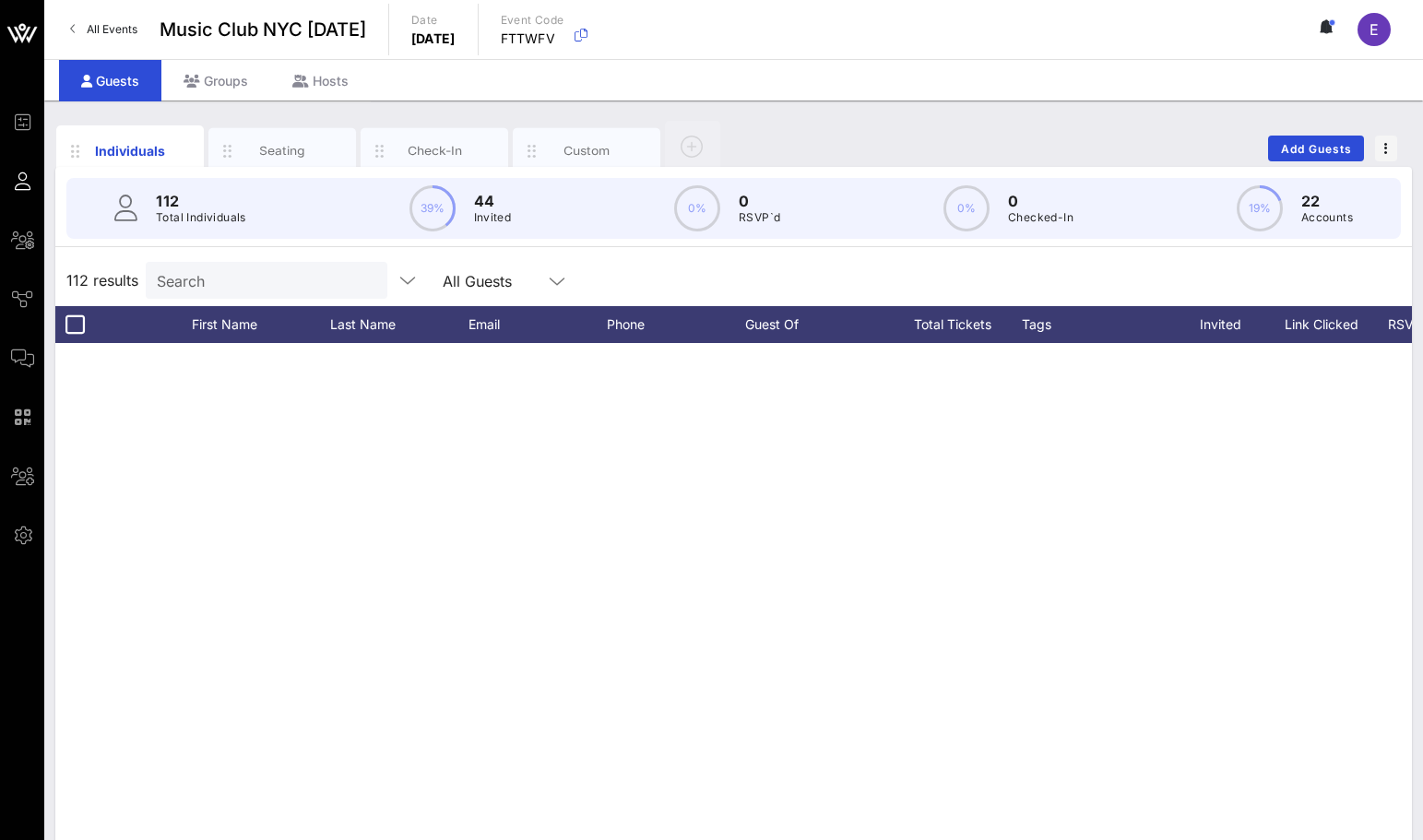
scroll to position [2341, 0]
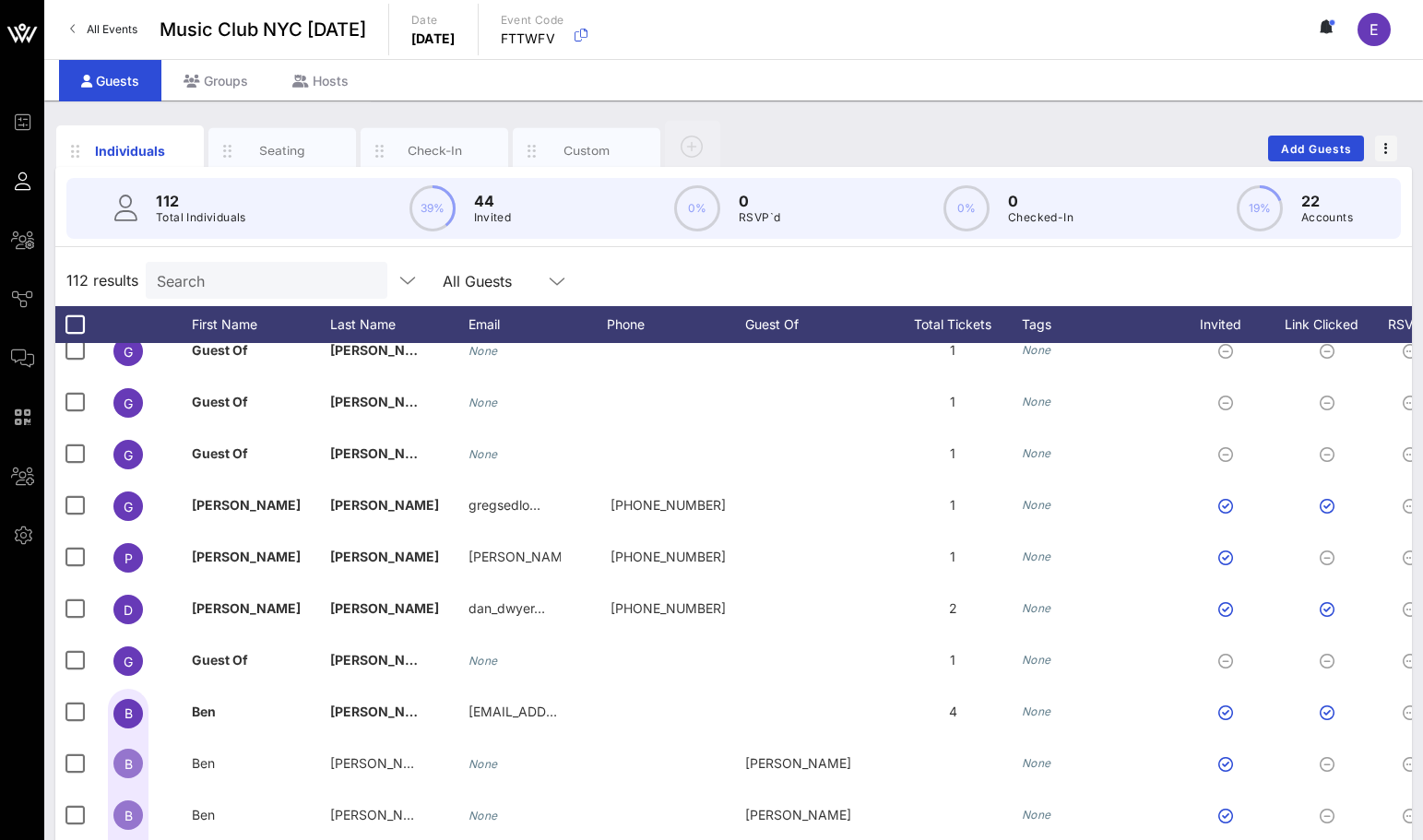
click at [113, 33] on span "All Events" at bounding box center [112, 29] width 51 height 13
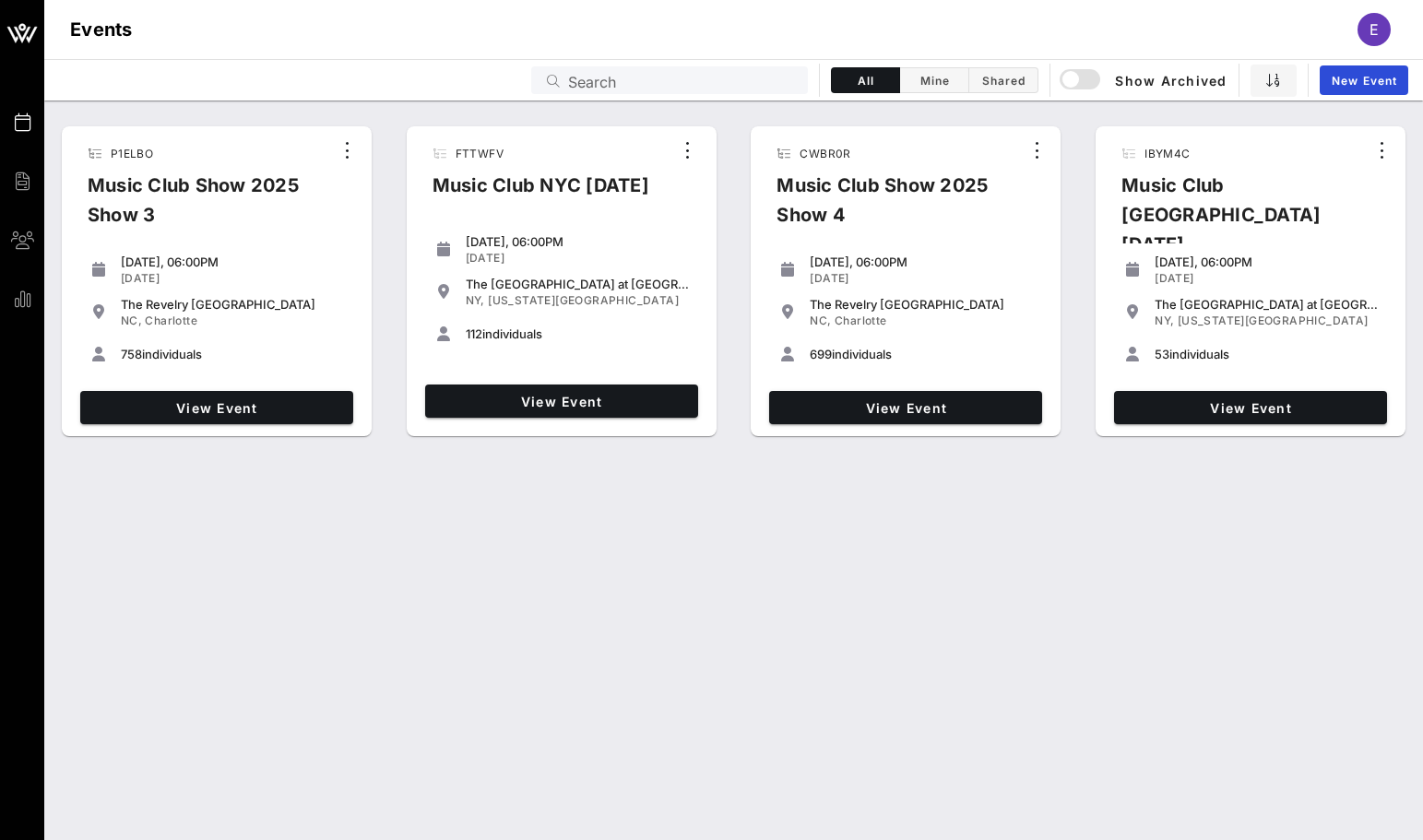
drag, startPoint x: 568, startPoint y: 340, endPoint x: 458, endPoint y: 216, distance: 165.8
click at [458, 216] on div "FTTWFV Music Club NYC [DATE] [DATE], 06:00PM [DATE] The [GEOGRAPHIC_DATA] at [G…" at bounding box center [562, 281] width 310 height 310
click at [573, 396] on span "View Event" at bounding box center [562, 401] width 258 height 15
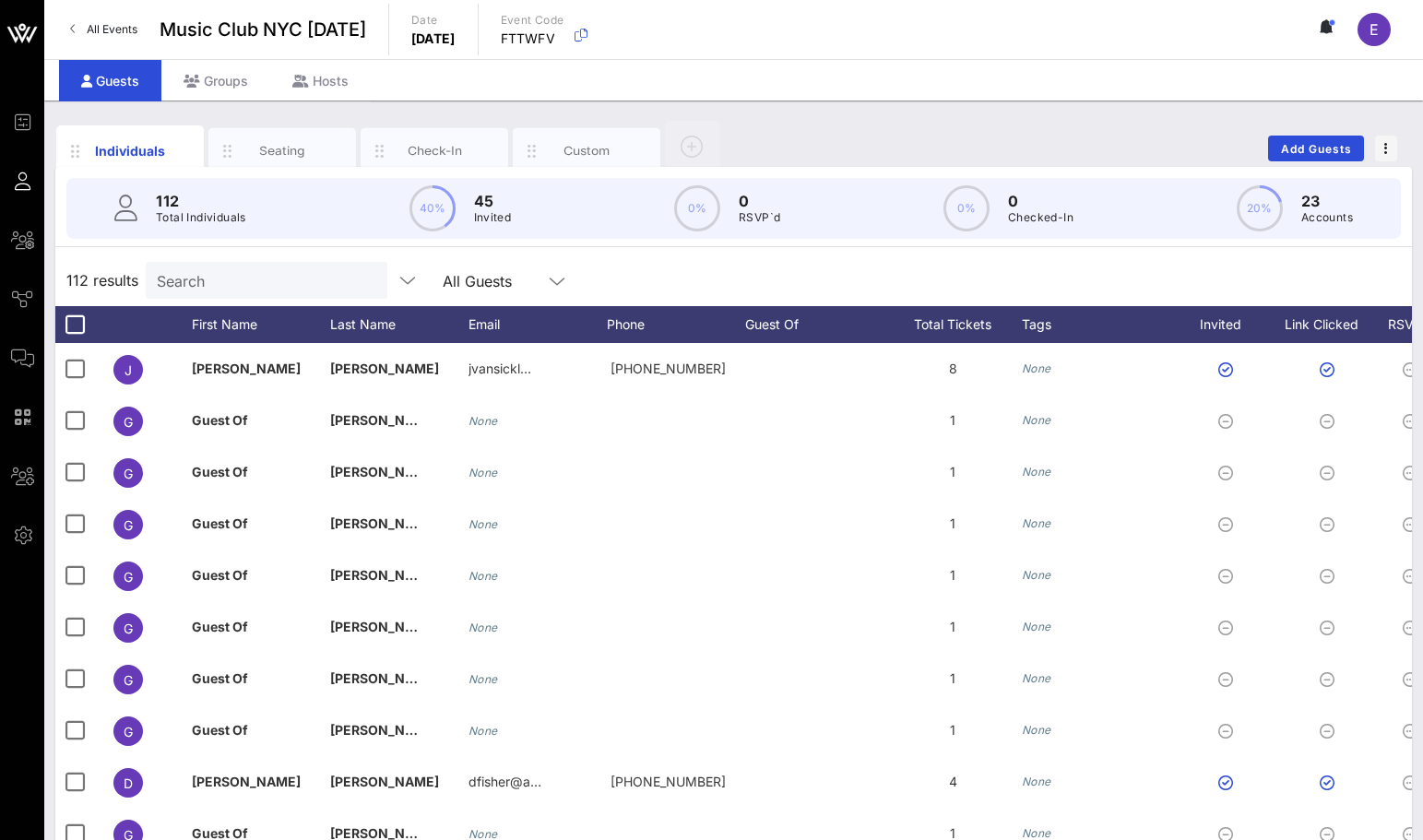
click at [124, 34] on span "All Events" at bounding box center [112, 29] width 51 height 13
